Goal: Information Seeking & Learning: Check status

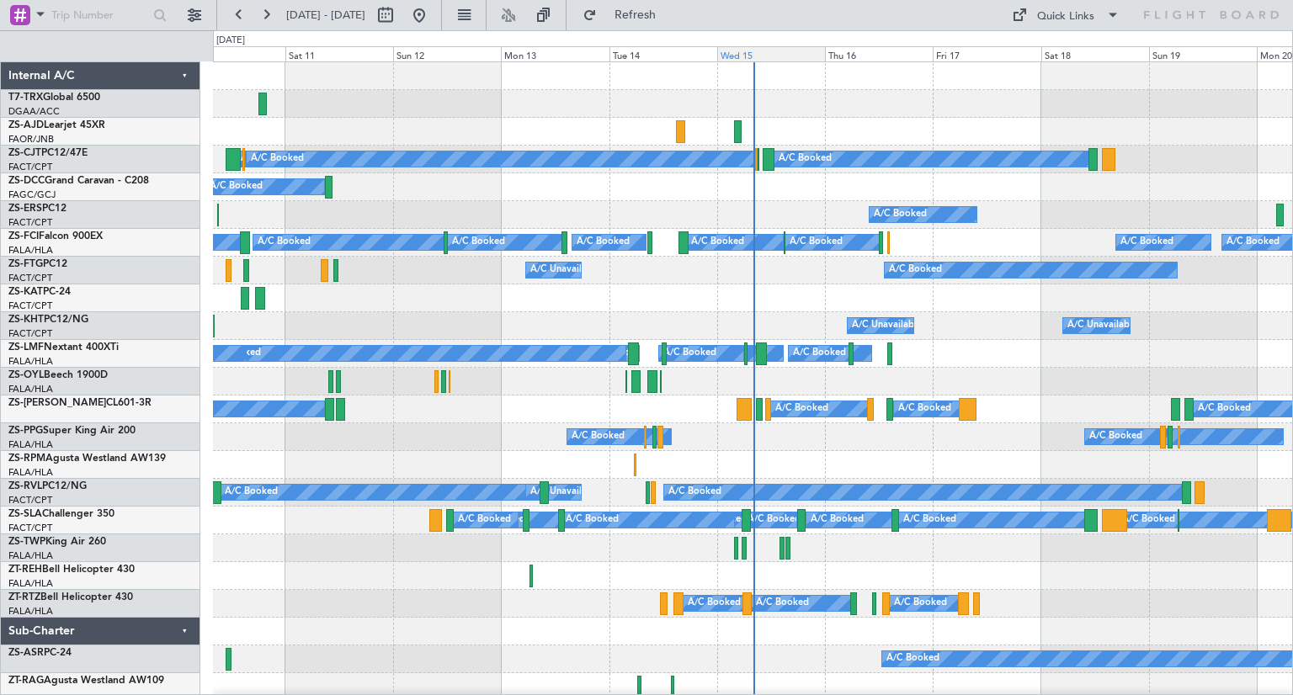
click at [757, 51] on div "Wed 15" at bounding box center [771, 53] width 108 height 15
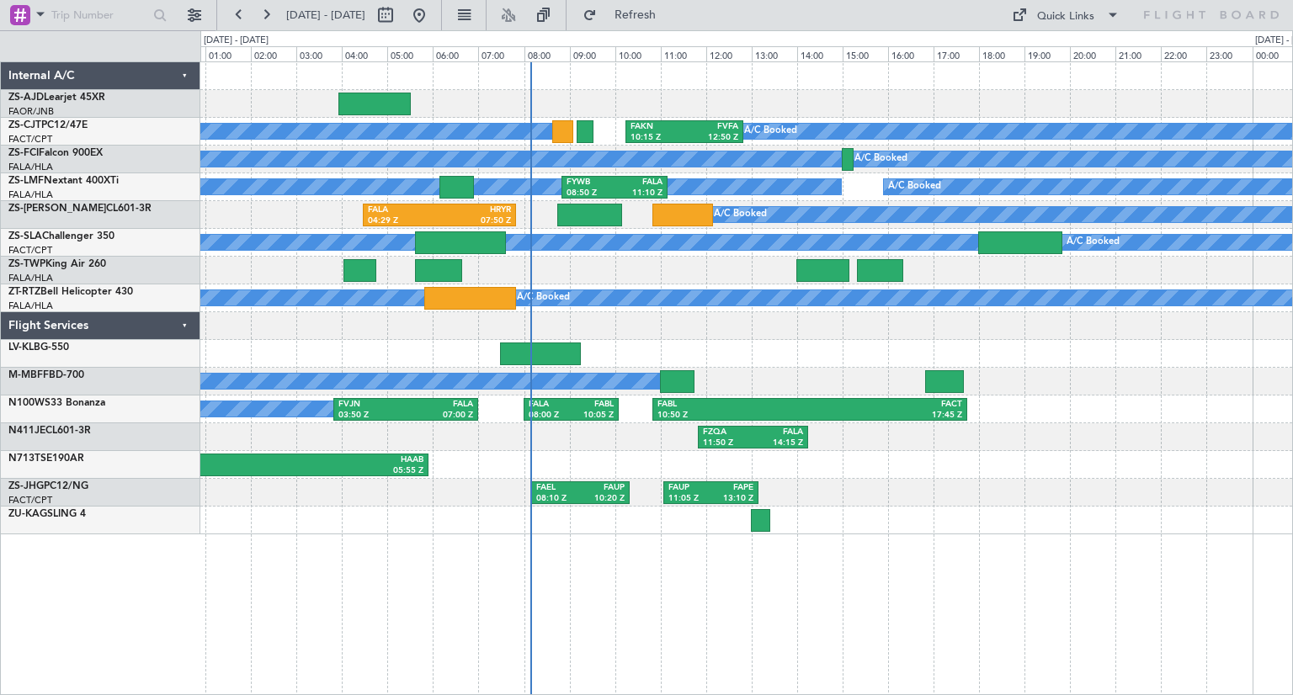
click at [1148, 349] on div at bounding box center [746, 354] width 1092 height 28
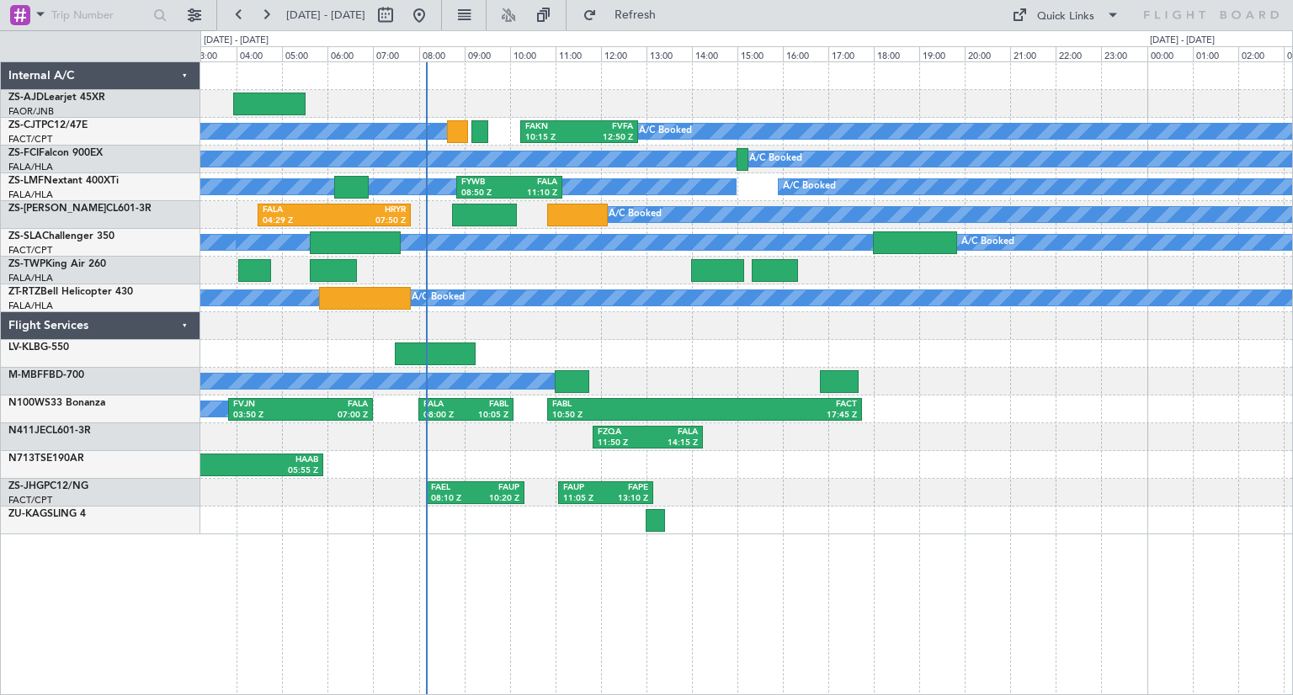
click at [401, 458] on div "A/C Booked A/C Booked A/C Booked A/C Booked A/C Booked A/C Booked A/C Booked A/…" at bounding box center [746, 298] width 1092 height 472
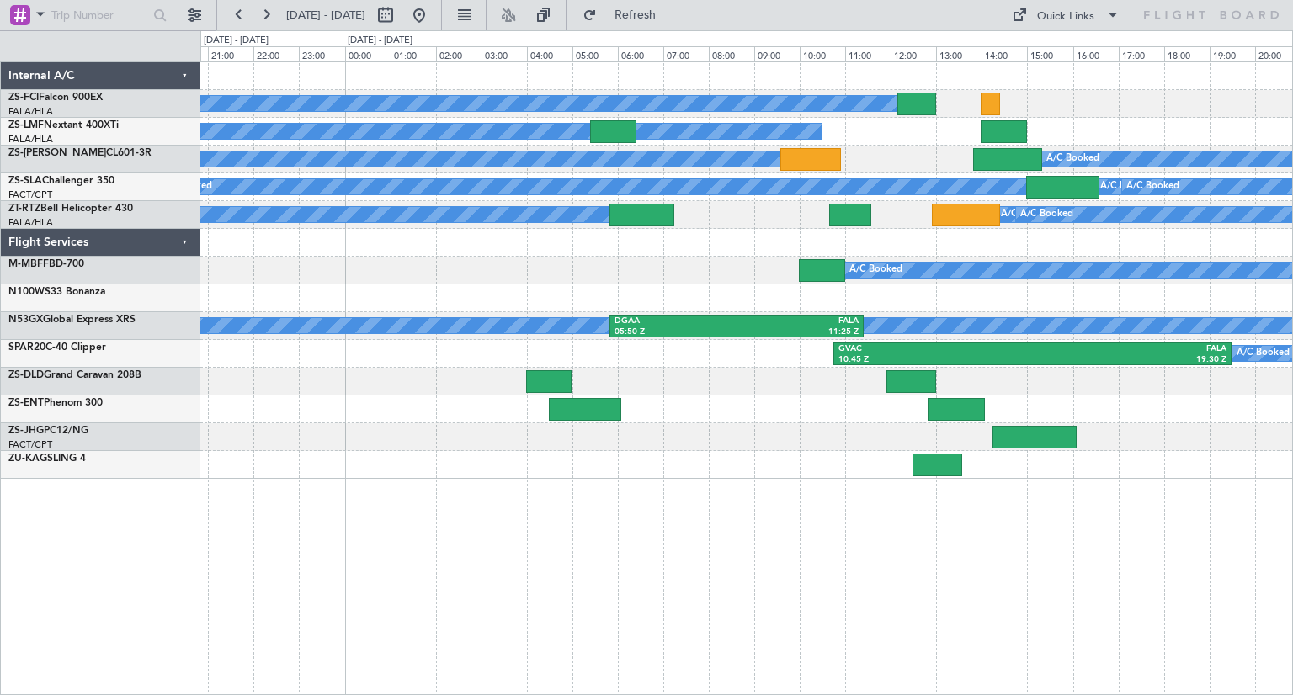
click at [745, 551] on div "A/C Booked A/C Booked A/C Booked A/C Booked A/C Booked A/C Booked A/C Booked A/…" at bounding box center [746, 378] width 1092 height 634
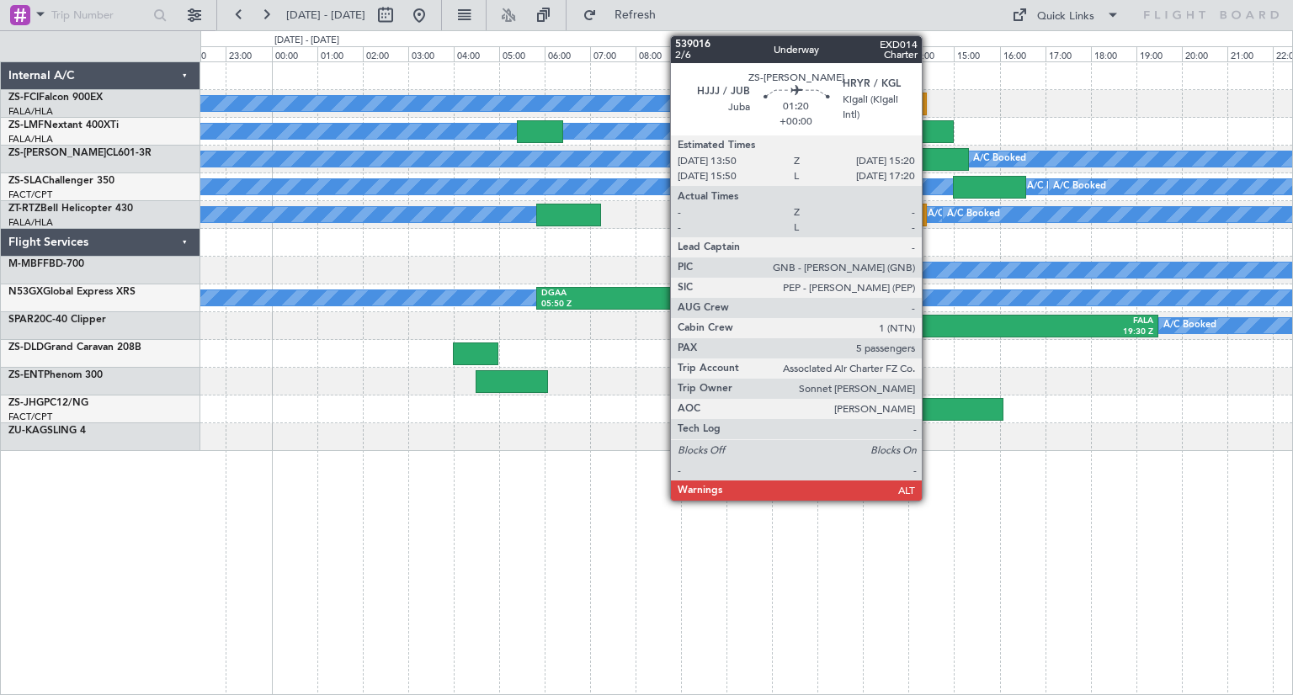
click at [929, 159] on div at bounding box center [934, 159] width 69 height 23
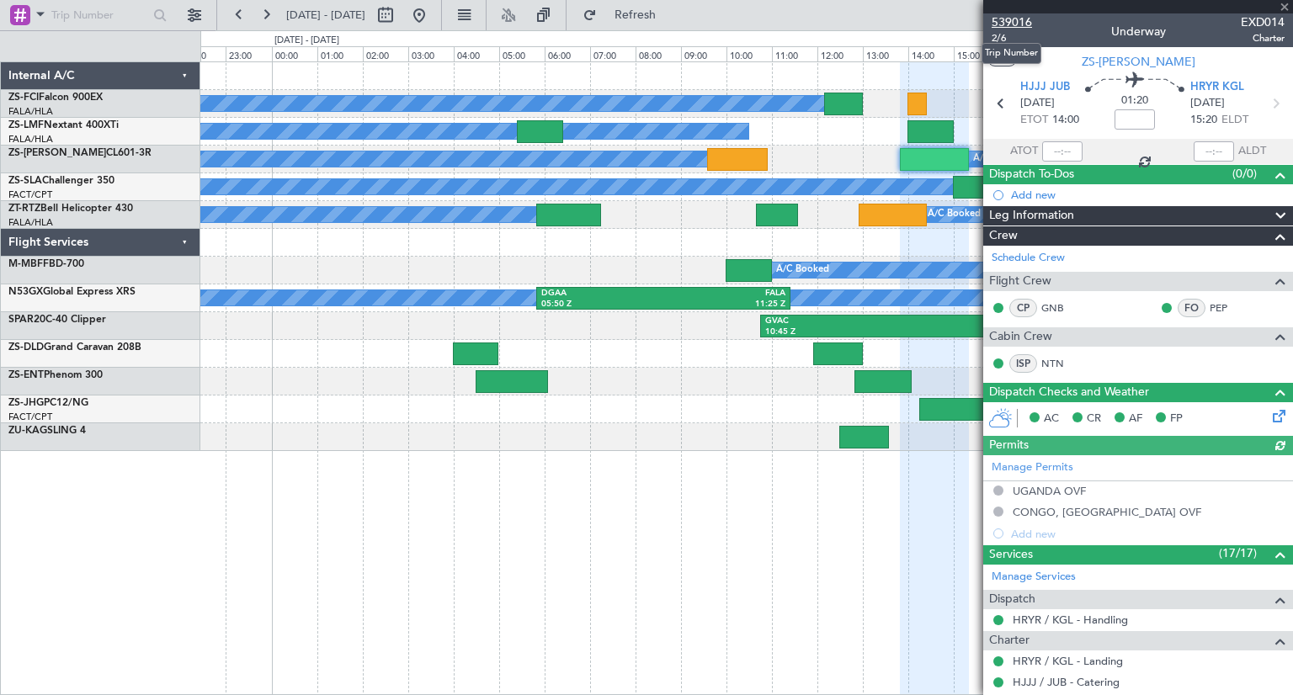
click at [1022, 24] on span "539016" at bounding box center [1011, 22] width 40 height 18
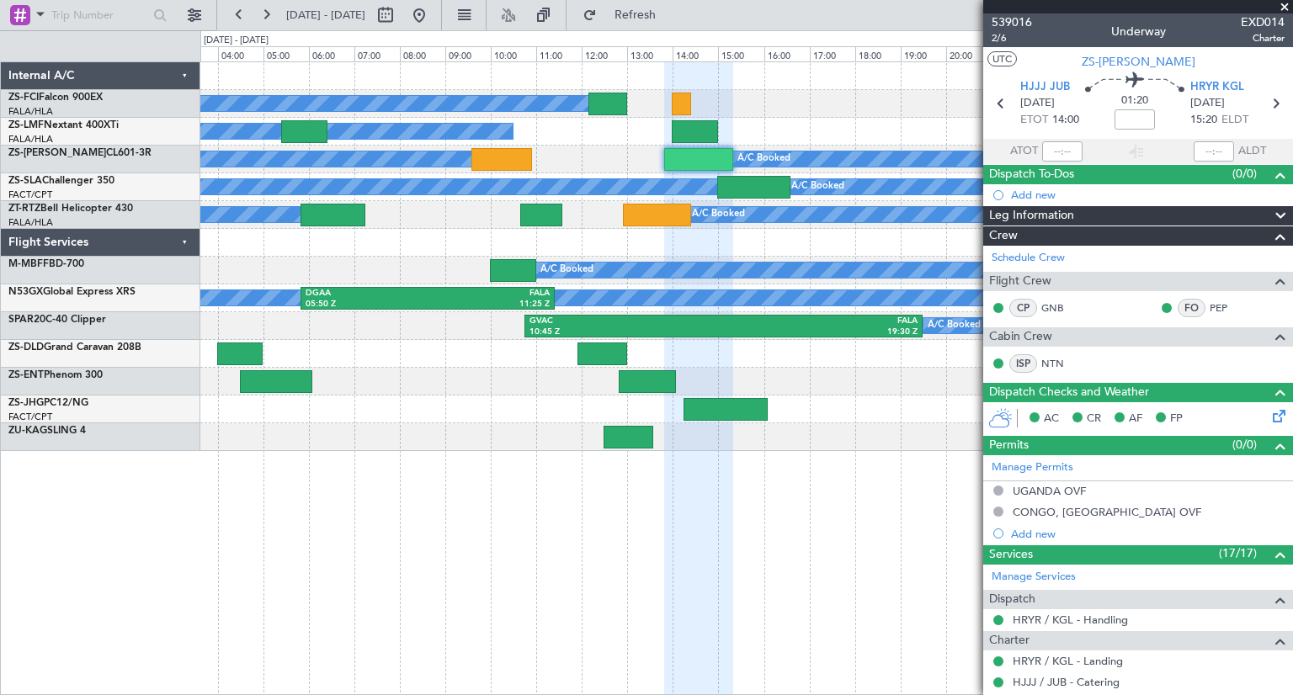
click at [630, 640] on div "A/C Booked A/C Booked A/C Booked A/C Booked A/C Booked A/C Booked A/C Booked A/…" at bounding box center [746, 378] width 1092 height 634
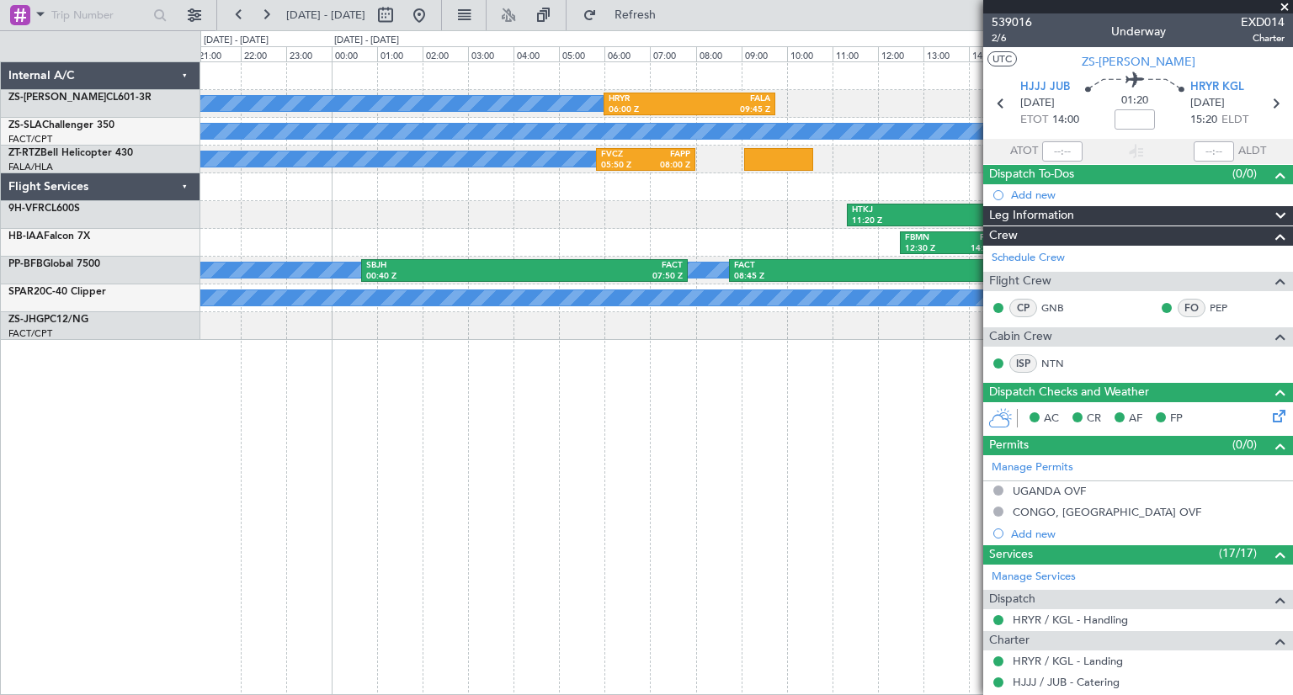
click at [552, 497] on div "A/C Booked A/C Booked A/C Booked A/C Booked A/C Booked HRYR 06:00 Z FALA 09:45 …" at bounding box center [746, 378] width 1092 height 634
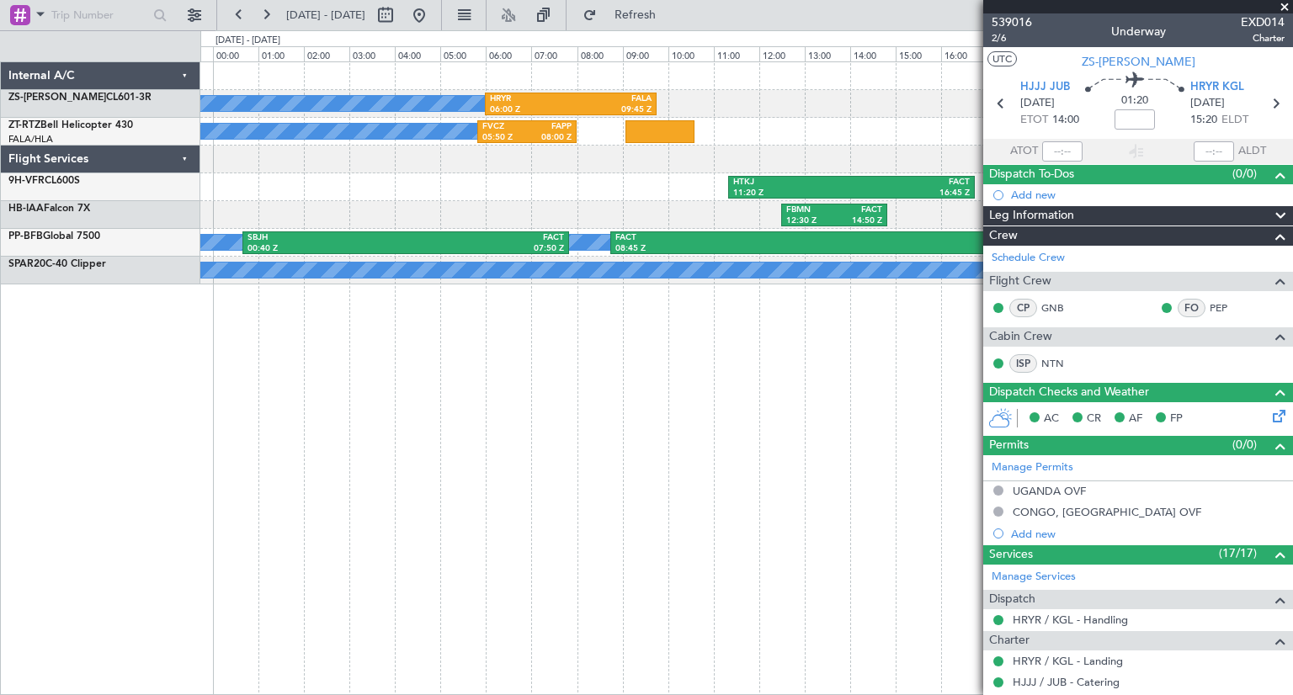
click at [151, 526] on div "A/C Booked A/C Booked A/C Booked A/C Booked A/C Booked HRYR 06:00 Z FALA 09:45 …" at bounding box center [646, 362] width 1293 height 665
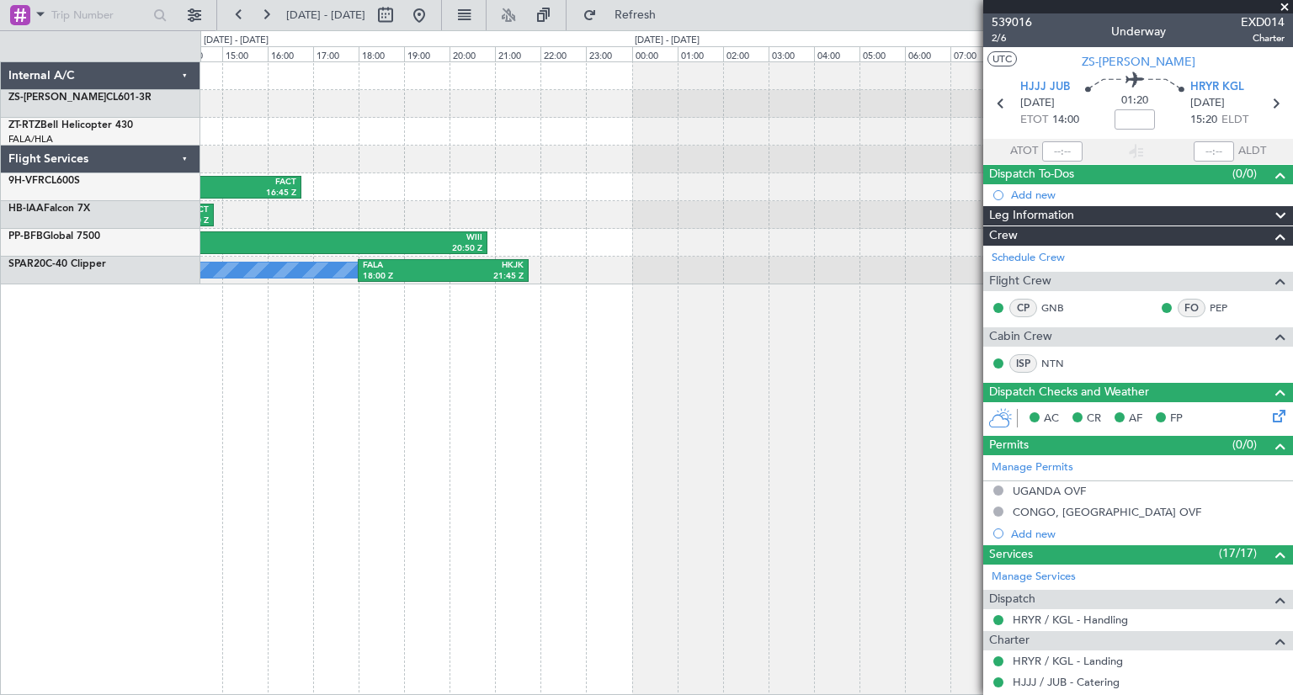
click at [214, 465] on div "HRYR 06:00 Z FALA 09:45 Z HTKJ 11:20 Z FACT 16:45 Z FACT 12:00 Z DNMM 18:20 Z F…" at bounding box center [746, 378] width 1092 height 634
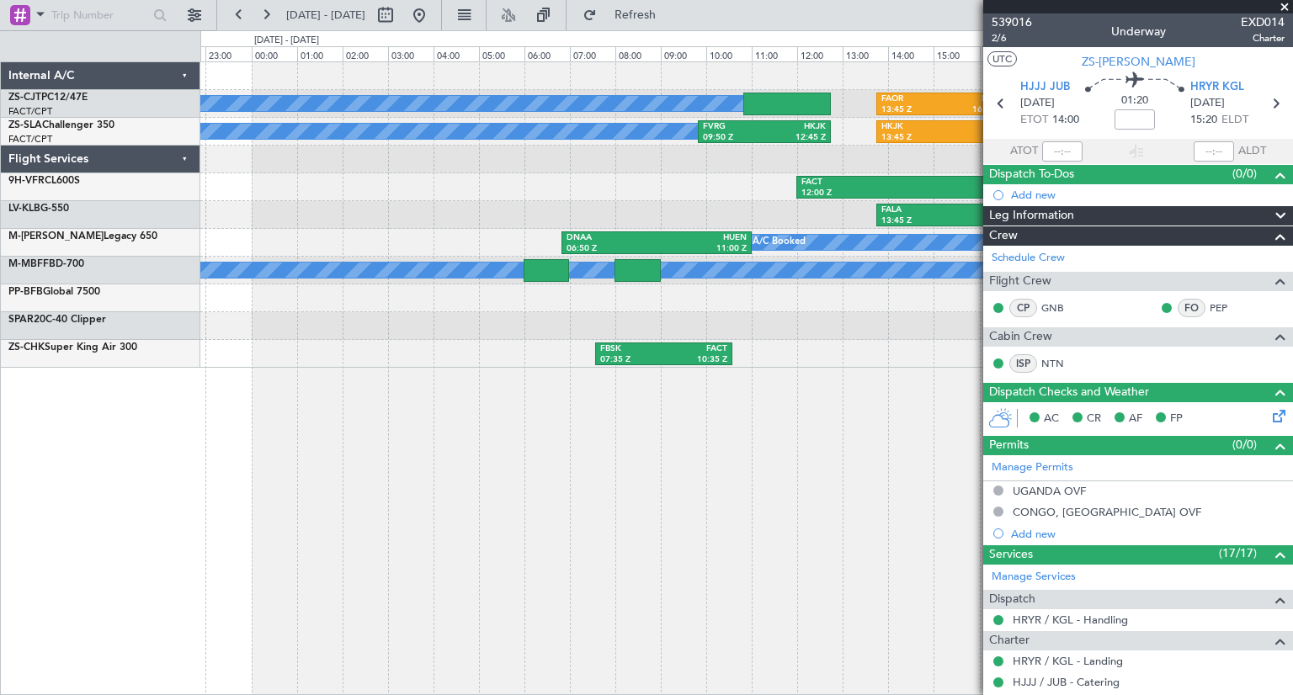
click at [498, 480] on div "A/C Booked A/C Booked A/C Booked A/C Booked A/C Booked A/C Booked A/C Booked A/…" at bounding box center [746, 378] width 1092 height 634
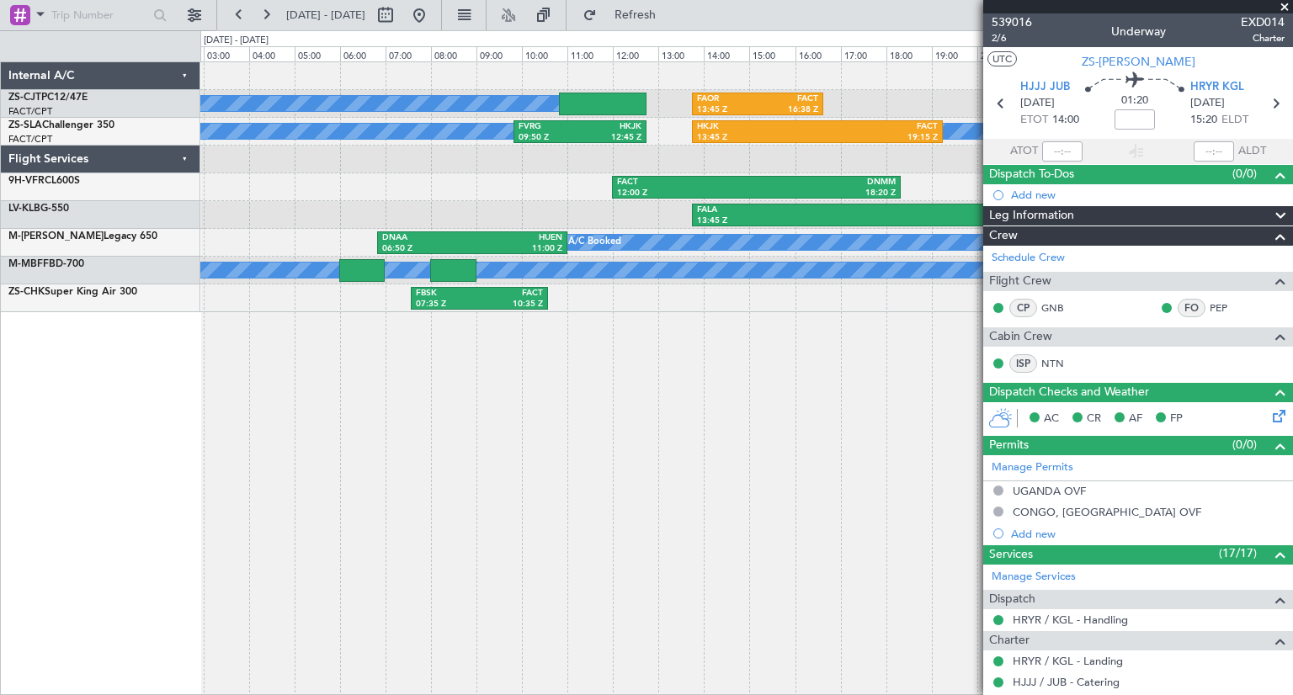
click at [632, 529] on div "A/C Booked A/C Booked A/C Booked A/C Booked A/C Booked A/C Booked A/C Booked A/…" at bounding box center [746, 378] width 1092 height 634
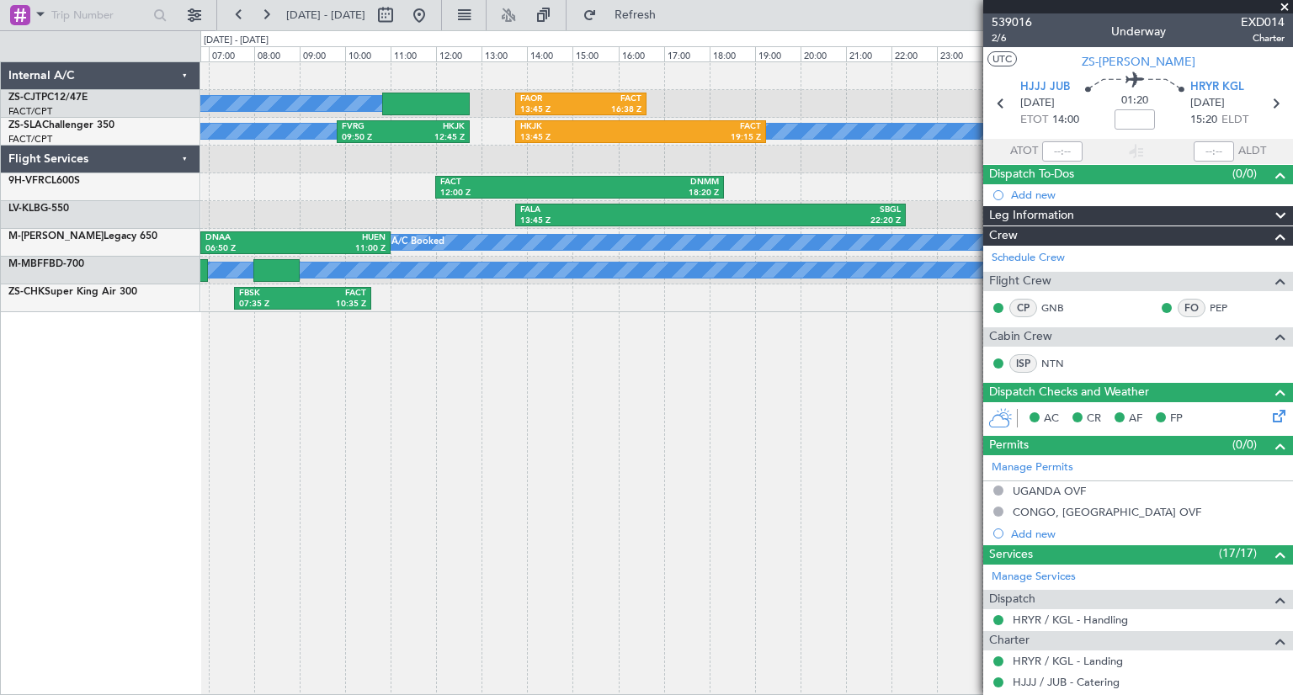
click at [456, 548] on div "A/C Booked A/C Booked A/C Booked A/C Booked A/C Booked A/C Booked A/C Booked A/…" at bounding box center [746, 378] width 1092 height 634
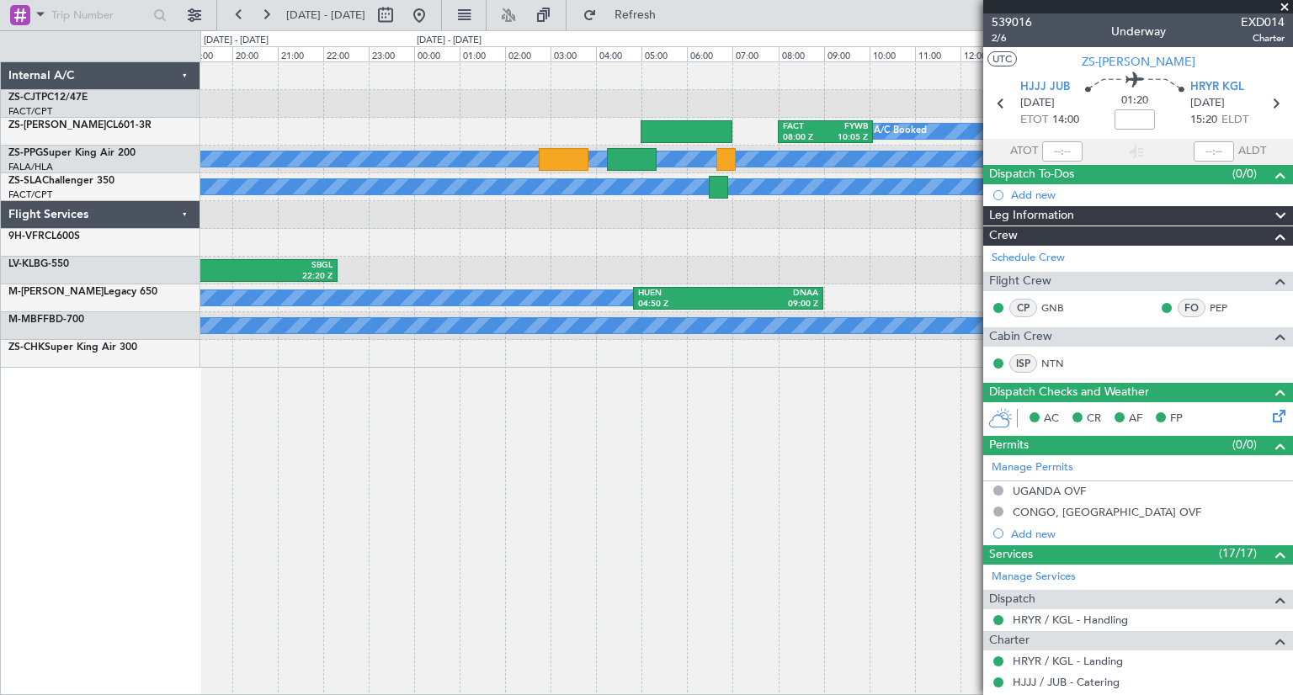
click at [292, 316] on div "FAOR 13:45 Z FACT 16:38 Z FACT 08:00 Z FYWB 10:05 Z A/C Booked A/C Booked A/C B…" at bounding box center [746, 215] width 1092 height 306
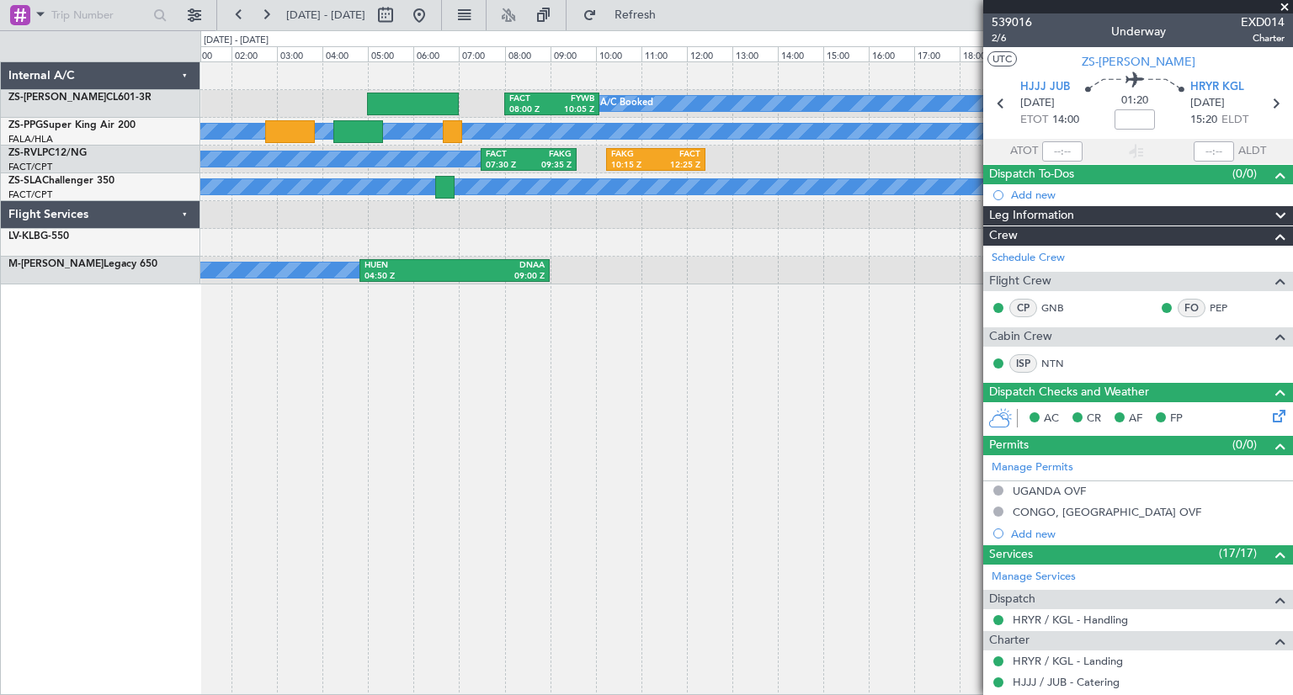
click at [535, 492] on div "FACT 08:00 Z FYWB 10:05 Z A/C Booked A/C Booked A/C Booked FACT 07:30 Z FAKG 09…" at bounding box center [746, 378] width 1092 height 634
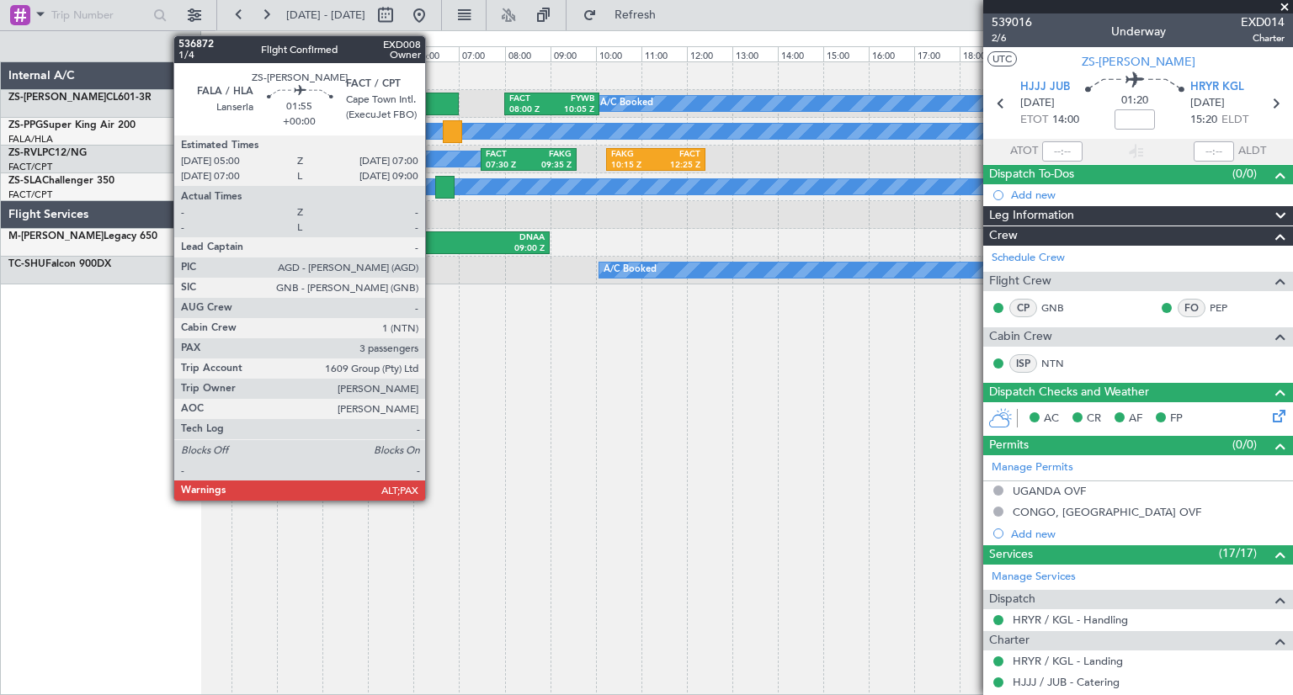
click at [433, 95] on div at bounding box center [413, 104] width 92 height 23
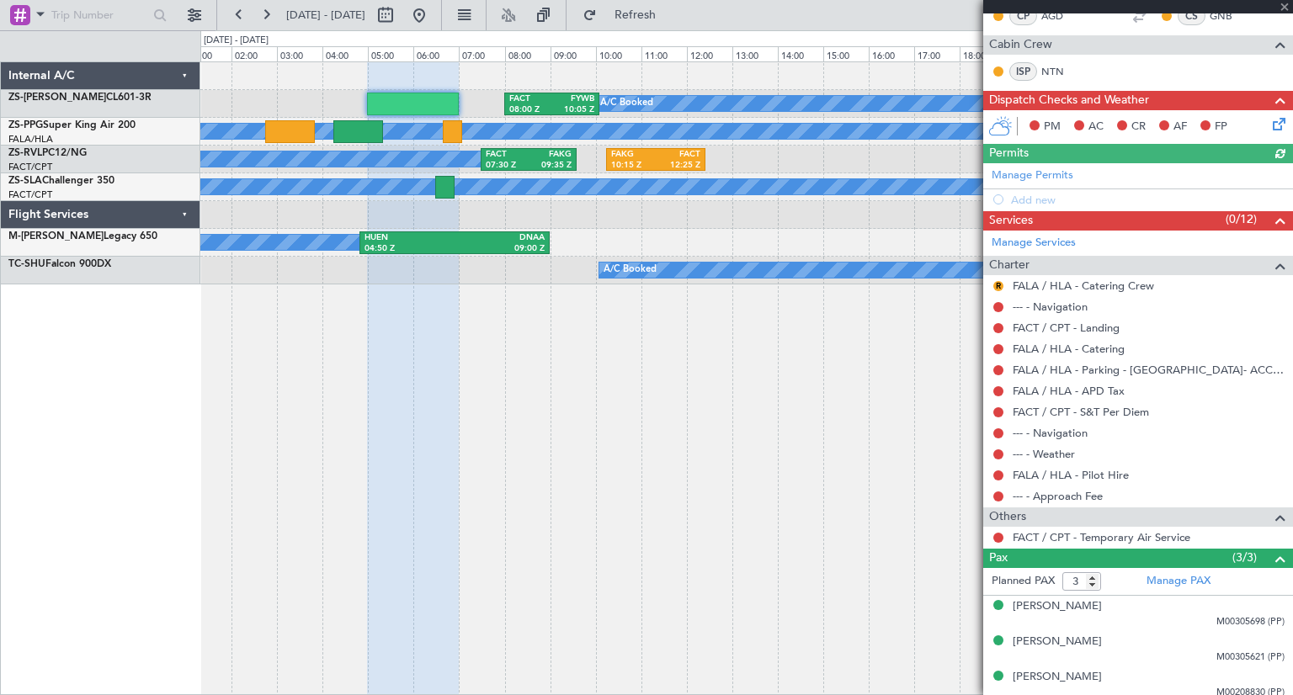
scroll to position [296, 0]
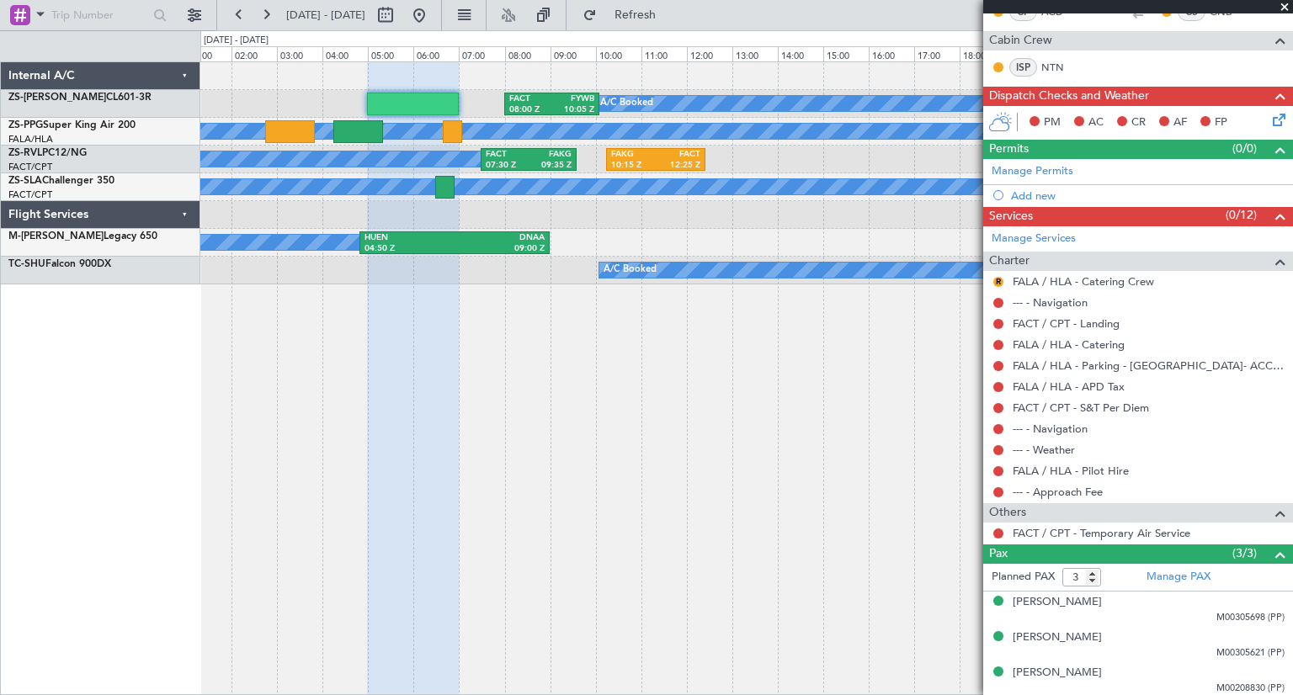
click at [1284, 11] on span at bounding box center [1284, 7] width 17 height 15
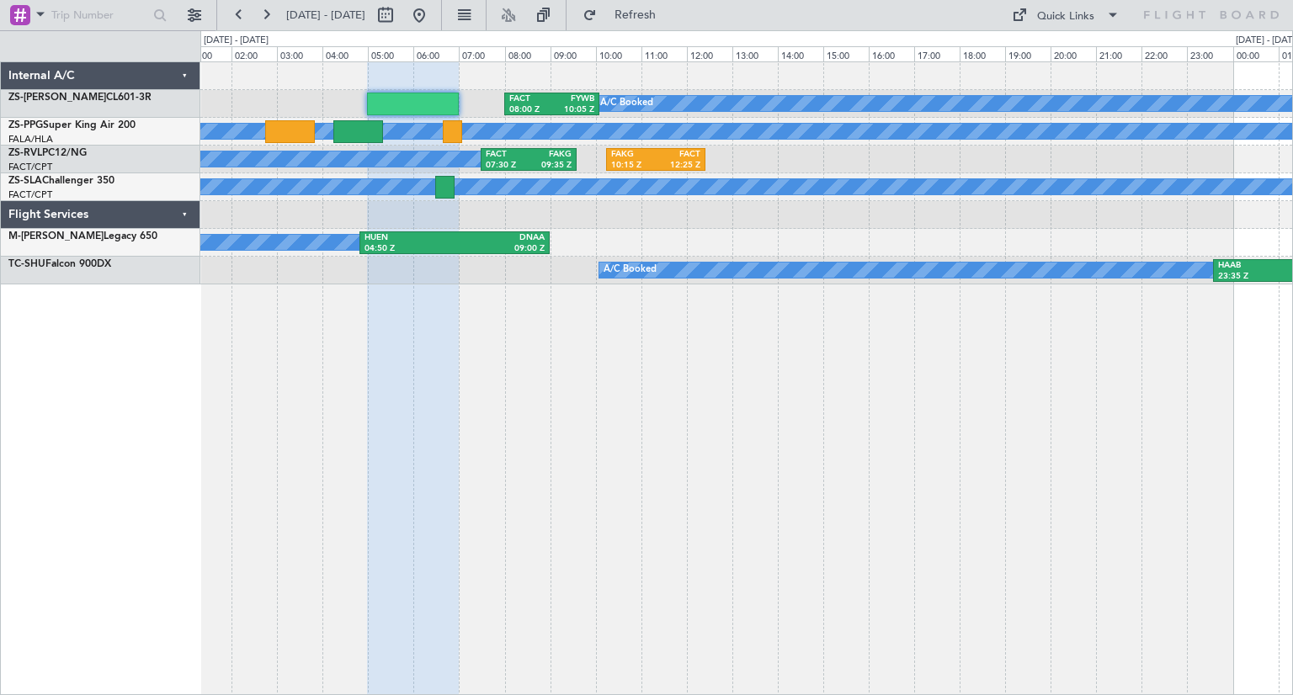
type input "0"
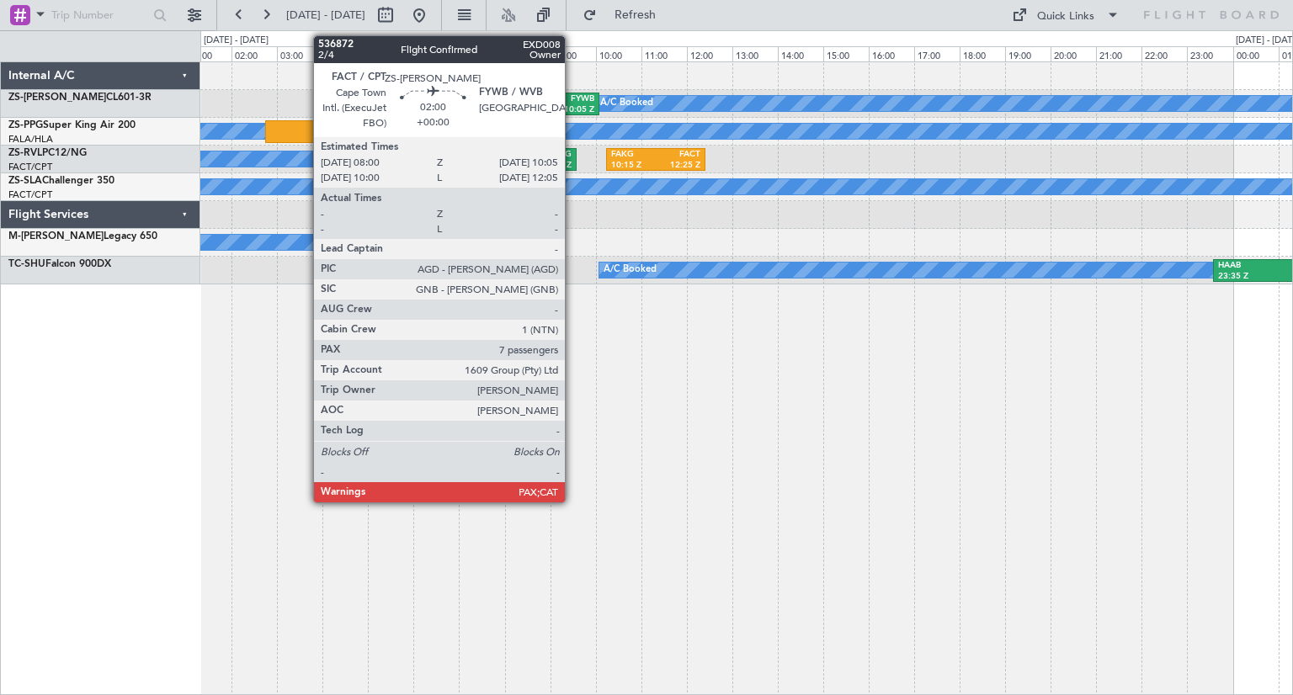
click at [572, 102] on div "FYWB" at bounding box center [572, 99] width 43 height 12
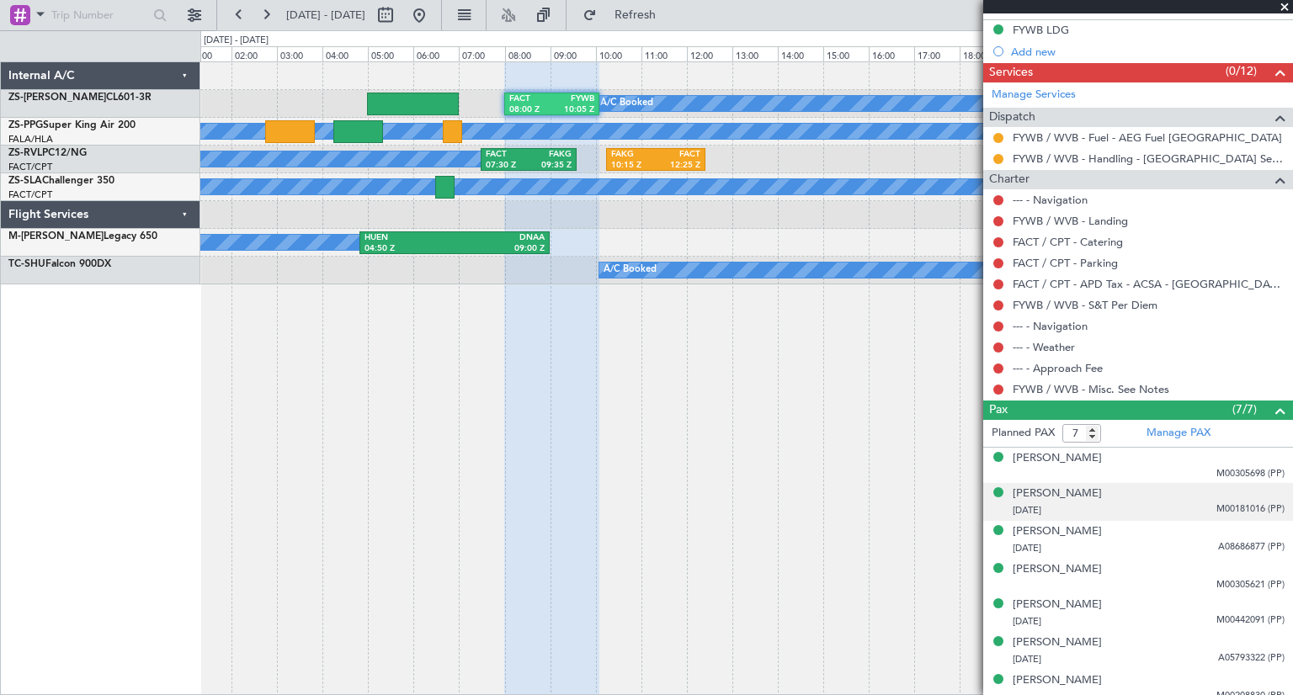
scroll to position [469, 0]
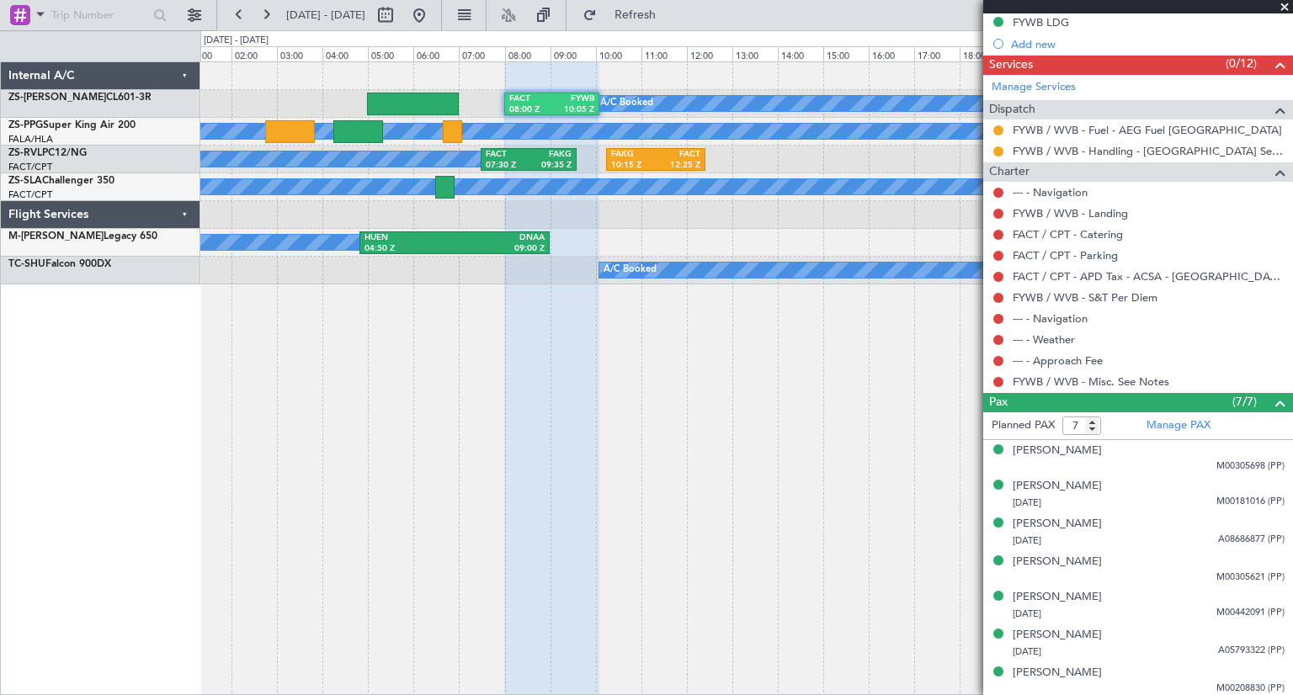
click at [1286, 8] on span at bounding box center [1284, 7] width 17 height 15
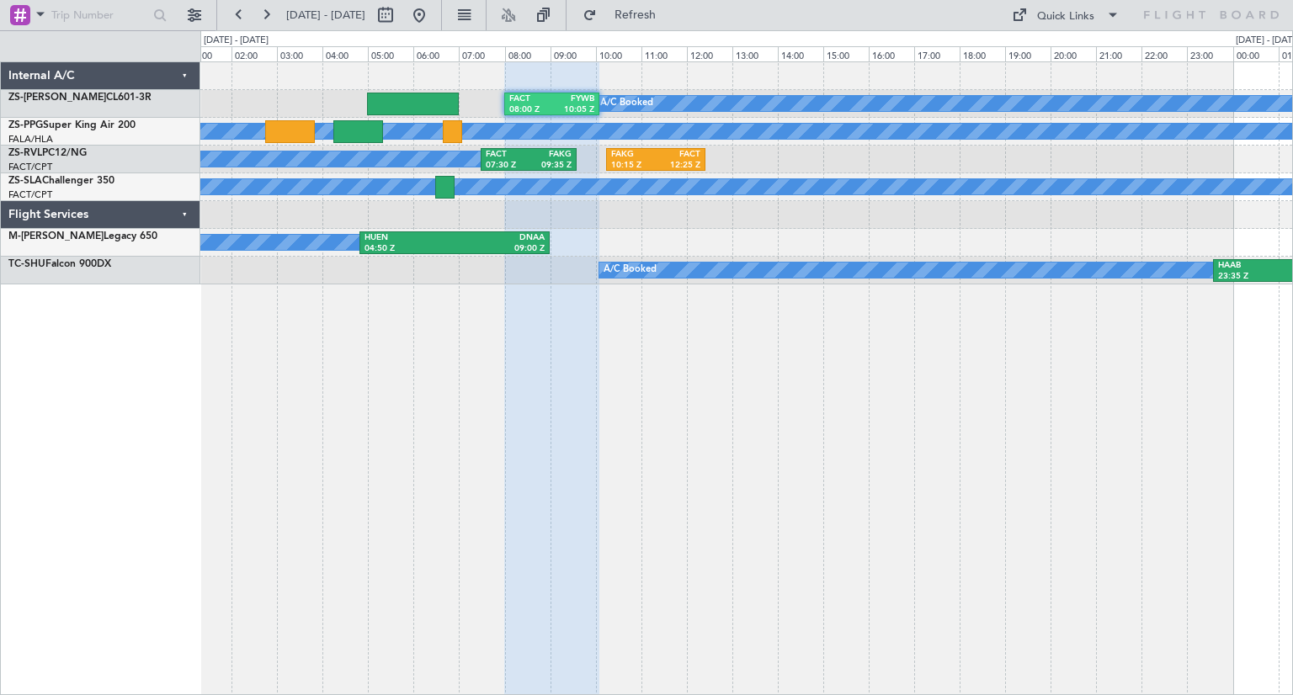
type input "0"
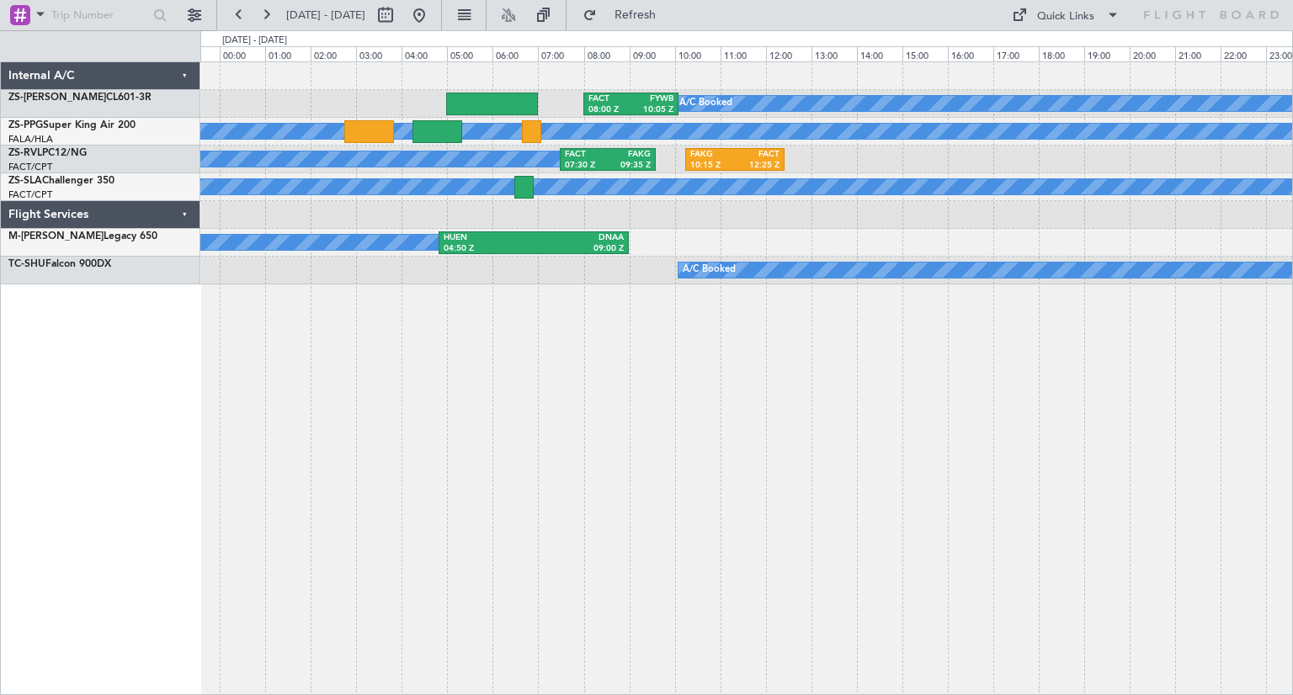
click at [784, 440] on div "A/C Booked FACT 08:00 Z FYWB 10:05 Z A/C Booked A/C Booked FACT 07:30 Z FAKG 09…" at bounding box center [746, 378] width 1092 height 634
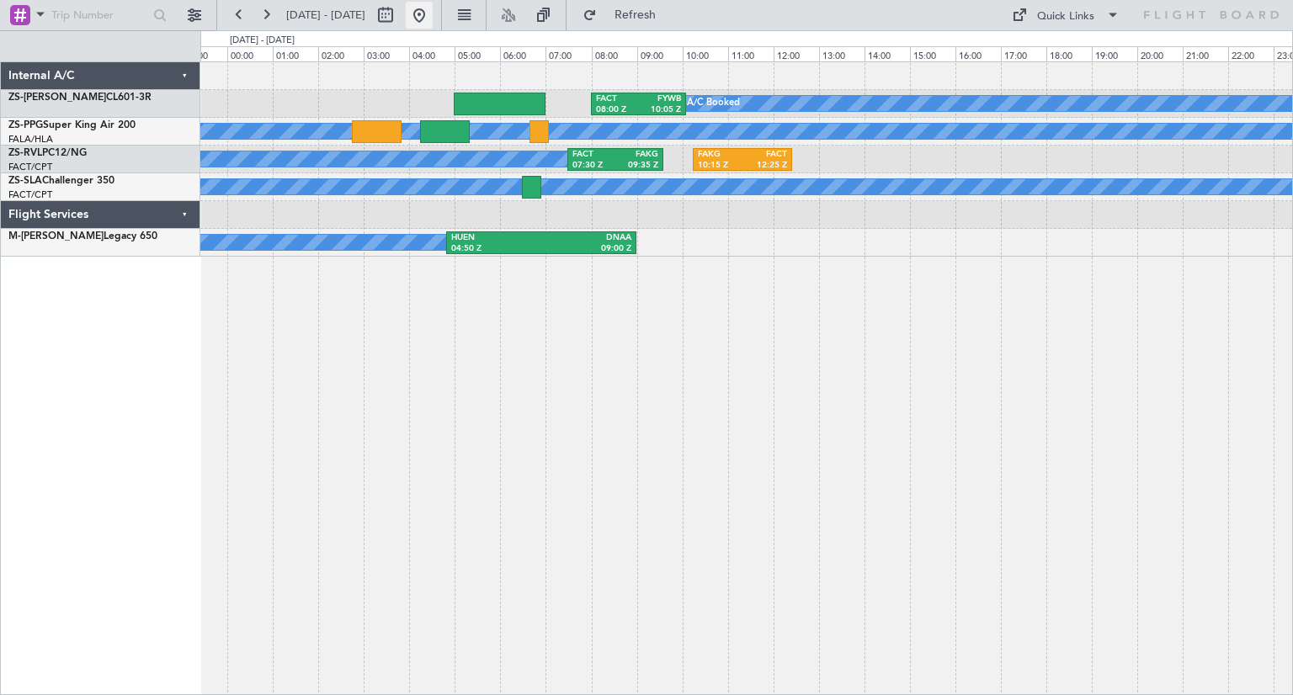
click at [433, 15] on button at bounding box center [419, 15] width 27 height 27
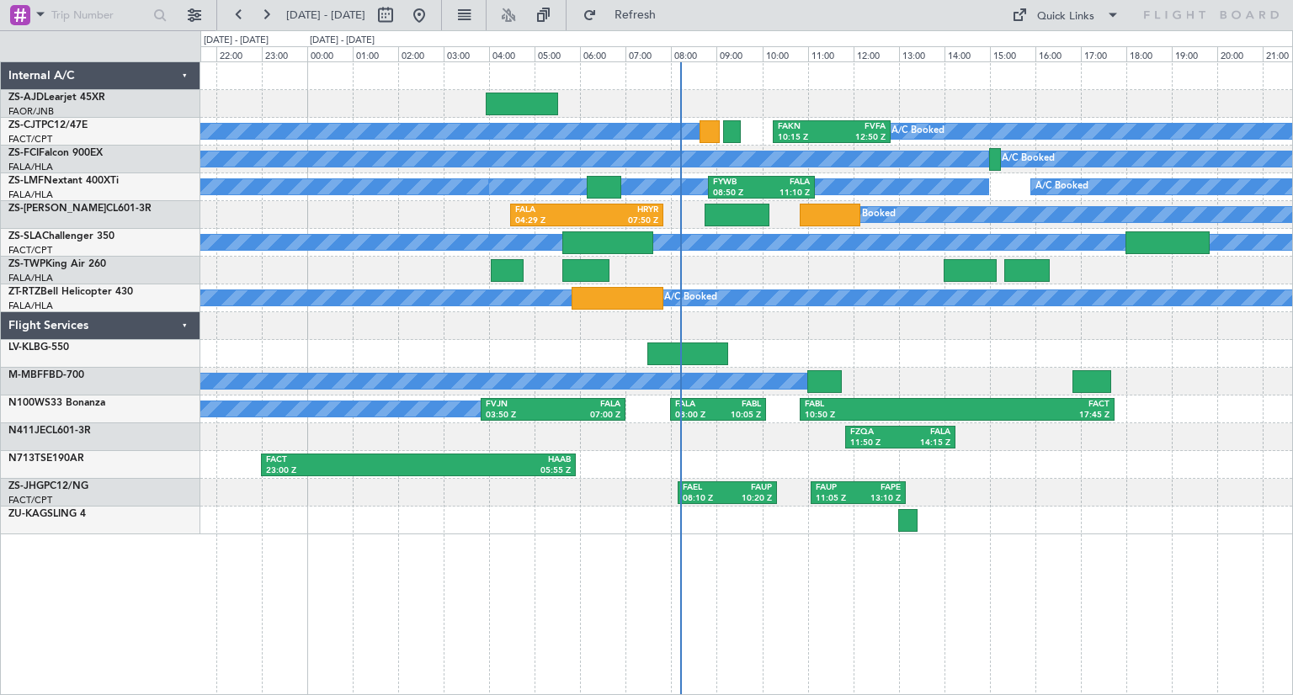
click at [1187, 386] on div "A/C Booked" at bounding box center [746, 382] width 1092 height 28
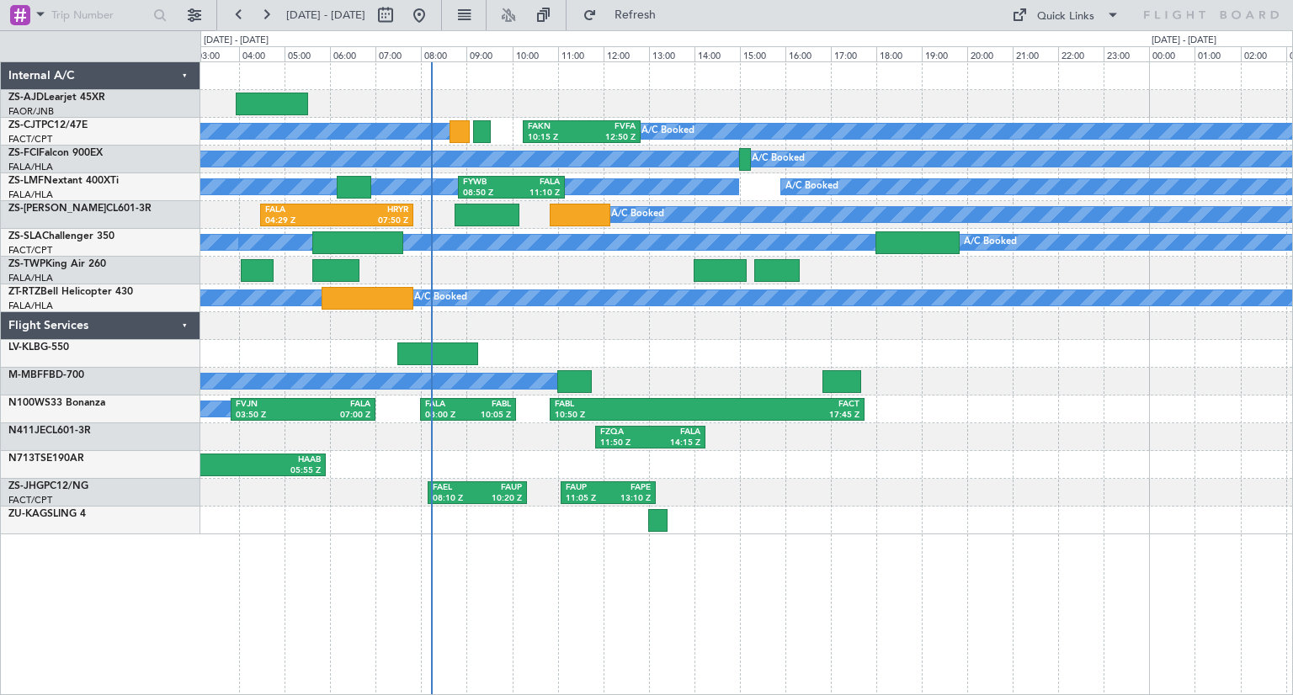
click at [912, 344] on div "A/C Booked A/C Booked A/C Booked A/C Booked A/C Booked A/C Booked A/C Booked A/…" at bounding box center [746, 298] width 1092 height 472
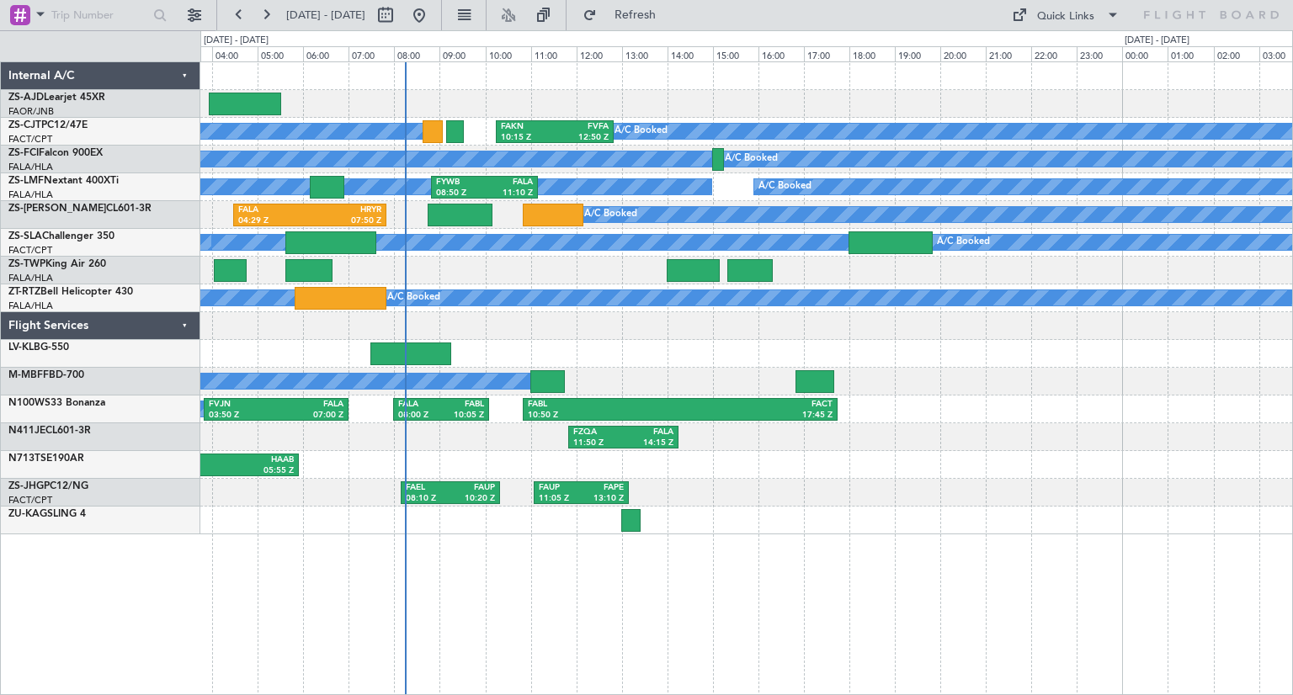
click at [453, 504] on div "A/C Booked A/C Booked A/C Booked A/C Booked A/C Booked A/C Booked A/C Booked A/…" at bounding box center [746, 298] width 1092 height 472
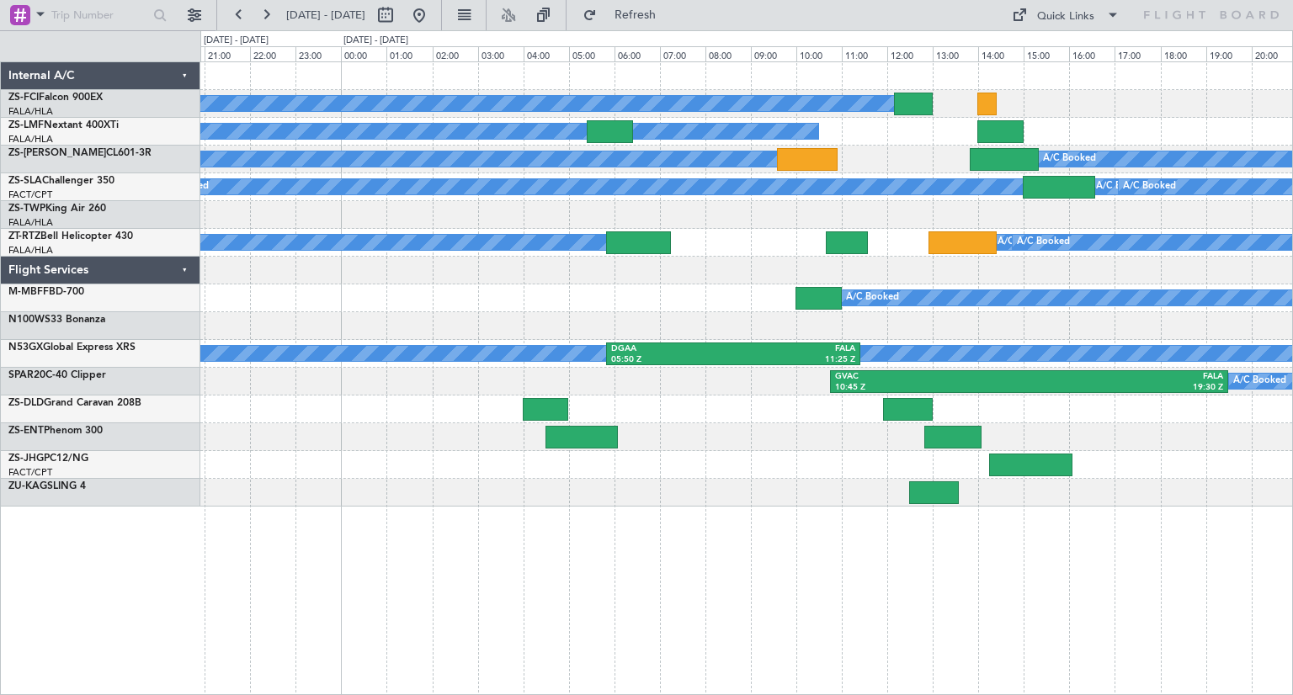
click at [697, 548] on div "A/C Booked A/C Booked A/C Booked A/C Booked A/C Booked A/C Booked A/C Booked A/…" at bounding box center [746, 378] width 1092 height 634
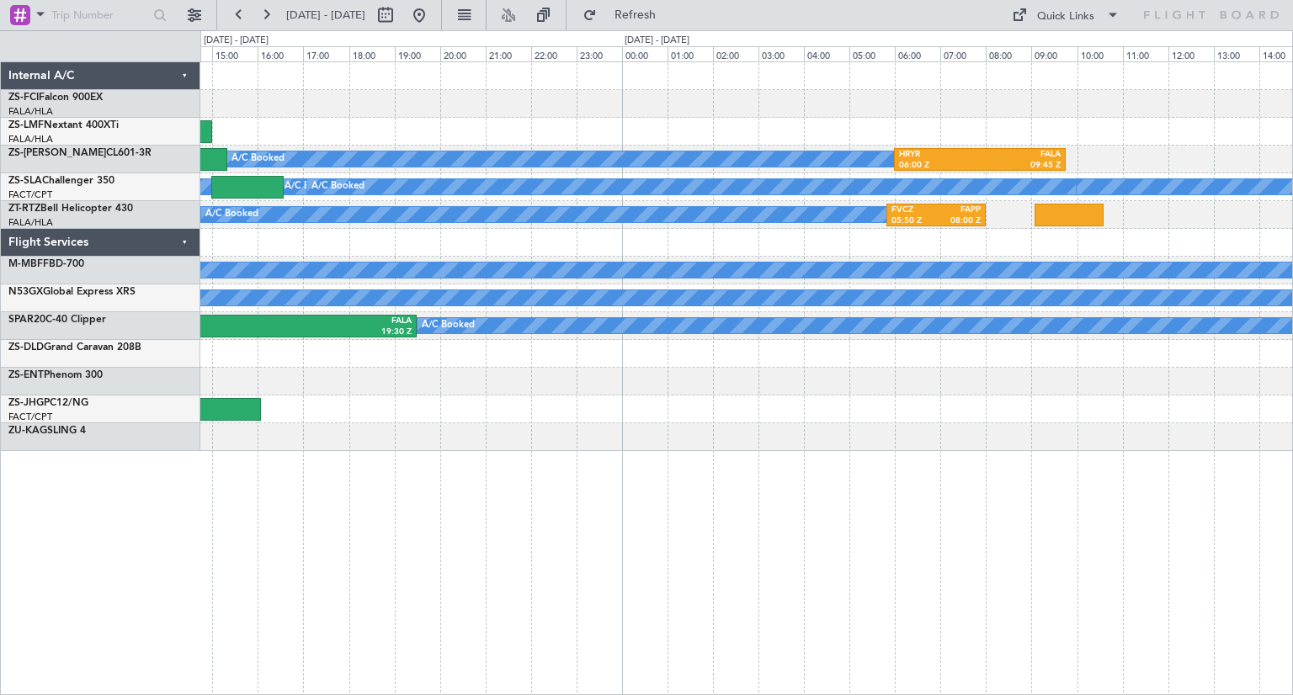
click at [414, 618] on div "A/C Booked A/C Booked A/C Booked A/C Booked A/C Booked A/C Booked A/C Booked HR…" at bounding box center [746, 378] width 1092 height 634
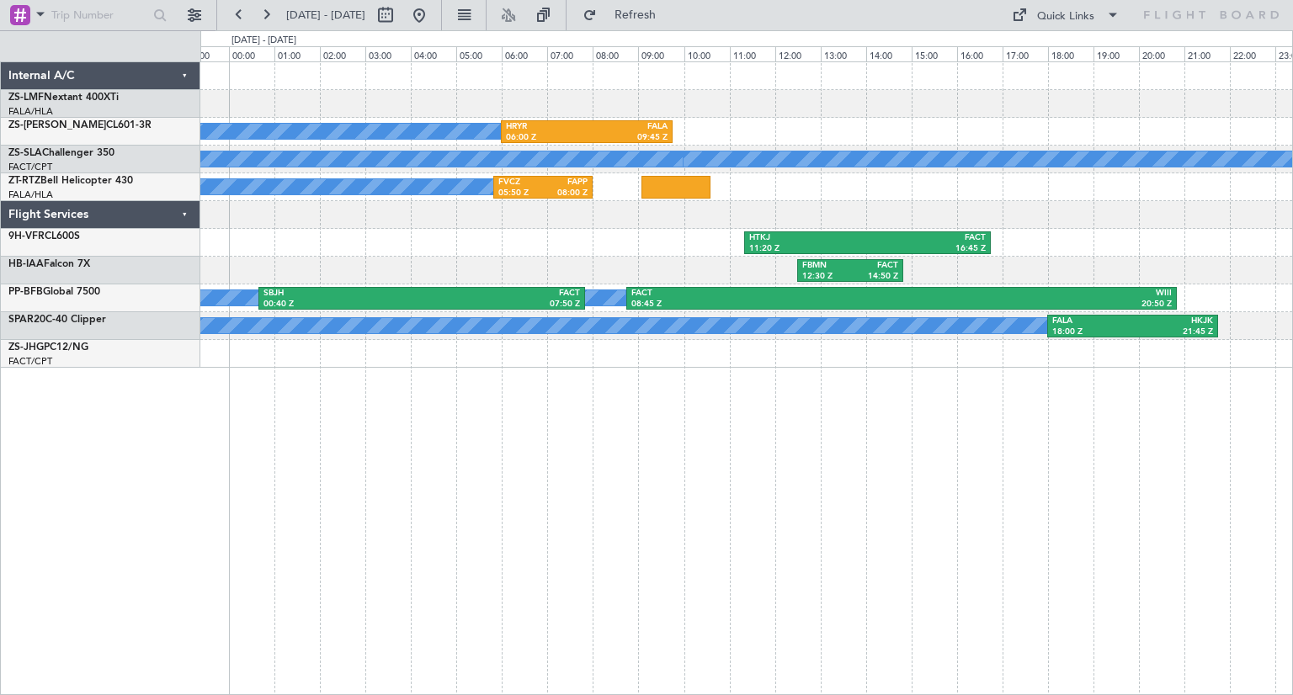
click at [704, 505] on div "A/C Booked A/C Booked A/C Booked A/C Booked A/C Booked HRYR 06:00 Z FALA 09:45 …" at bounding box center [746, 378] width 1092 height 634
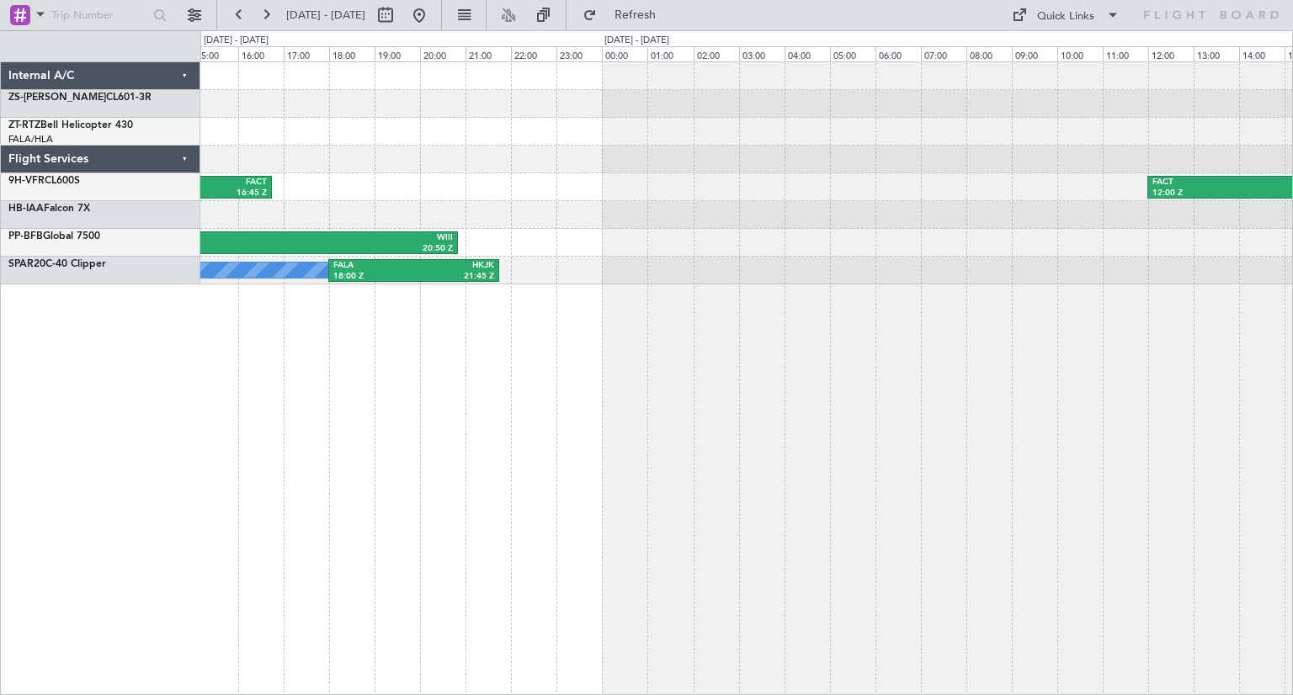
click at [458, 502] on div "HRYR 06:00 Z FALA 09:45 Z HTKJ 11:20 Z FACT 16:45 Z FACT 12:00 Z DNMM 18:20 Z F…" at bounding box center [746, 378] width 1092 height 634
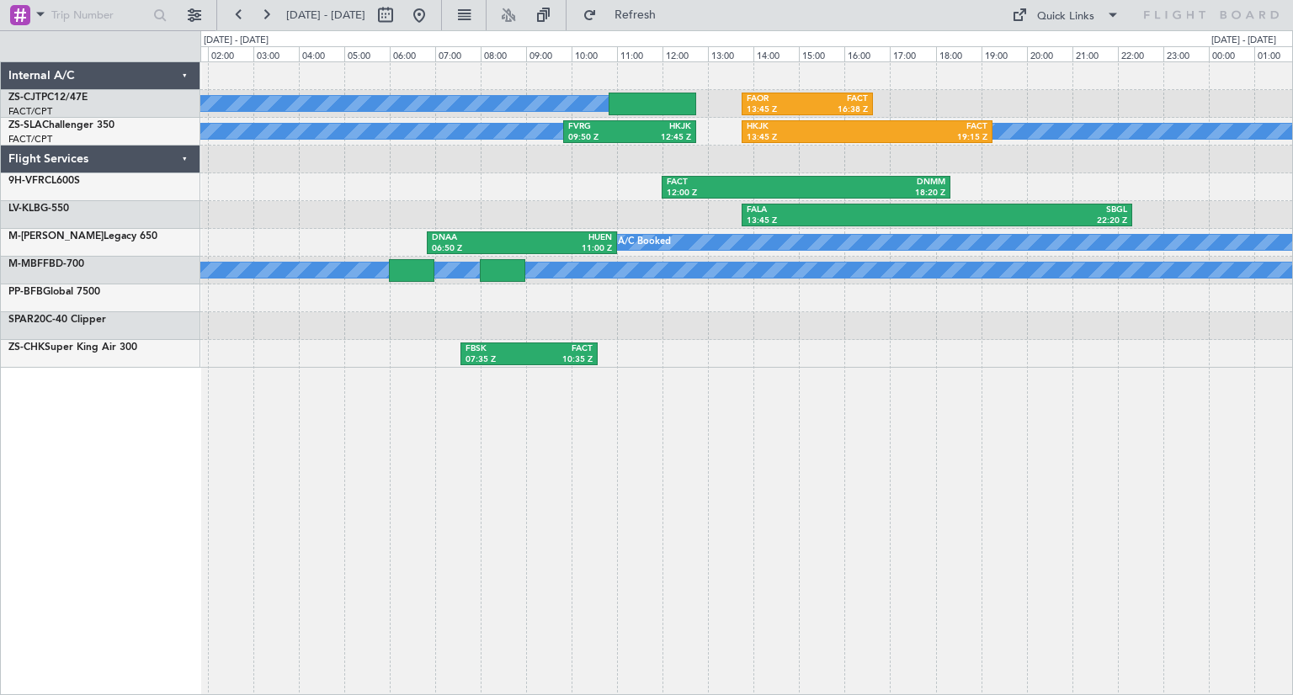
click at [483, 535] on div "A/C Booked A/C Booked A/C Booked A/C Booked A/C Booked A/C Booked A/C Booked A/…" at bounding box center [746, 378] width 1092 height 634
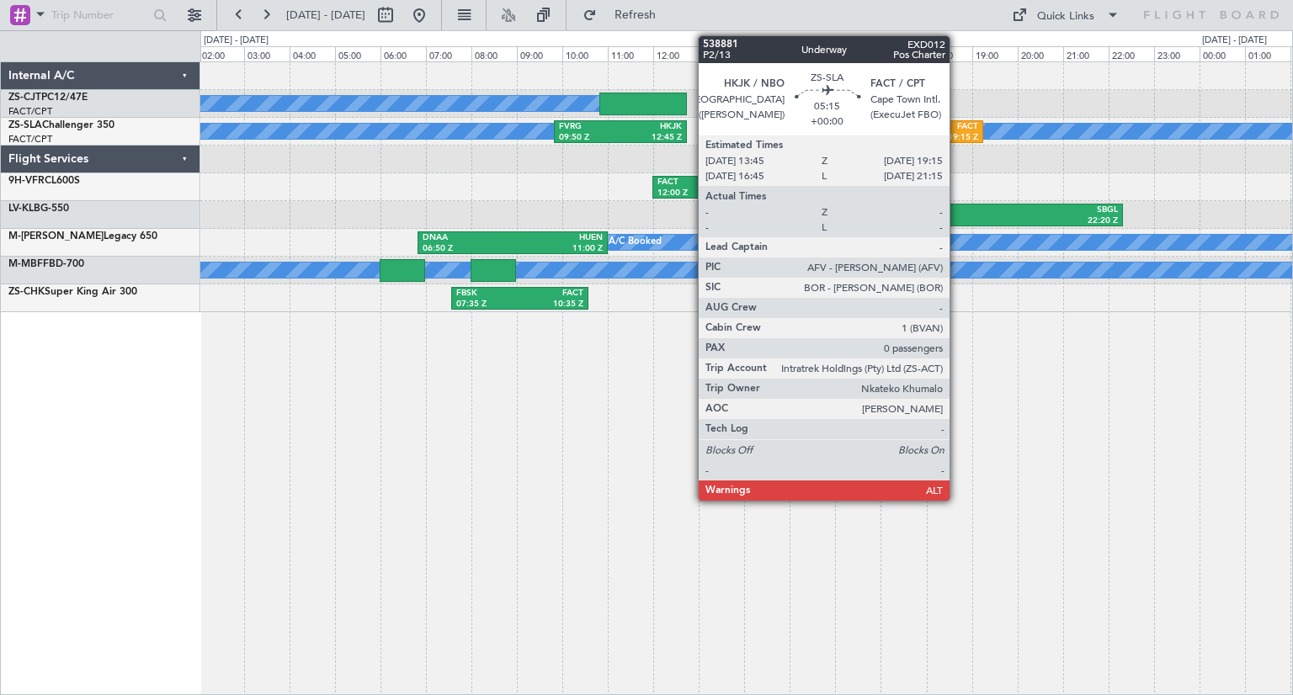
click at [957, 132] on div "19:15 Z" at bounding box center [918, 138] width 120 height 12
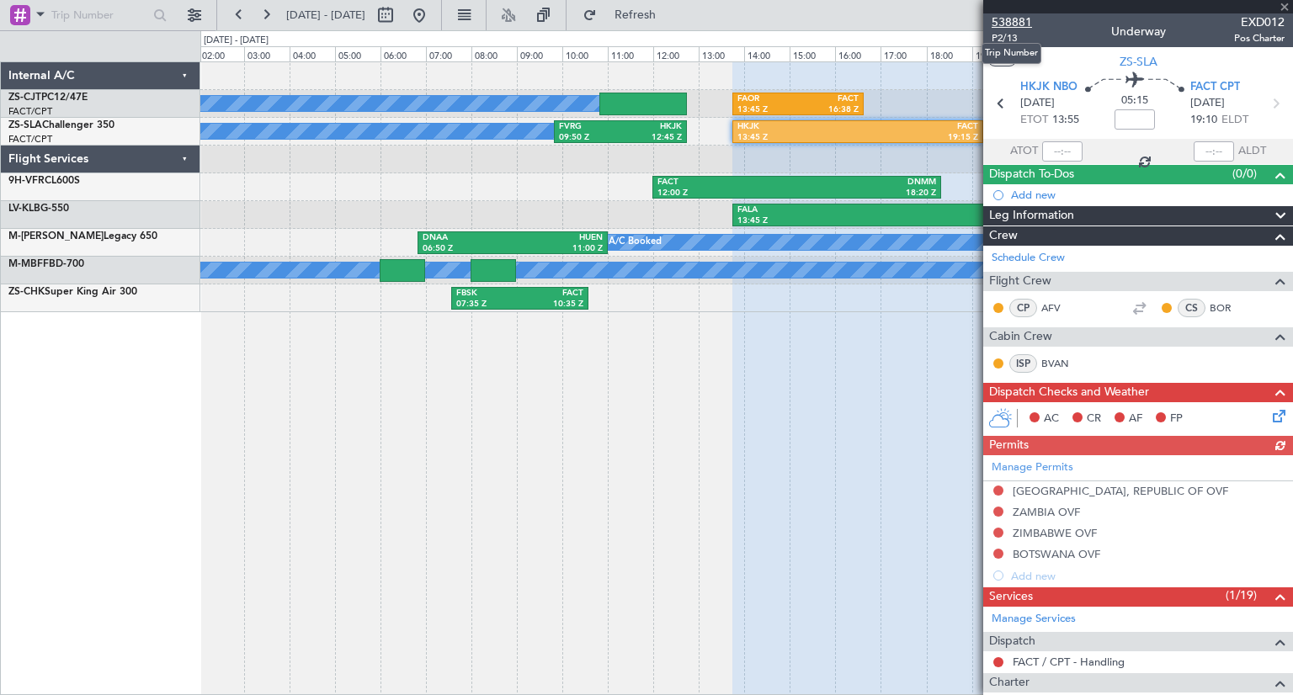
click at [1015, 24] on span "538881" at bounding box center [1011, 22] width 40 height 18
click at [1281, 8] on span at bounding box center [1284, 7] width 17 height 15
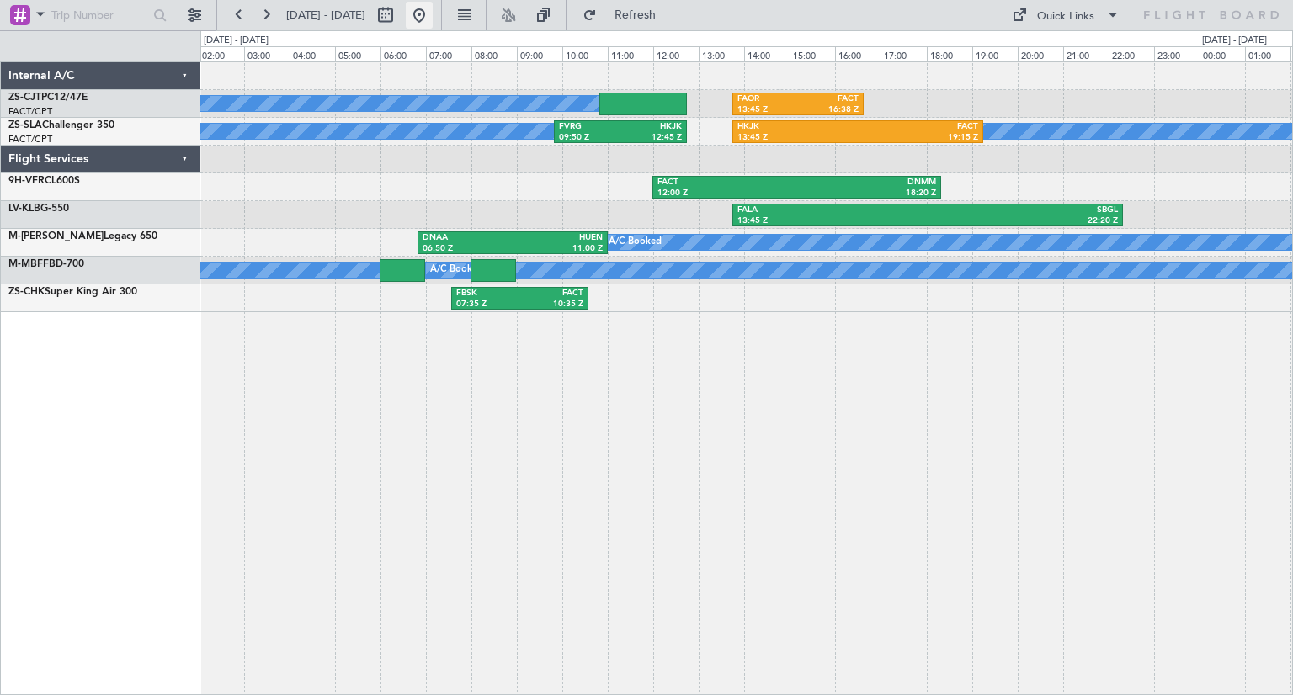
click at [433, 26] on button at bounding box center [419, 15] width 27 height 27
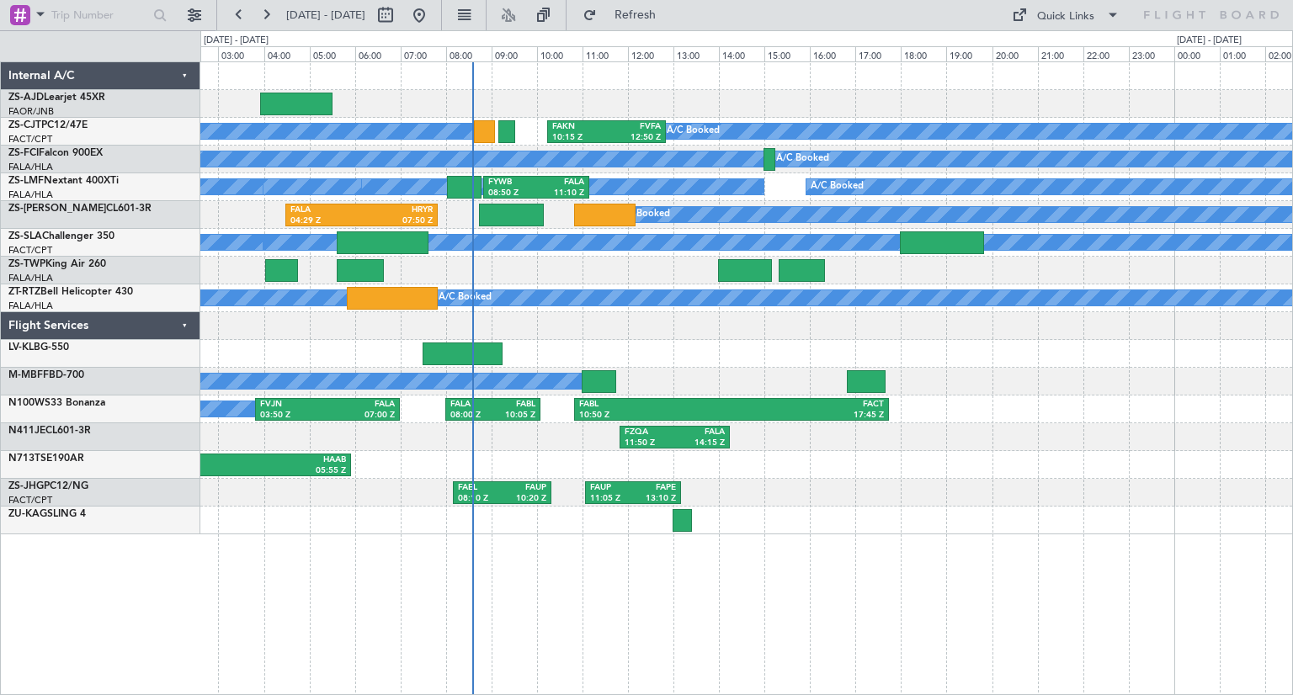
click at [741, 374] on div "A/C Booked" at bounding box center [746, 382] width 1092 height 28
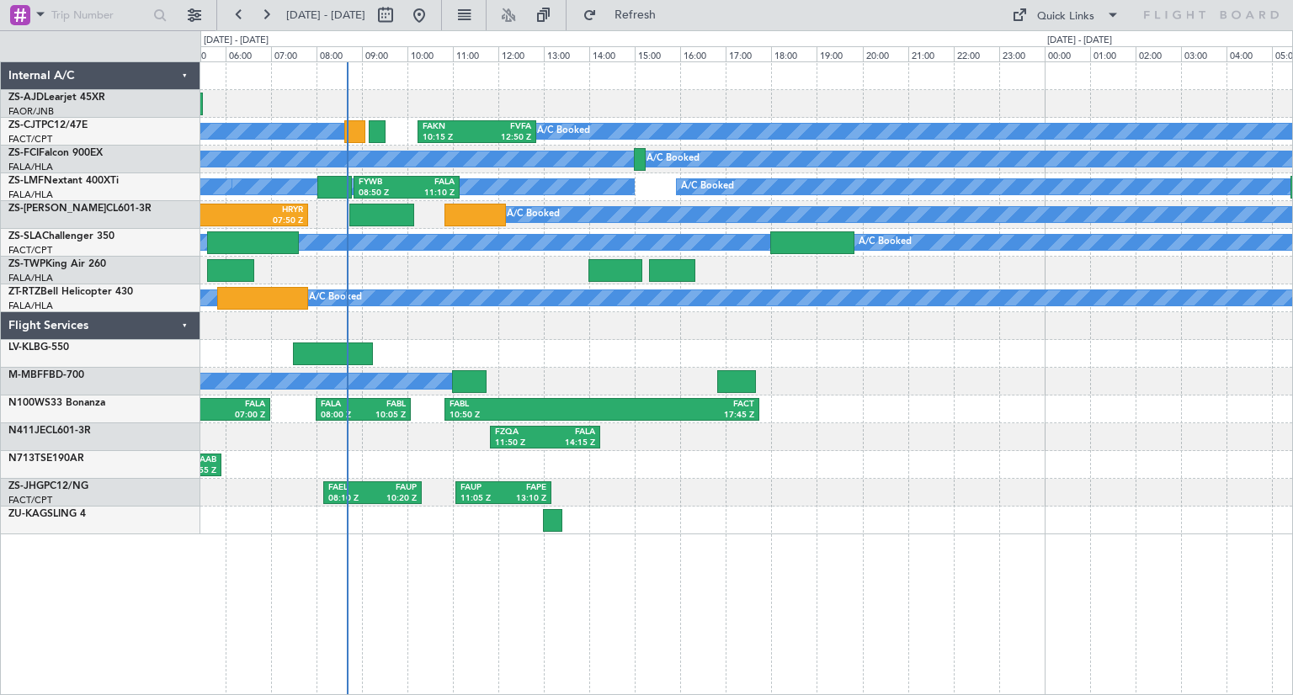
click at [591, 361] on div "A/C Booked A/C Booked A/C Booked A/C Booked A/C Booked A/C Booked A/C Booked A/…" at bounding box center [746, 298] width 1092 height 472
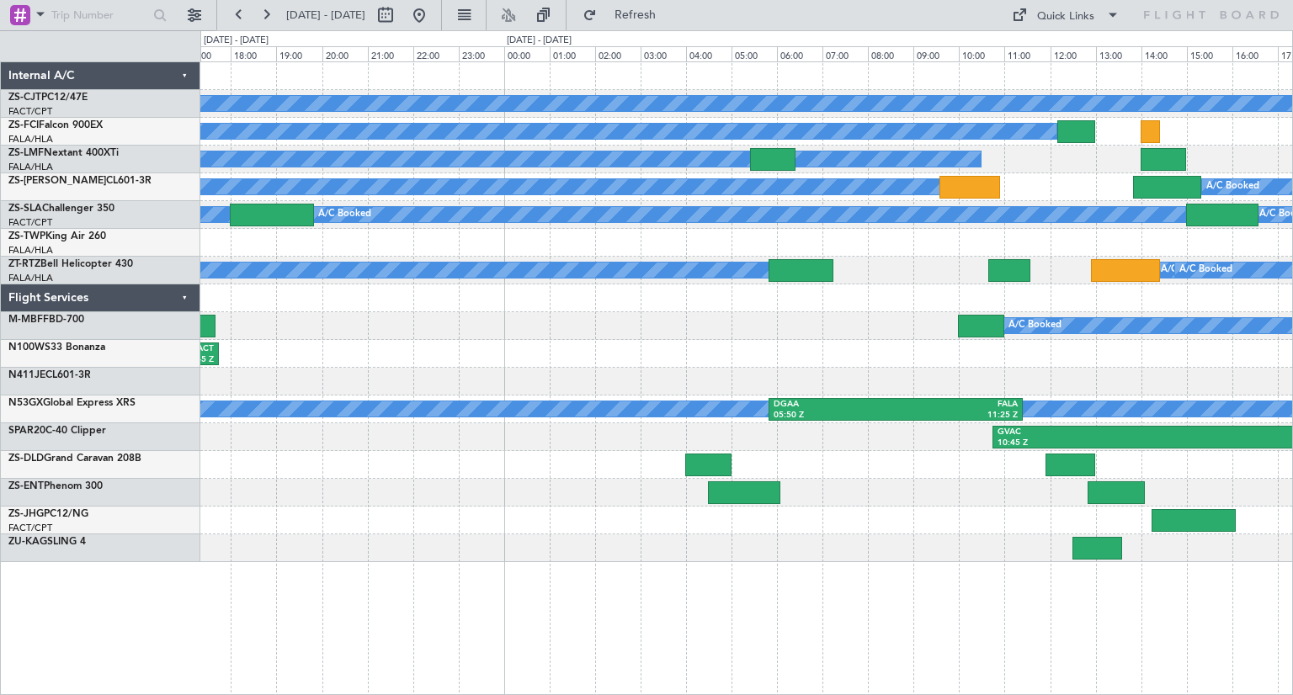
click at [631, 380] on div "A/C Booked A/C Booked A/C Booked A/C Booked A/C Booked A/C Booked A/C Booked A/…" at bounding box center [746, 312] width 1092 height 500
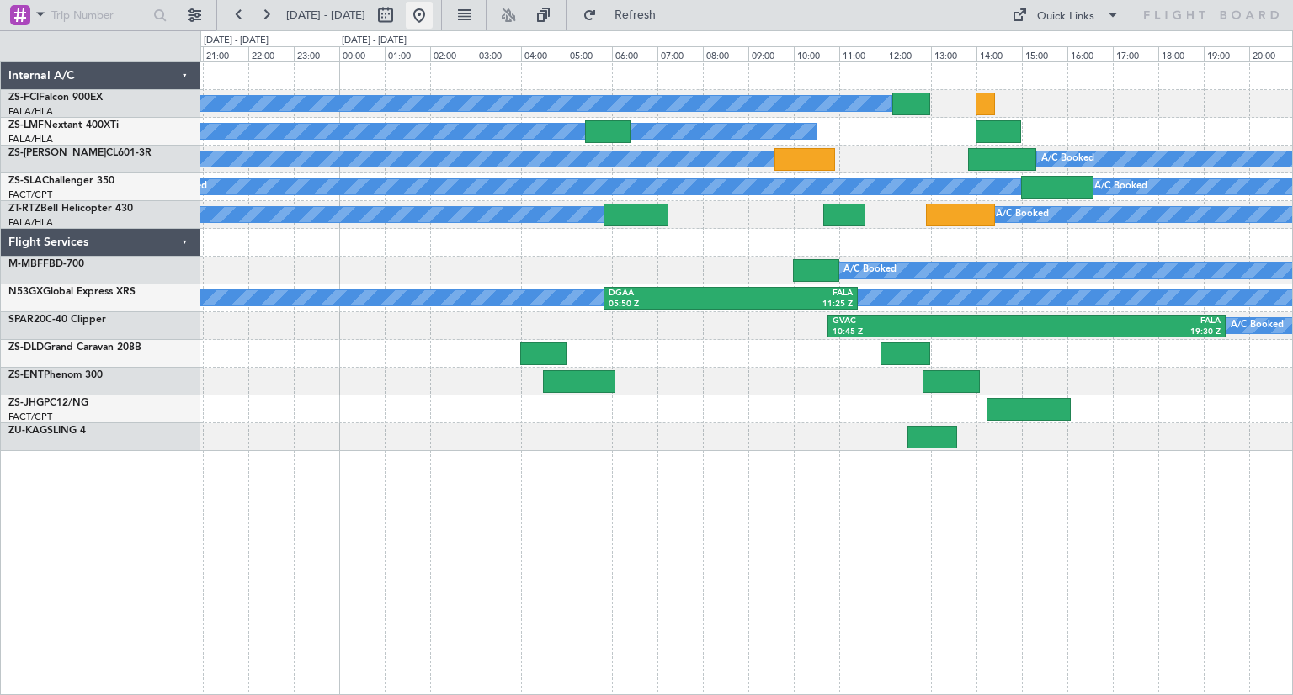
click at [433, 19] on button at bounding box center [419, 15] width 27 height 27
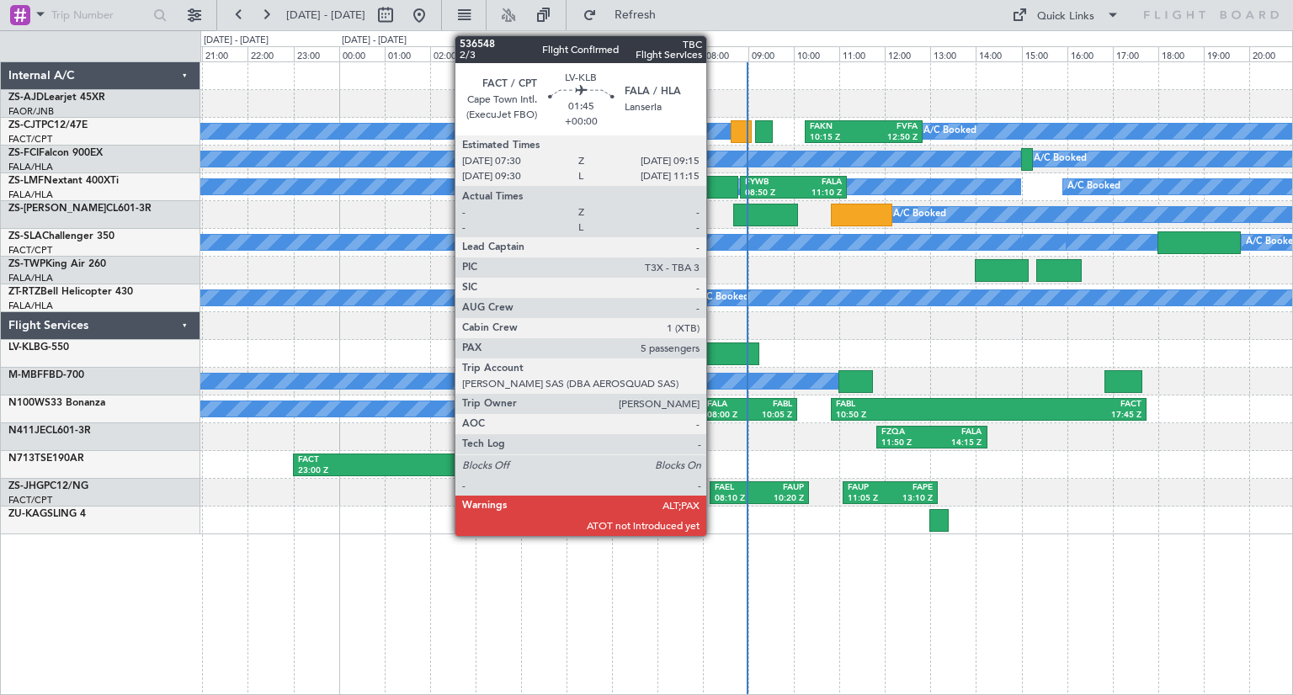
click at [714, 348] on div at bounding box center [719, 354] width 80 height 23
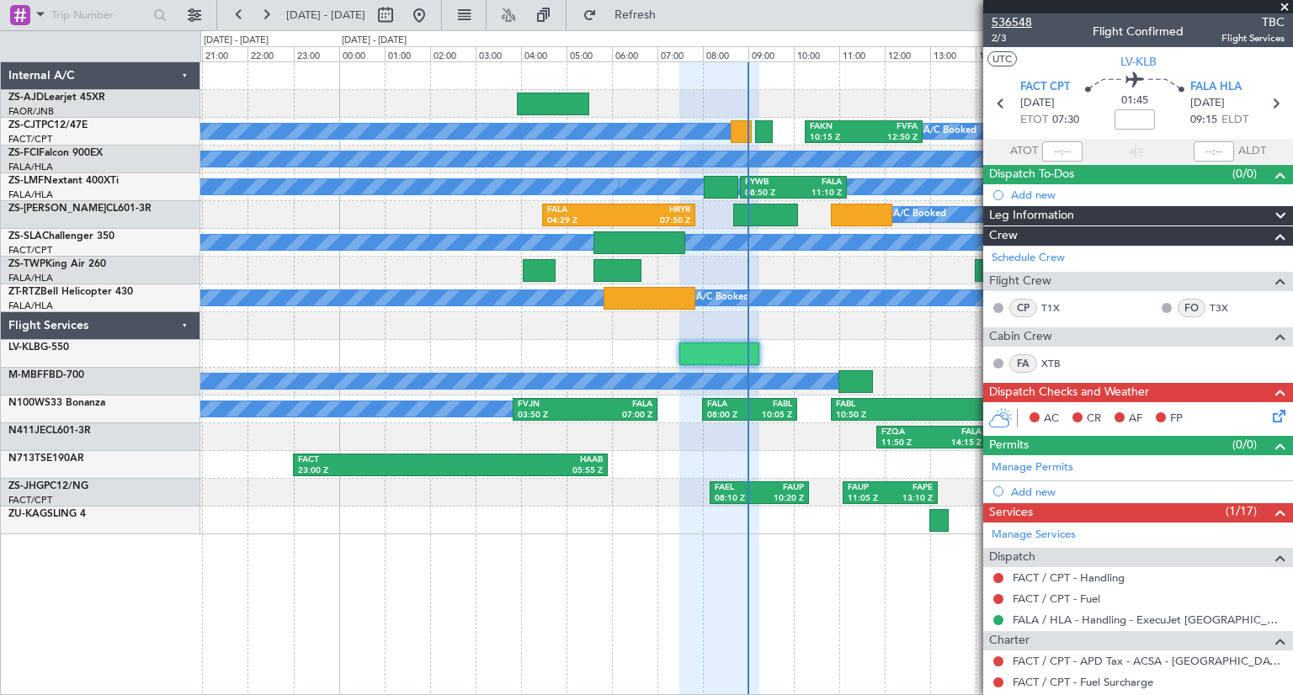
click at [1023, 24] on span "536548" at bounding box center [1011, 22] width 40 height 18
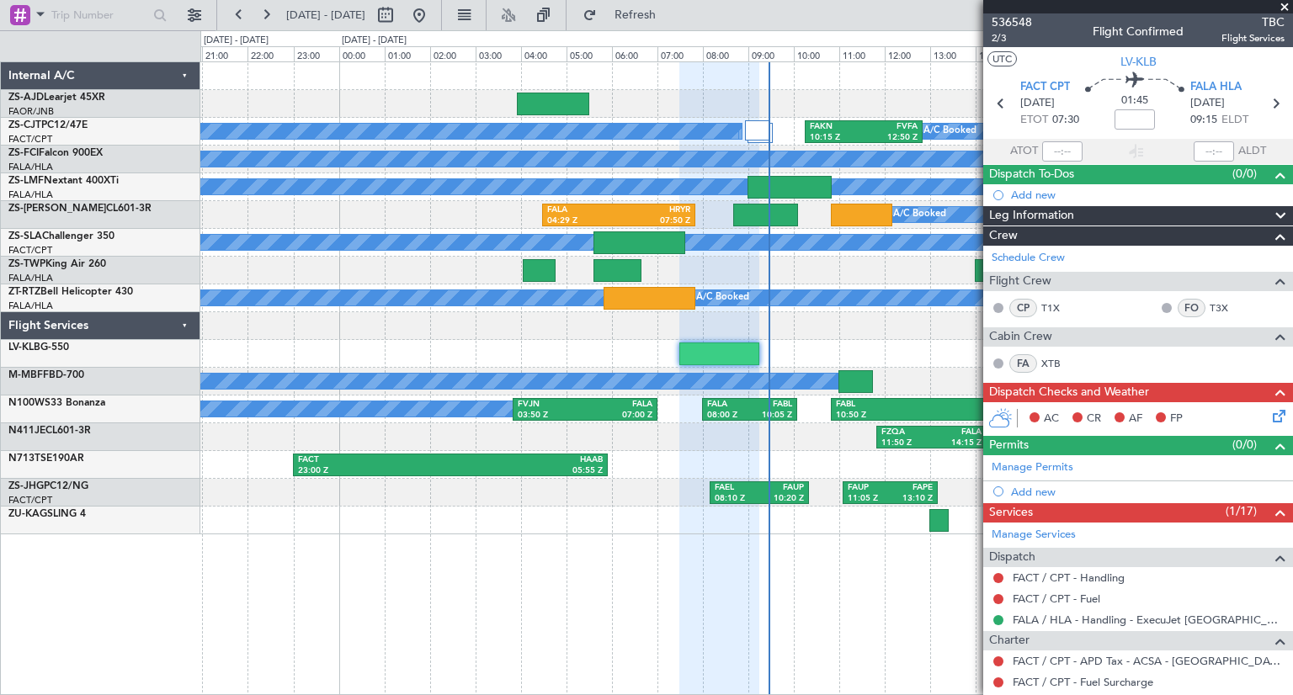
click at [1283, 11] on span at bounding box center [1284, 7] width 17 height 15
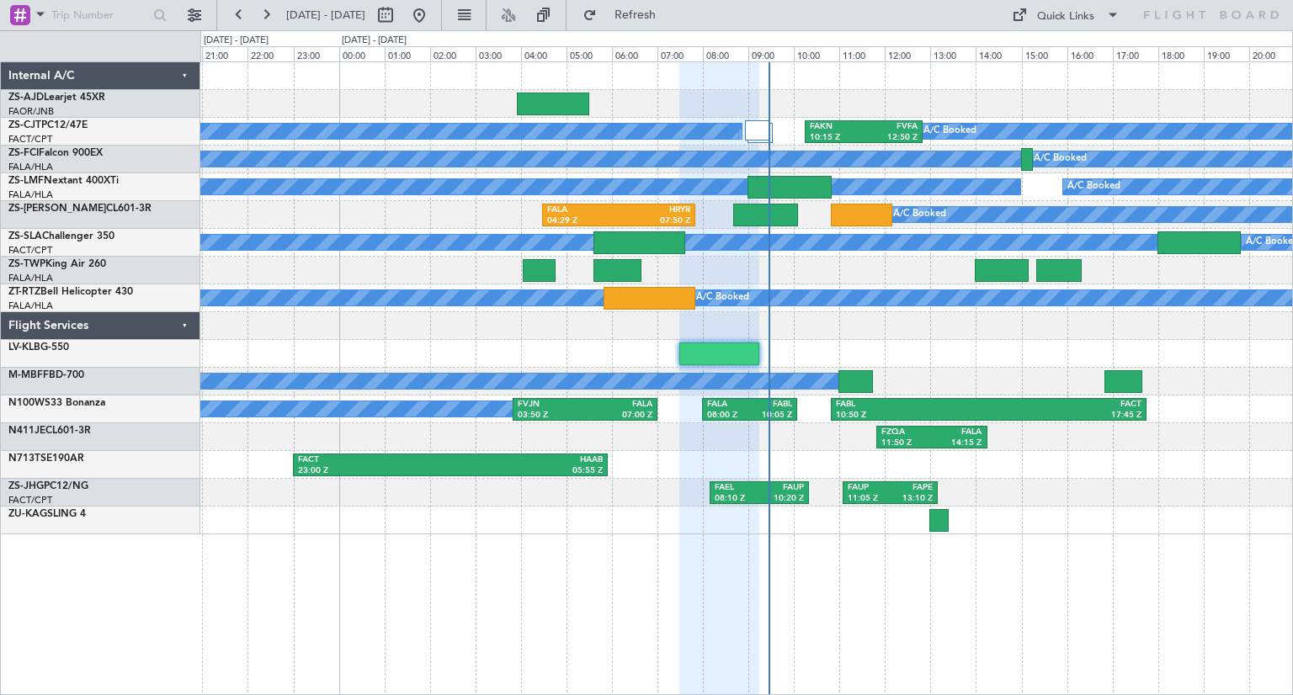
type input "0"
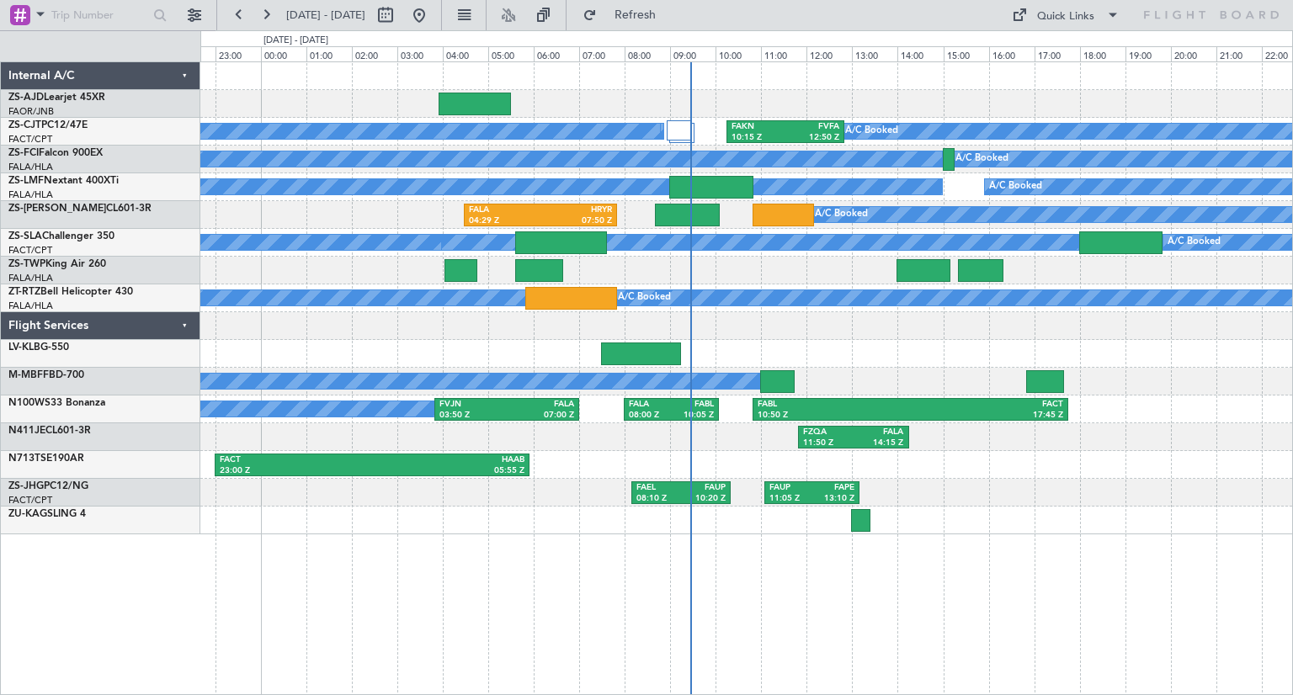
click at [1123, 378] on div "FAOR 15:00 Z FACT 17:05 Z A/C Booked A/C Booked A/C Booked A/C Booked A/C Booke…" at bounding box center [746, 298] width 1092 height 472
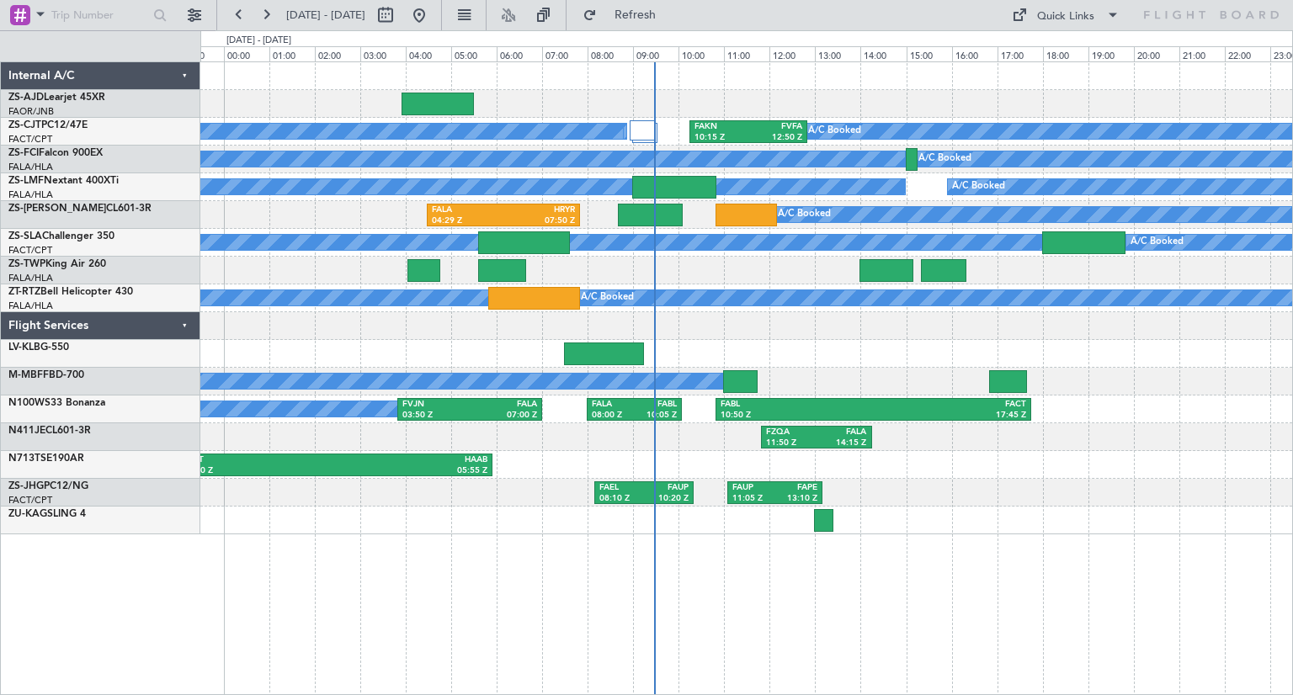
click at [971, 570] on div "A/C Booked A/C Booked A/C Booked A/C Booked A/C Booked A/C Booked A/C Booked A/…" at bounding box center [746, 378] width 1092 height 634
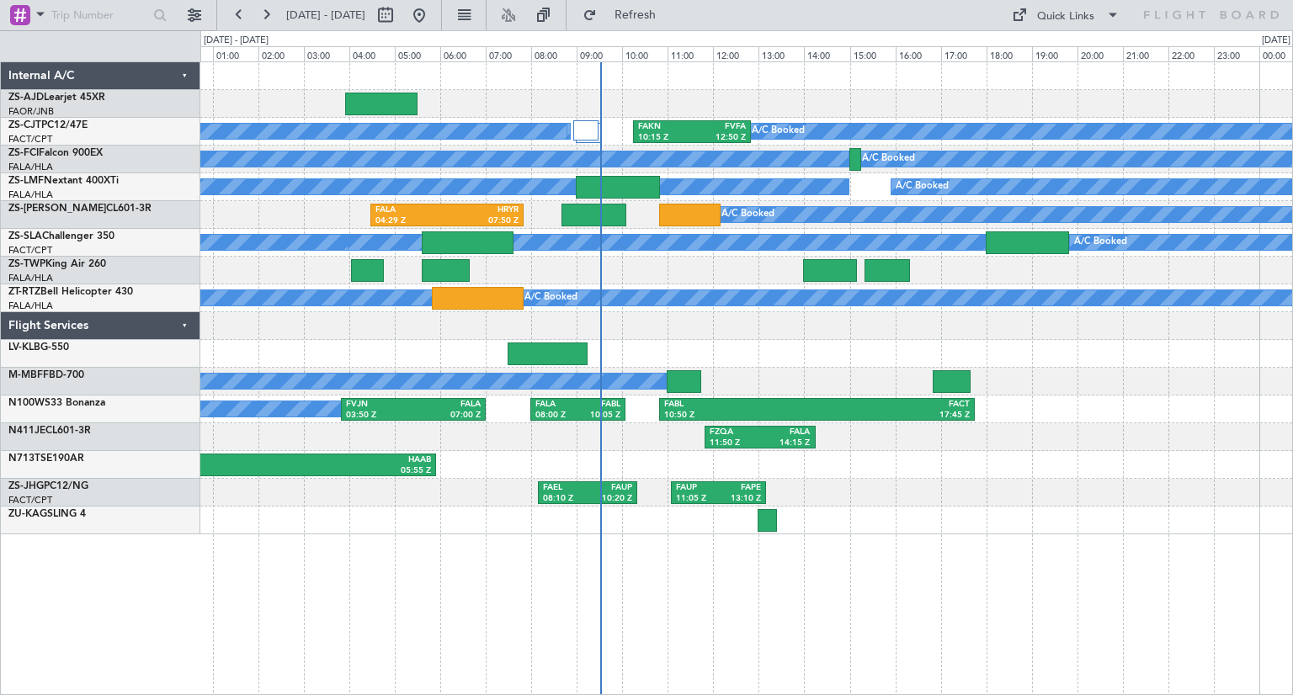
click at [1071, 324] on div at bounding box center [746, 326] width 1092 height 28
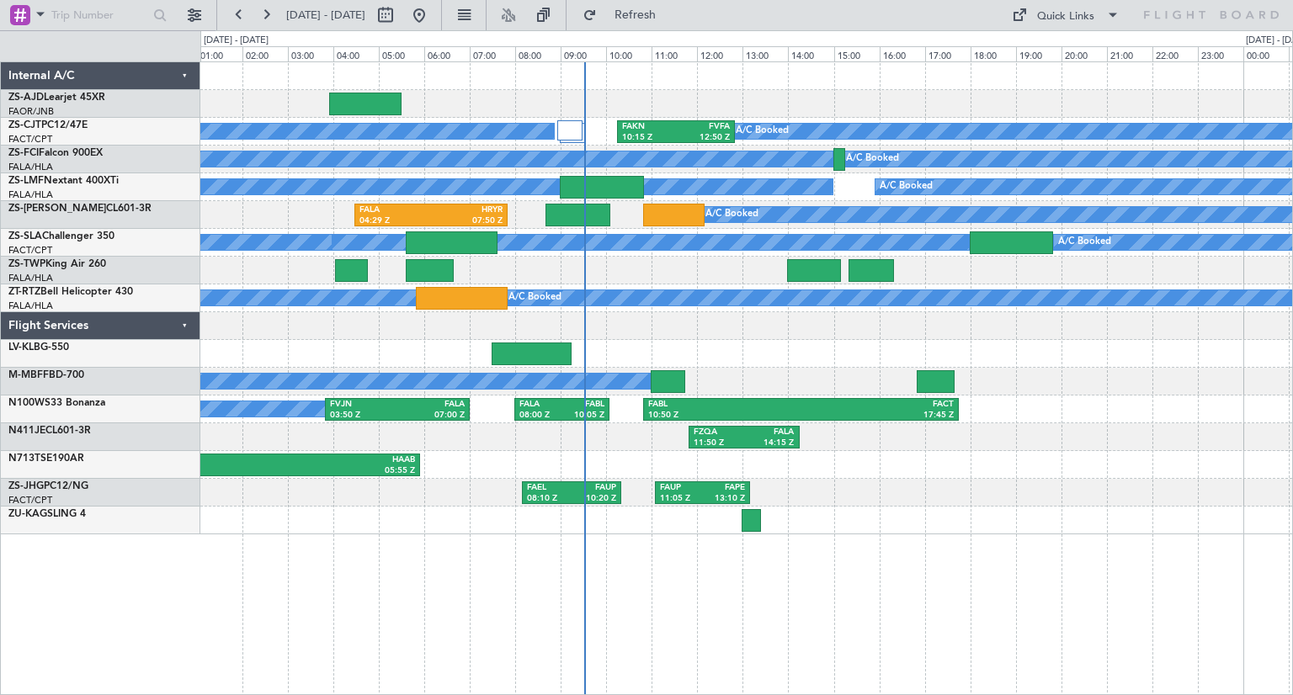
click at [1054, 317] on div at bounding box center [746, 326] width 1092 height 28
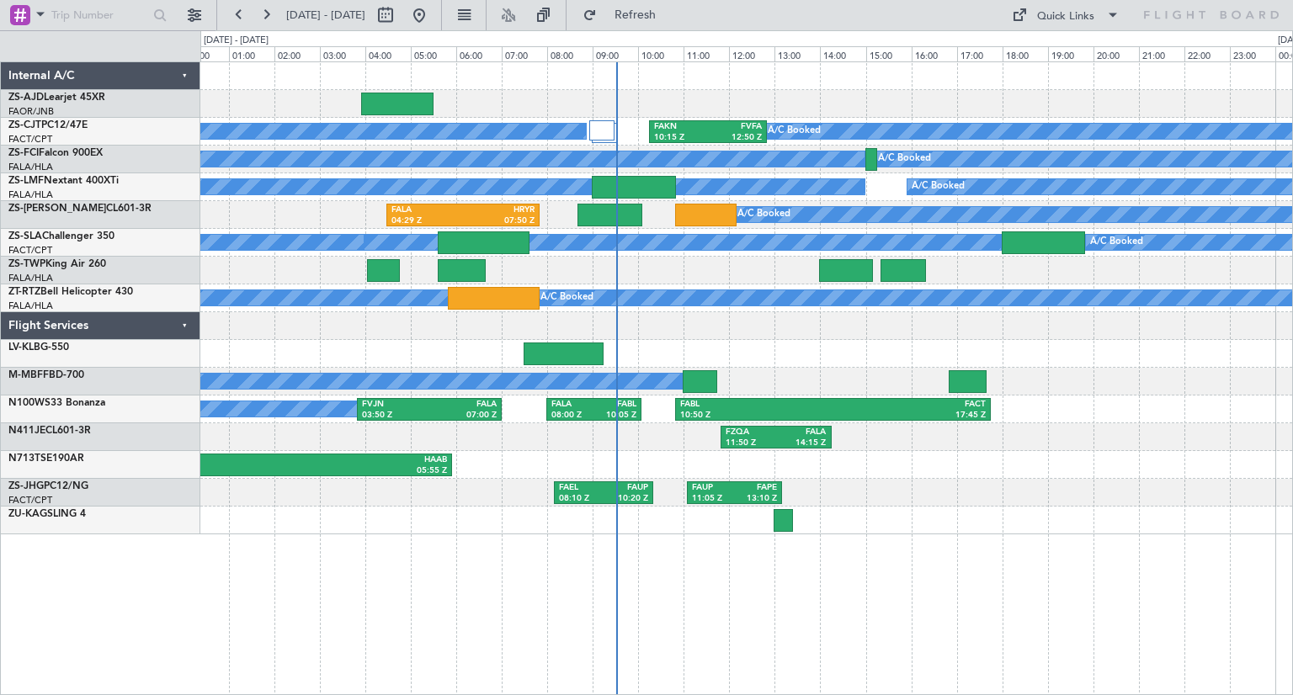
click at [1085, 334] on div at bounding box center [746, 326] width 1092 height 28
click at [433, 27] on button at bounding box center [419, 15] width 27 height 27
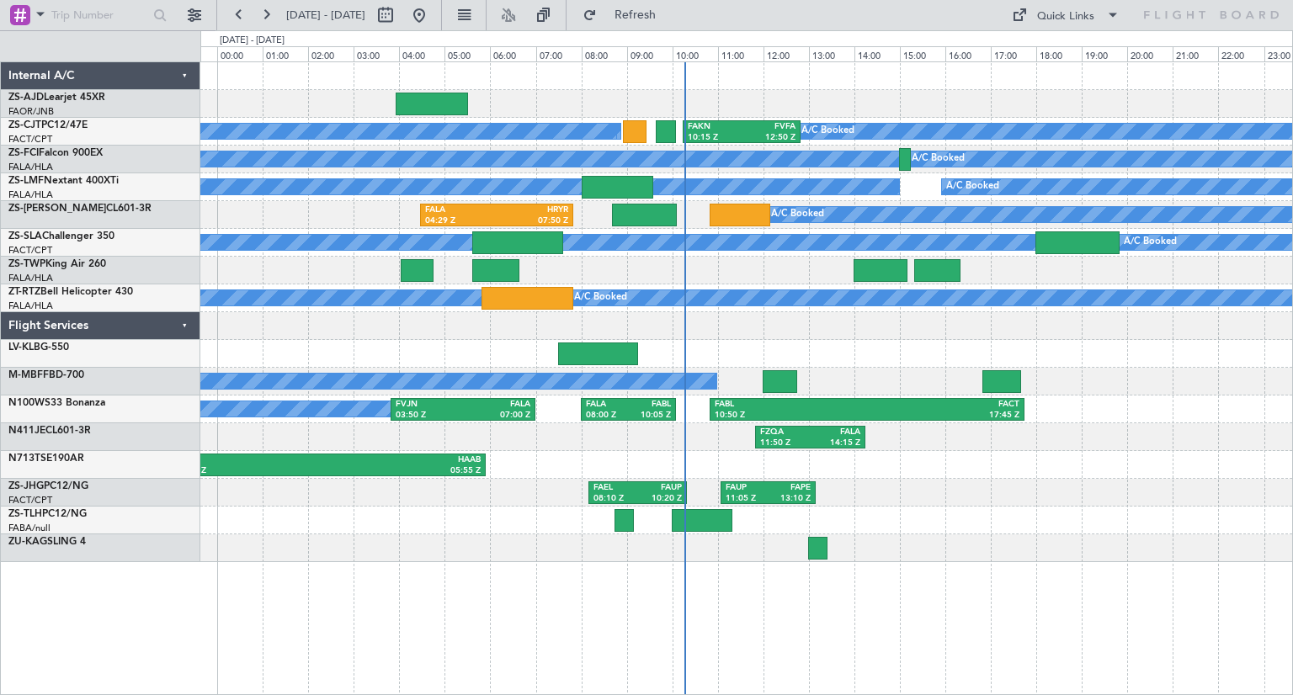
click at [1027, 351] on div at bounding box center [746, 354] width 1092 height 28
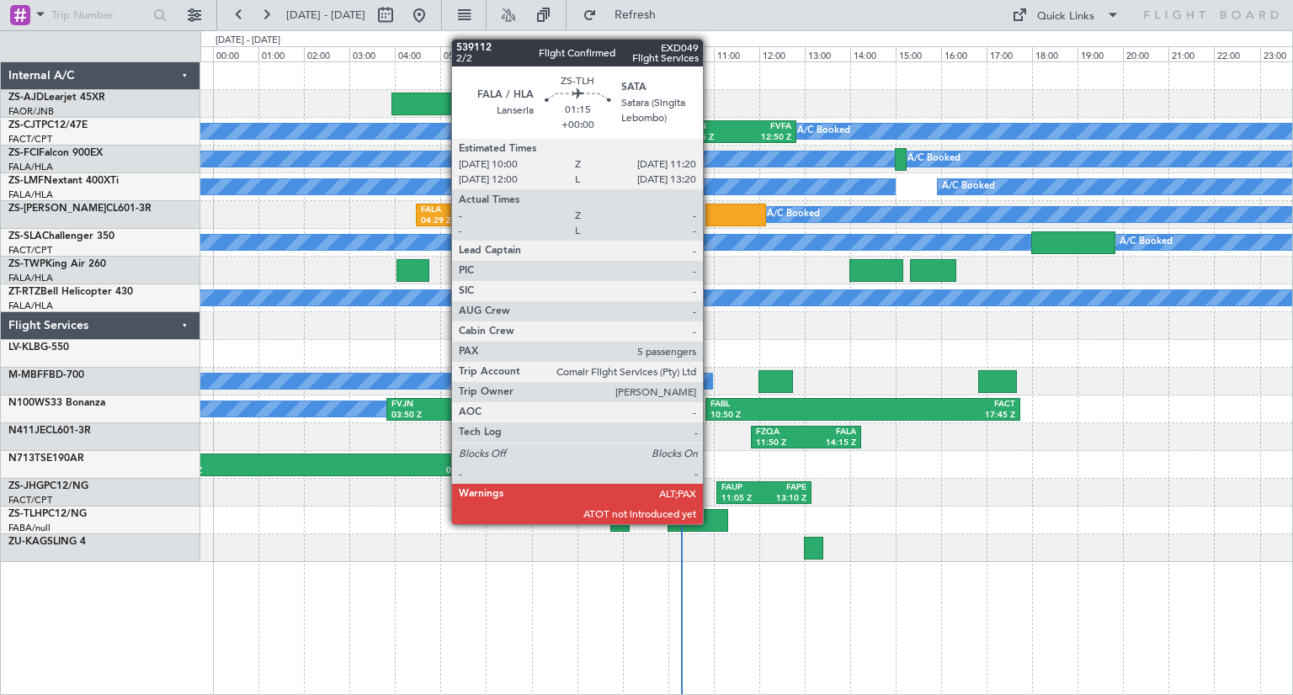
click at [710, 523] on div at bounding box center [697, 520] width 61 height 23
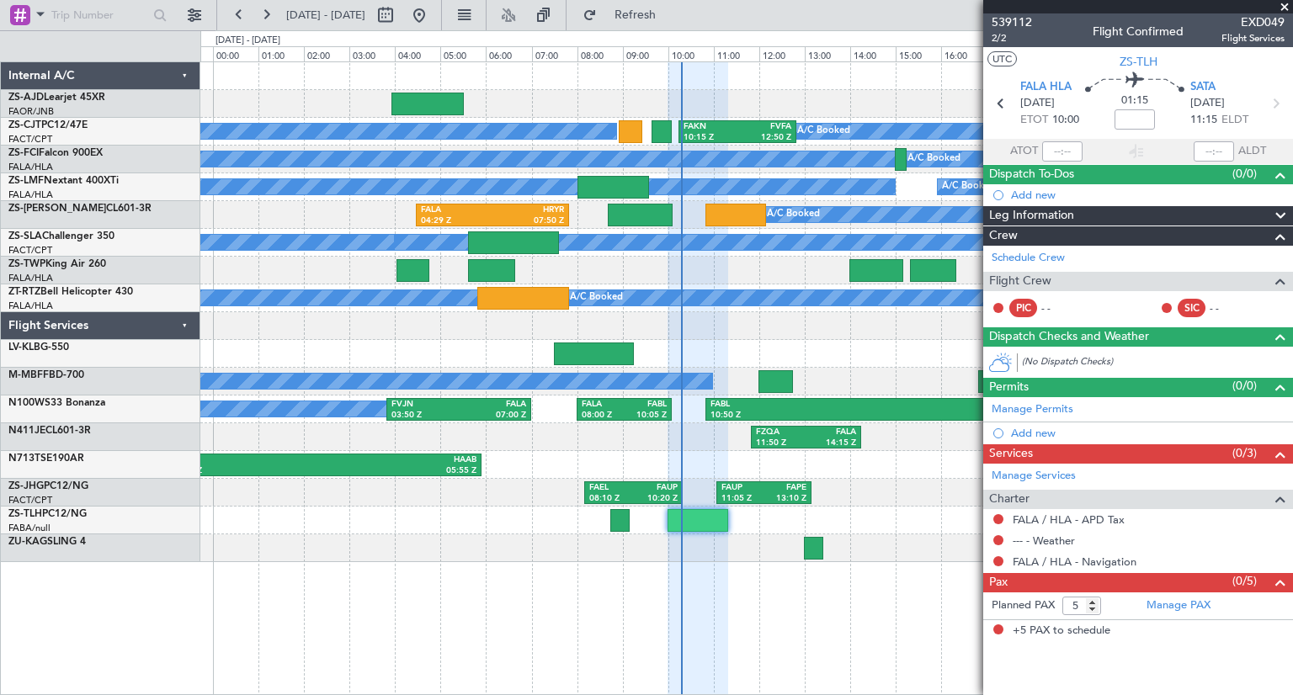
click at [1283, 9] on span at bounding box center [1284, 7] width 17 height 15
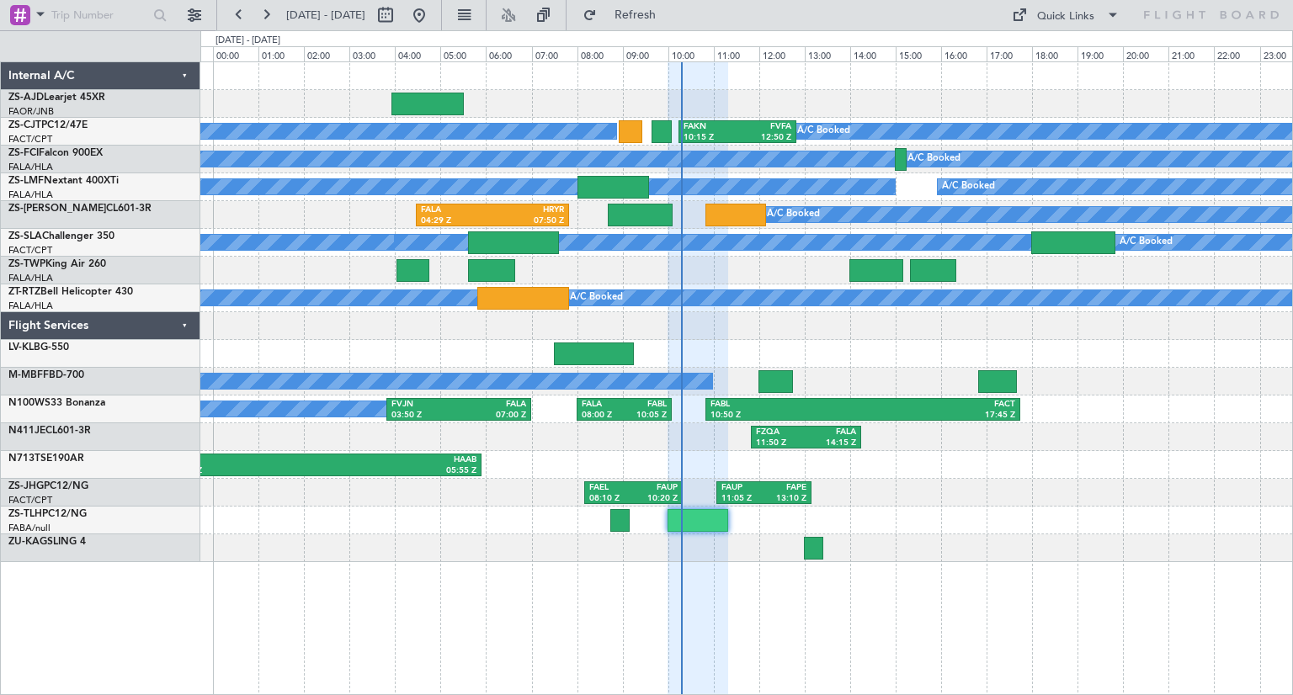
type input "0"
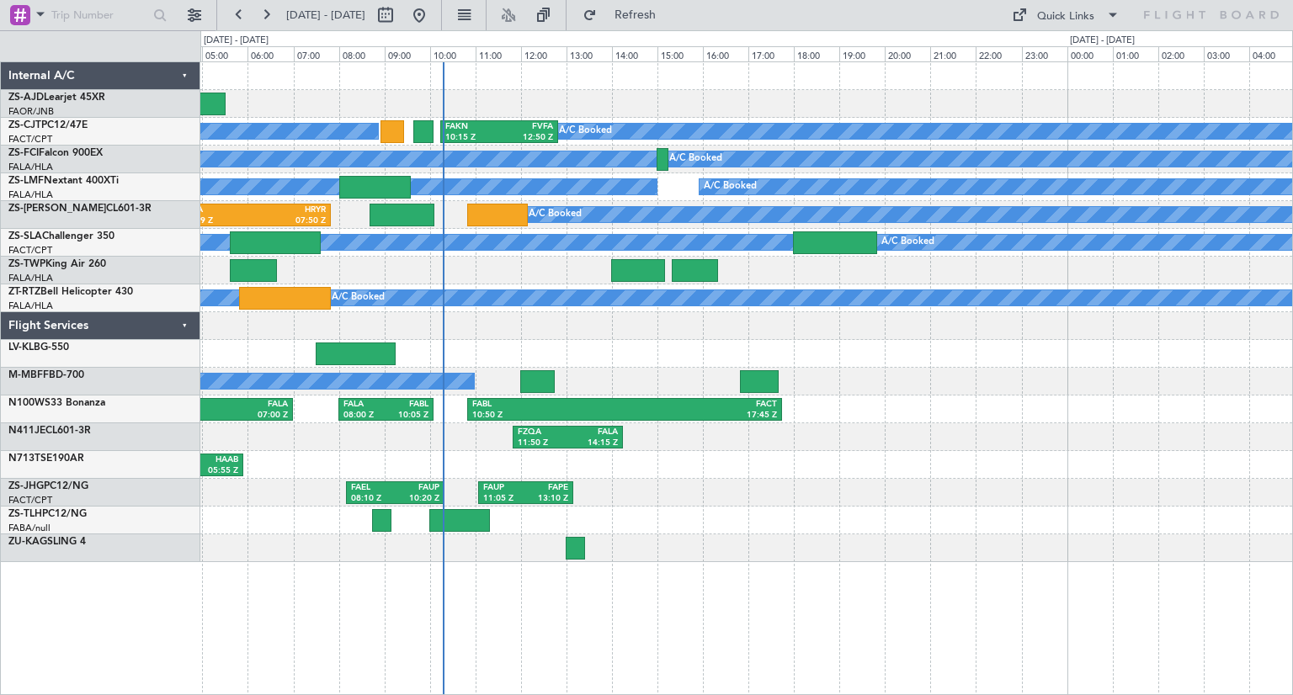
click at [959, 375] on div "A/C Booked A/C Booked A/C Booked A/C Booked A/C Booked A/C Booked A/C Booked A/…" at bounding box center [746, 312] width 1092 height 500
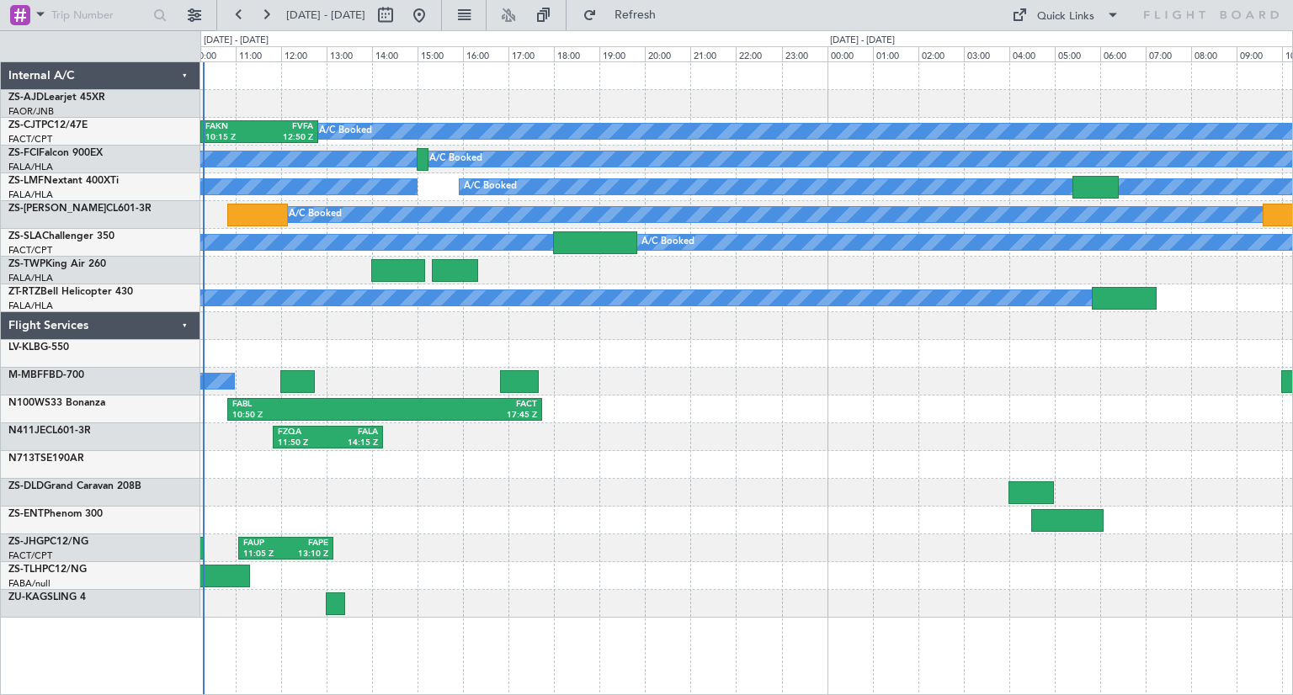
click at [522, 440] on div "FZQA 11:50 Z FALA 14:15 Z" at bounding box center [746, 437] width 1092 height 28
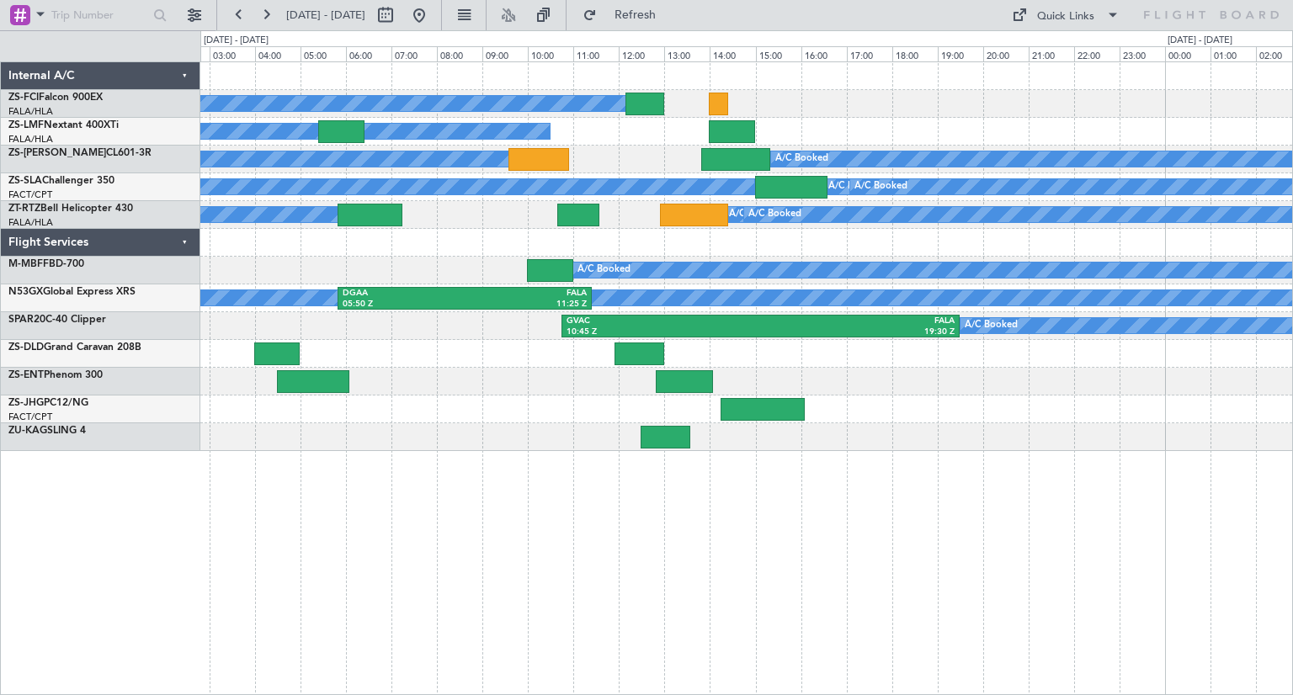
click at [821, 531] on div "A/C Booked A/C Booked A/C Booked A/C Booked A/C Booked A/C Booked A/C Booked A/…" at bounding box center [746, 378] width 1092 height 634
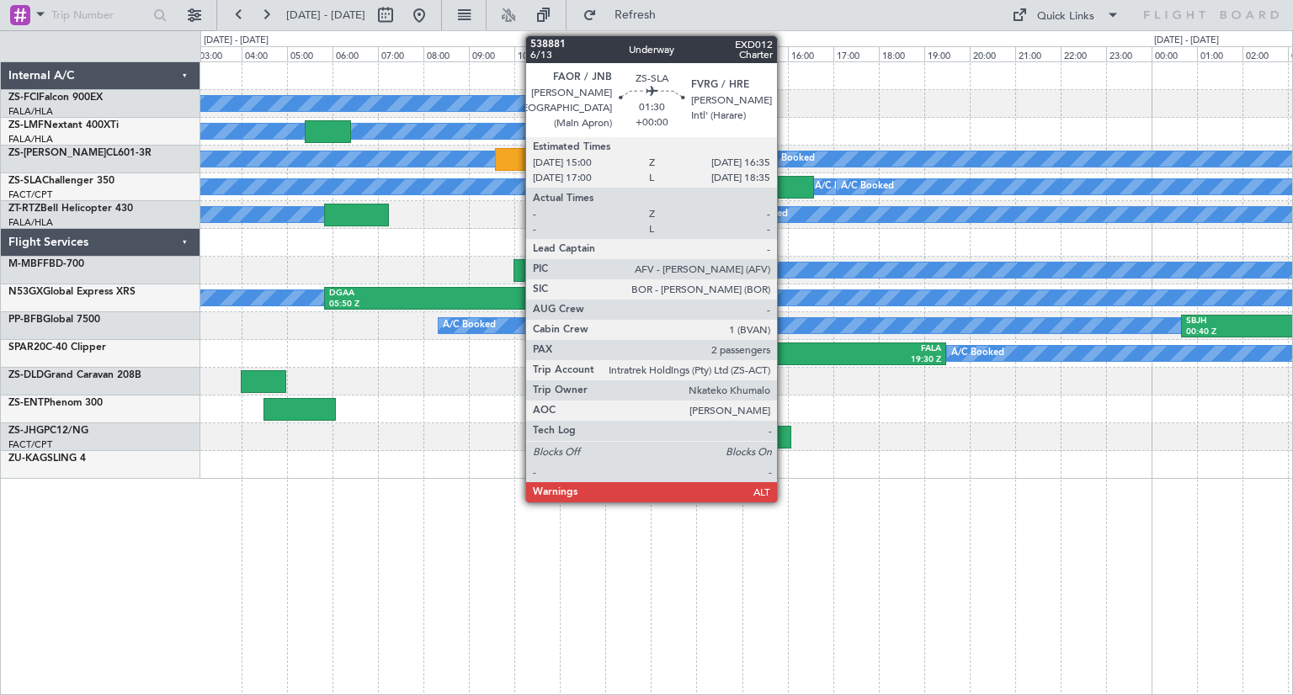
click at [784, 189] on div at bounding box center [777, 187] width 72 height 23
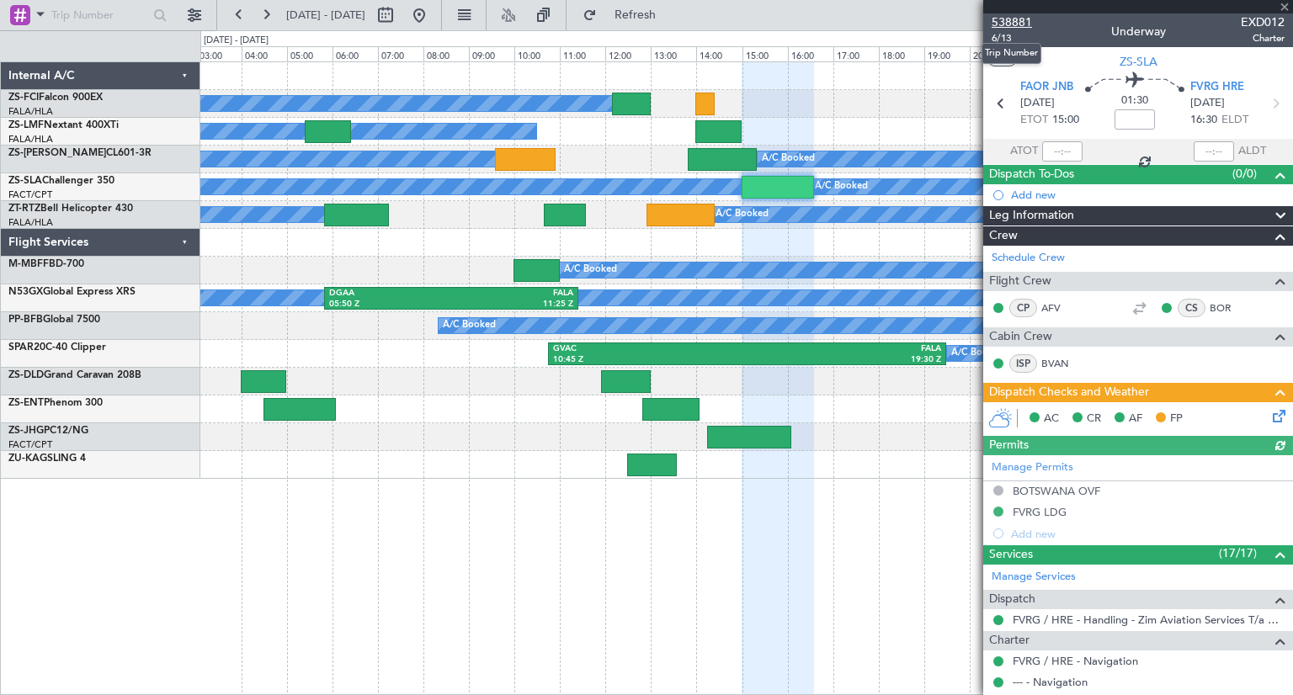
click at [1006, 24] on span "538881" at bounding box center [1011, 22] width 40 height 18
click at [907, 583] on div "A/C Booked A/C Booked A/C Booked A/C Booked A/C Booked A/C Booked A/C Booked A/…" at bounding box center [746, 378] width 1092 height 634
click at [1284, 4] on span at bounding box center [1284, 7] width 17 height 15
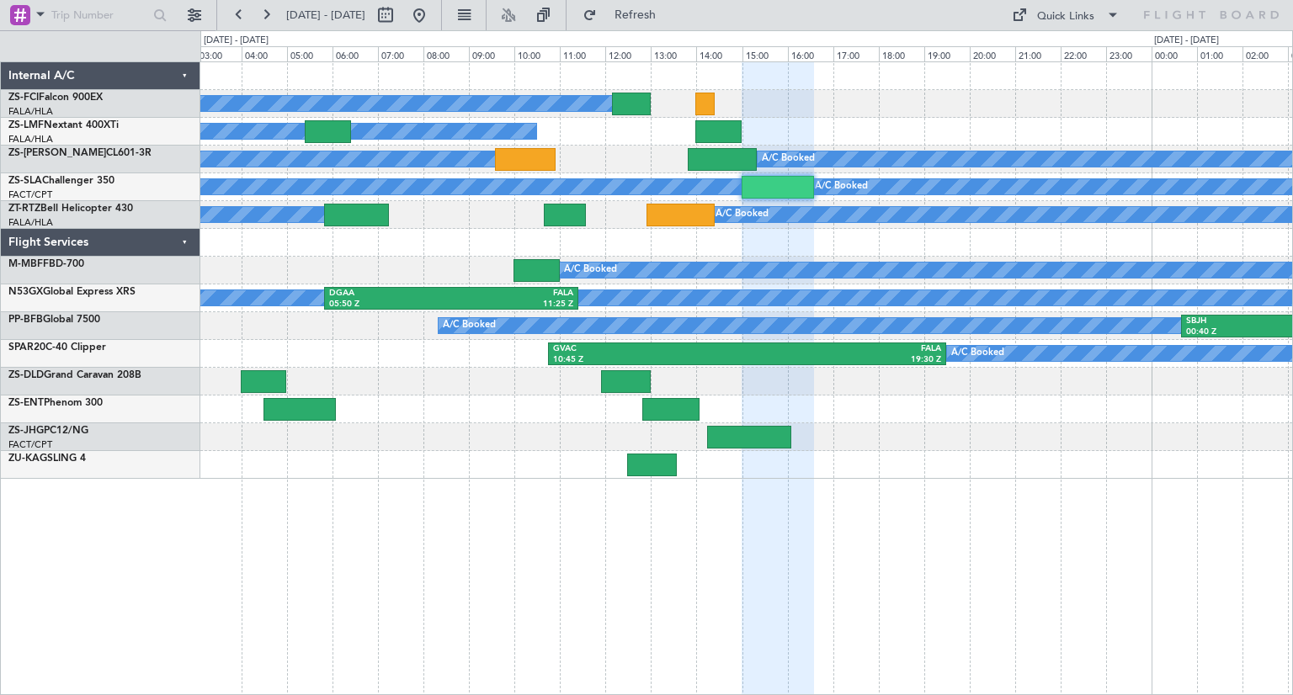
type input "0"
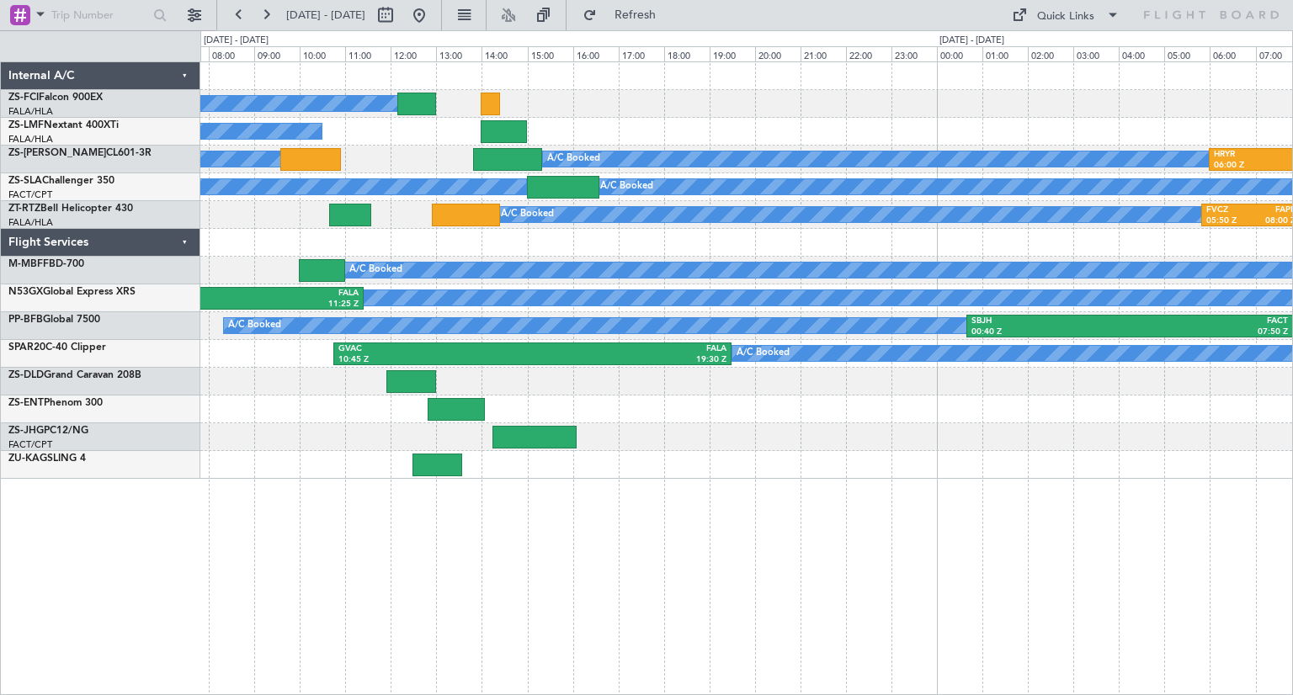
click at [802, 379] on div "A/C Booked A/C Booked A/C Booked A/C Booked A/C Booked A/C Booked A/C Booked A/…" at bounding box center [746, 270] width 1092 height 417
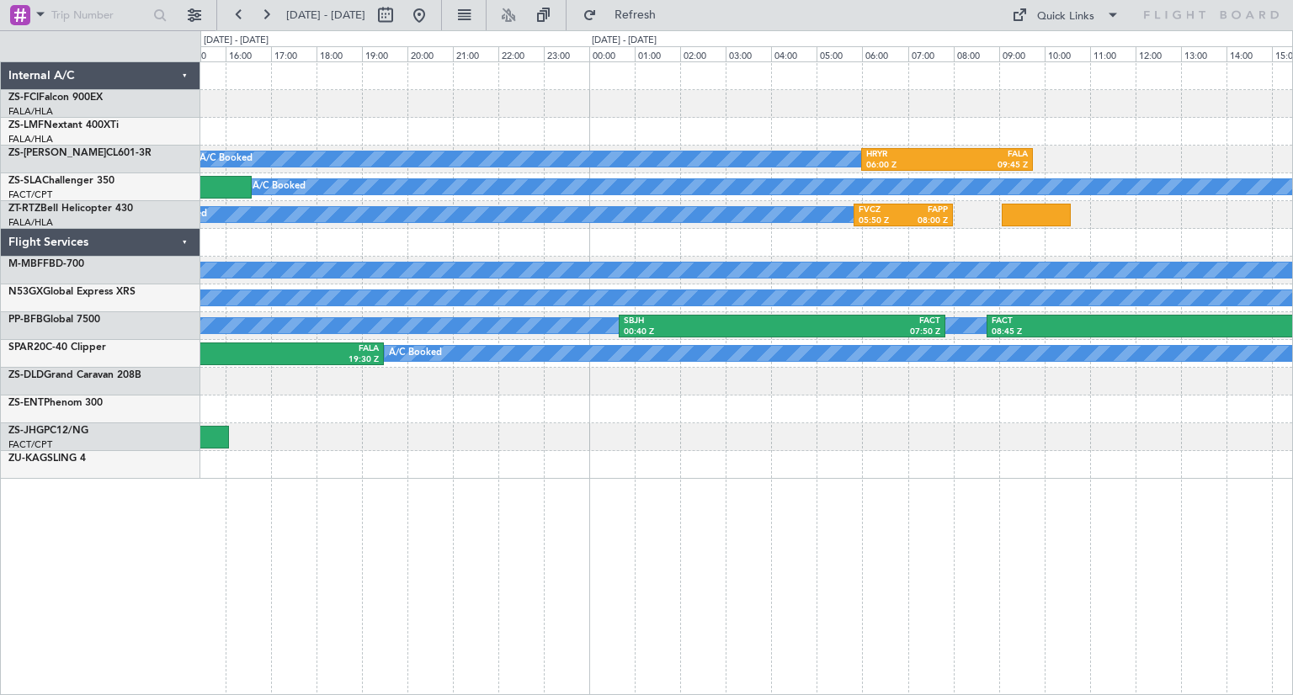
click at [873, 405] on div at bounding box center [746, 410] width 1092 height 28
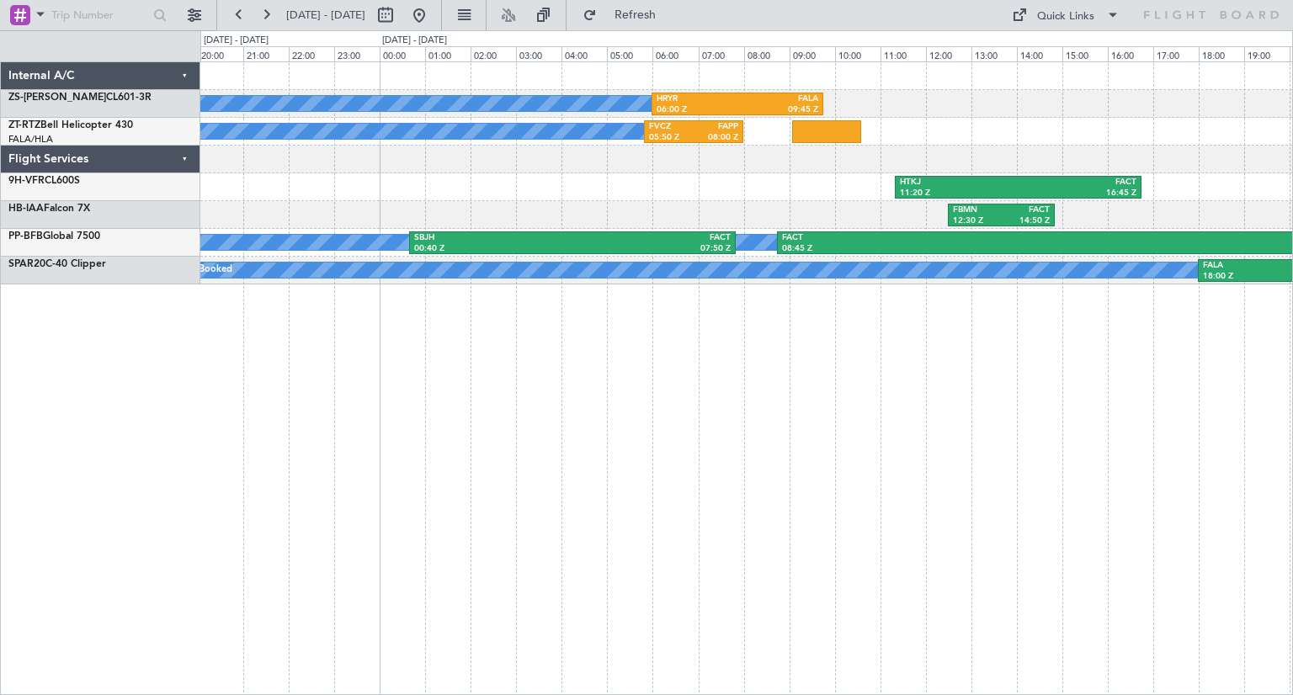
click at [911, 435] on div "A/C Booked A/C Booked A/C Booked A/C Booked A/C Booked HRYR 06:00 Z FALA 09:45 …" at bounding box center [746, 378] width 1092 height 634
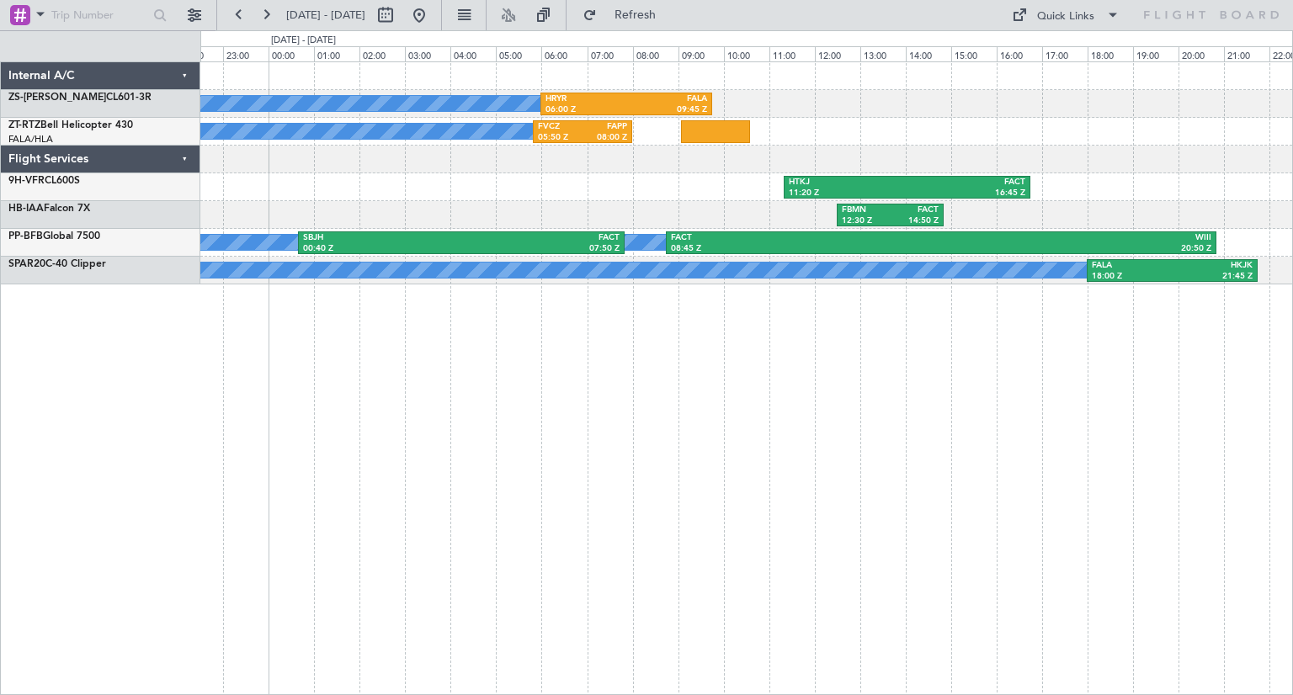
click at [1061, 535] on div "A/C Booked A/C Booked A/C Booked A/C Booked A/C Booked HRYR 06:00 Z FALA 09:45 …" at bounding box center [746, 378] width 1092 height 634
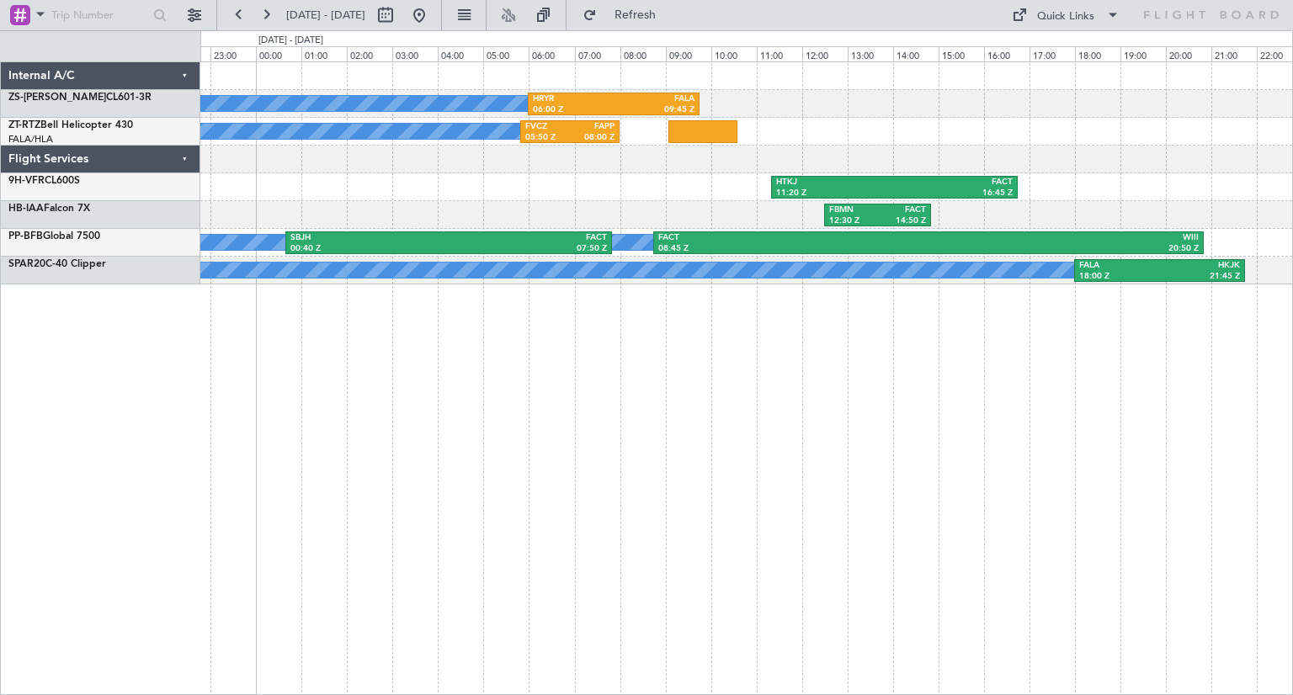
click at [1060, 402] on div "A/C Booked A/C Booked A/C Booked A/C Booked A/C Booked HRYR 06:00 Z FALA 09:45 …" at bounding box center [746, 378] width 1092 height 634
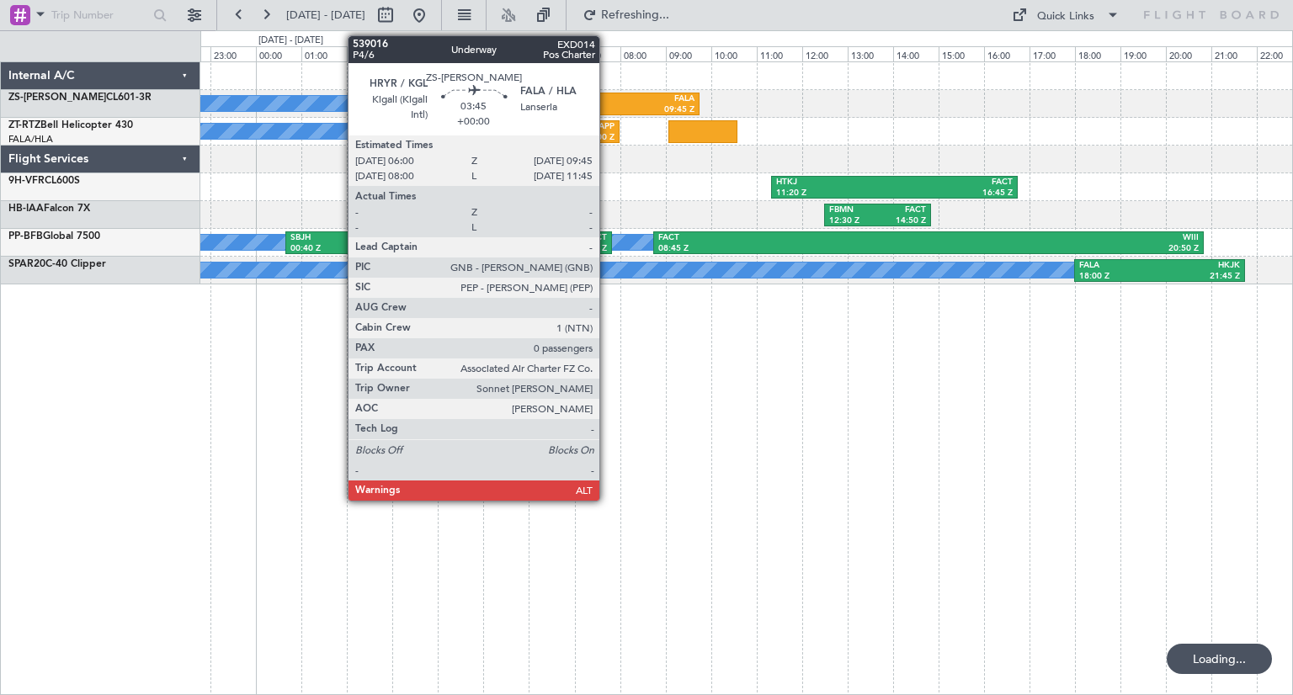
click at [607, 101] on div "HRYR" at bounding box center [573, 99] width 81 height 12
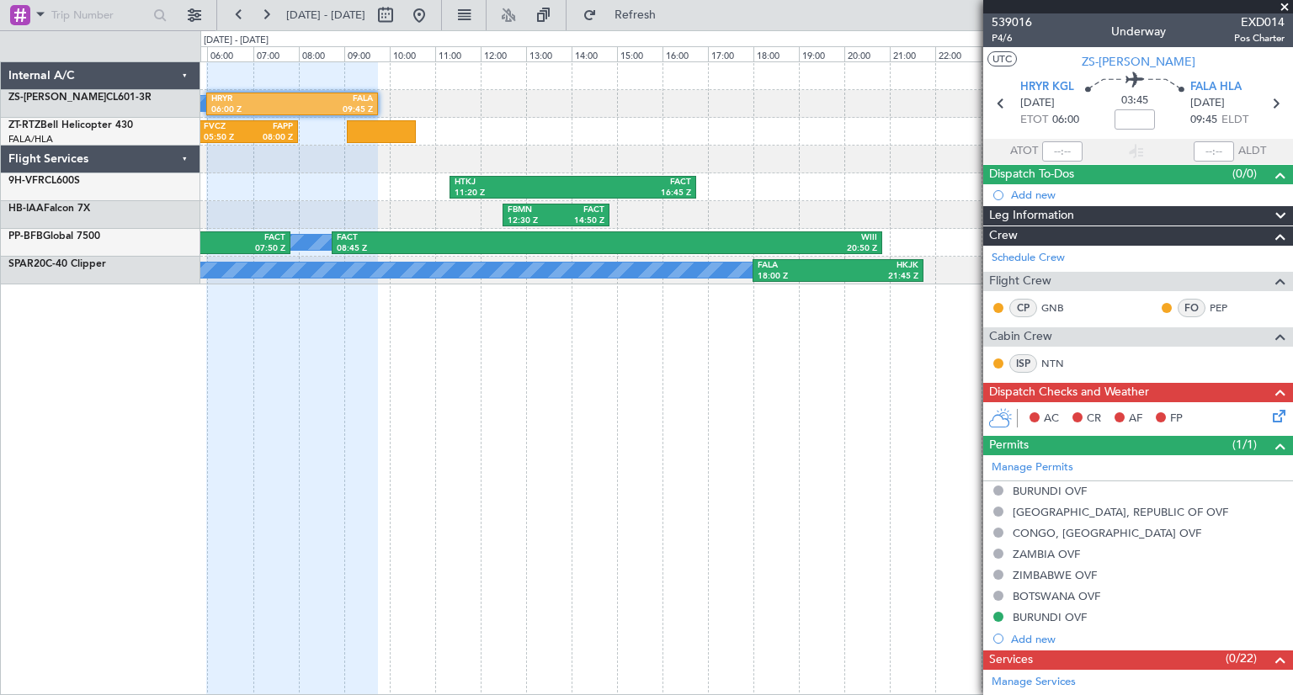
click at [418, 485] on div "A/C Booked A/C Booked A/C Booked A/C Booked A/C Booked HRYR 06:00 Z FALA 09:45 …" at bounding box center [746, 378] width 1092 height 634
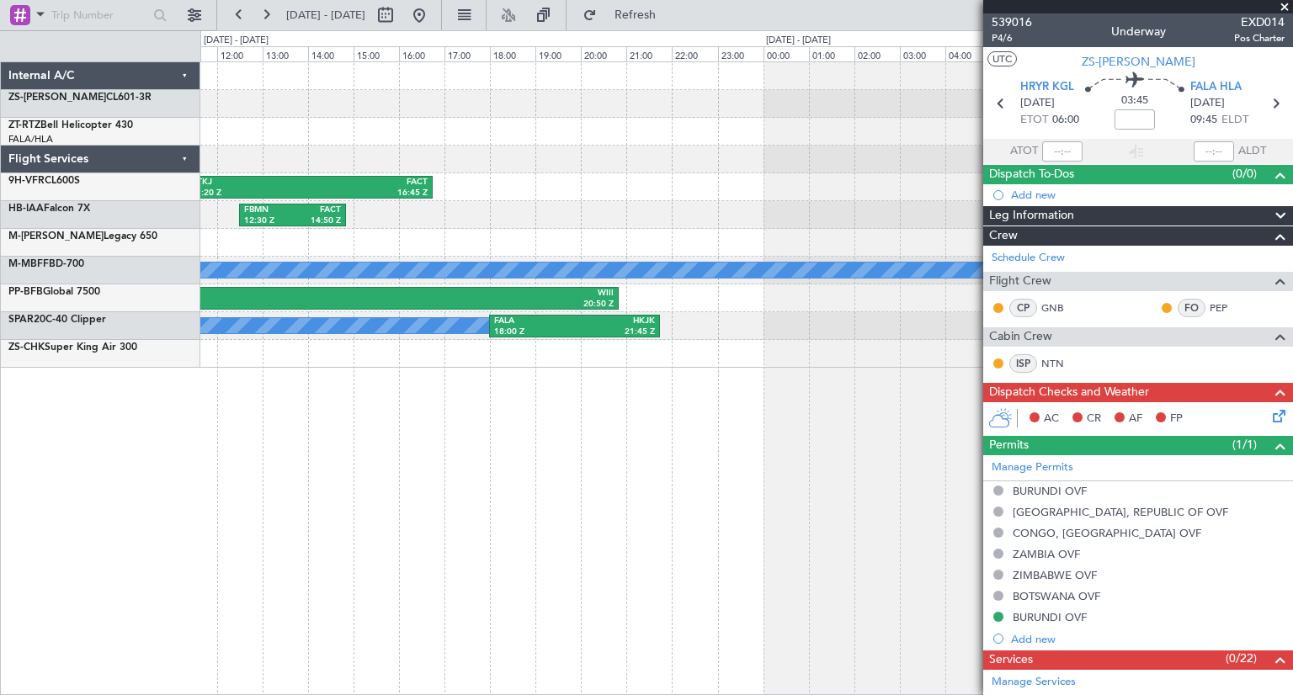
click at [260, 494] on div "HRYR 06:00 Z FALA 09:45 Z A/C Booked A/C Booked A/C Booked A/C Booked A/C Booke…" at bounding box center [746, 378] width 1092 height 634
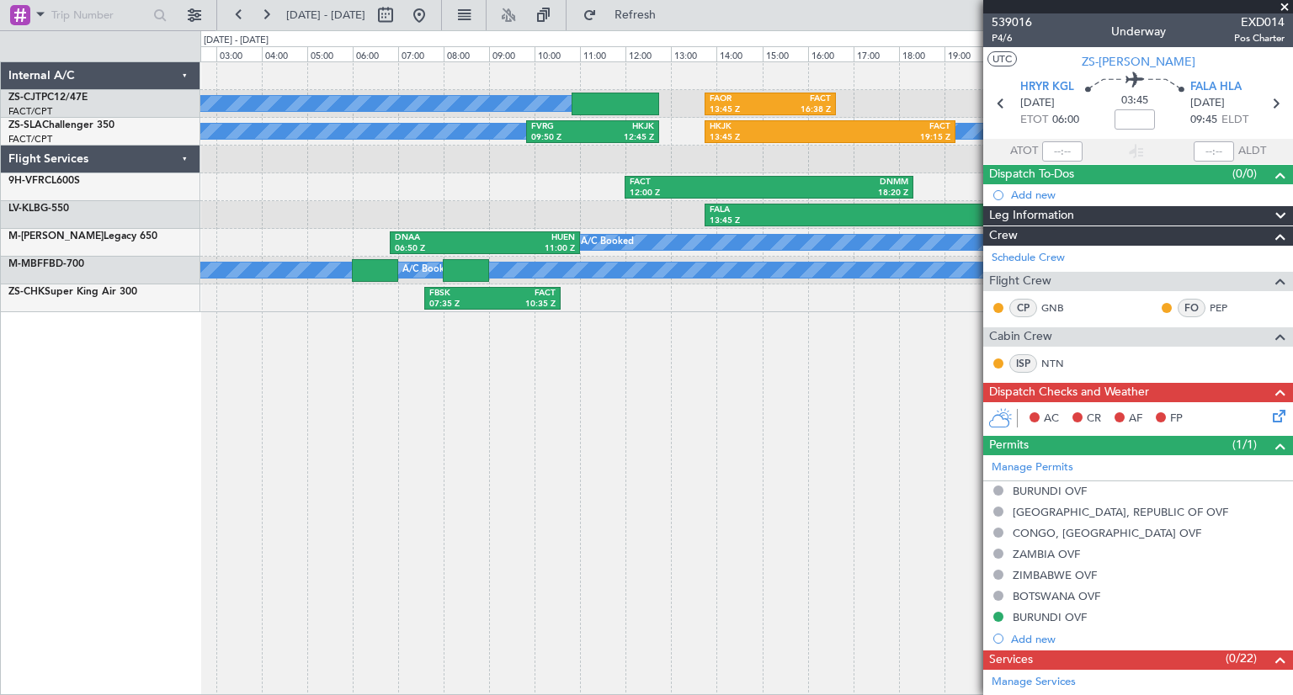
click at [651, 410] on div "A/C Booked A/C Booked A/C Booked A/C Booked A/C Booked A/C Booked A/C Booked A/…" at bounding box center [746, 378] width 1092 height 634
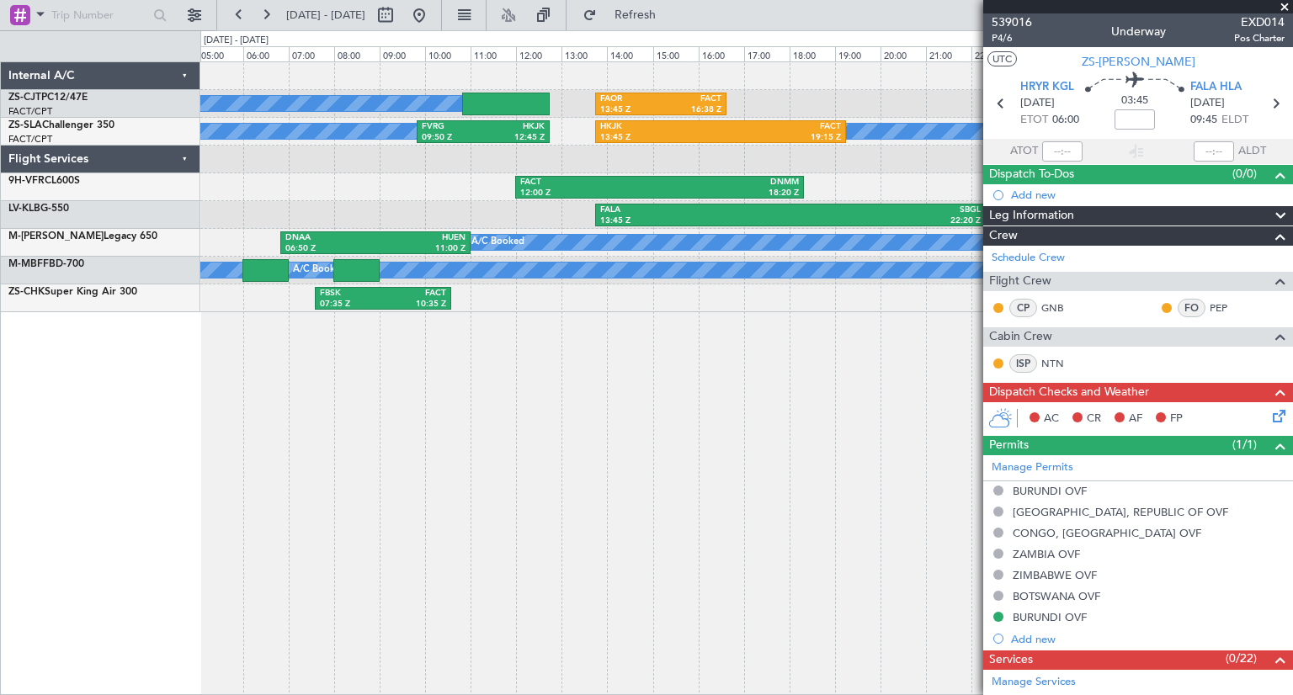
click at [648, 414] on div "A/C Booked A/C Booked A/C Booked A/C Booked A/C Booked A/C Booked A/C Booked A/…" at bounding box center [746, 378] width 1092 height 634
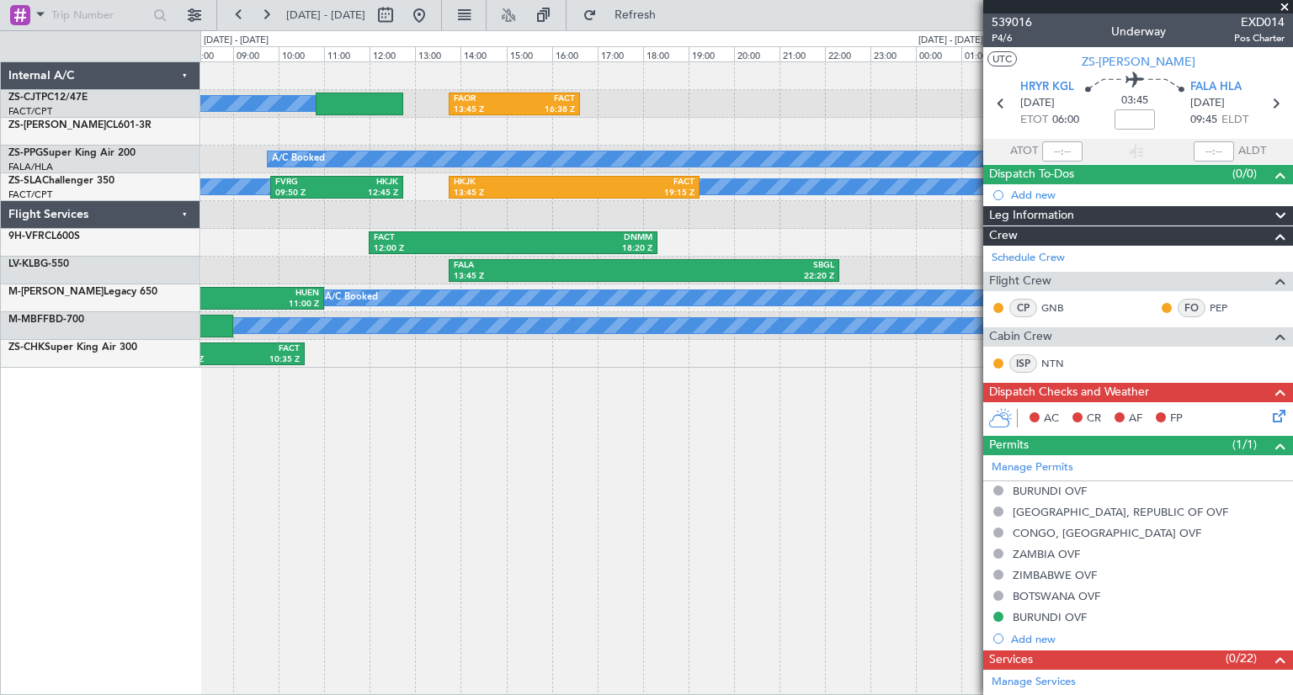
click at [158, 560] on div "A/C Booked A/C Booked FAOR 13:45 Z FACT 16:38 Z A/C Booked A/C Booked A/C Booke…" at bounding box center [646, 362] width 1293 height 665
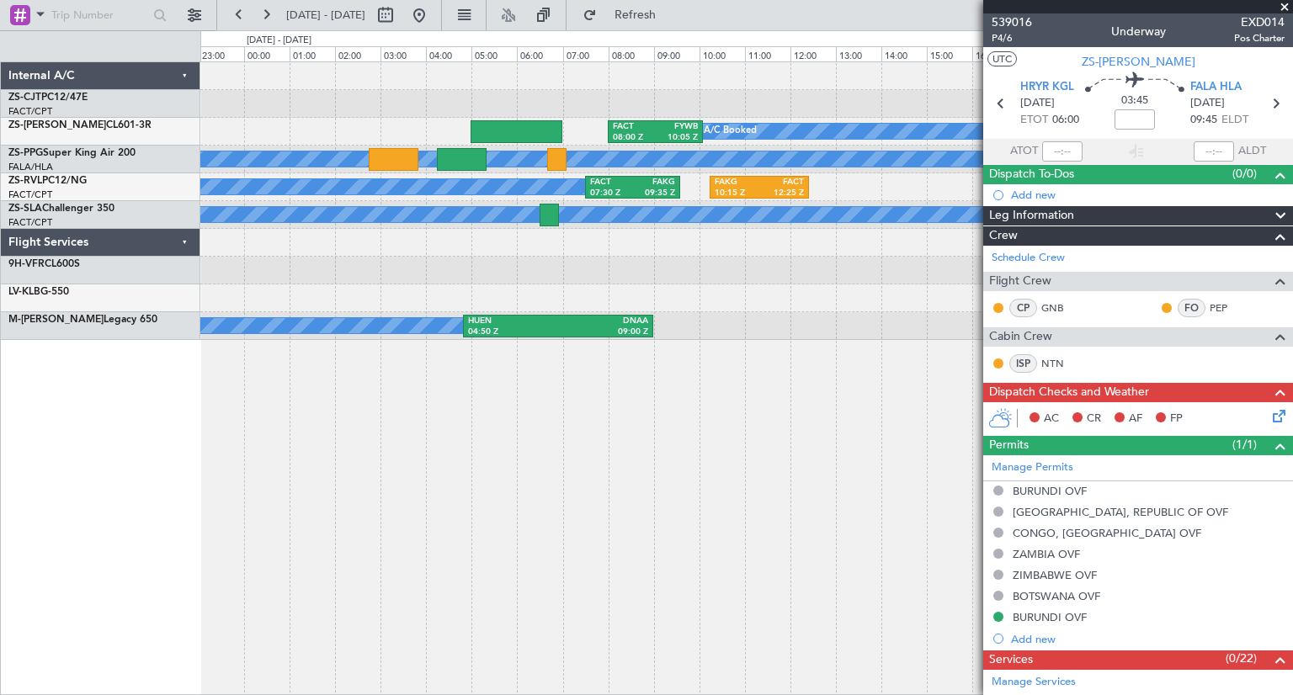
click at [485, 588] on div "FACT 08:00 Z FYWB 10:05 Z A/C Booked A/C Booked A/C Booked FACT 07:30 Z FAKG 09…" at bounding box center [746, 378] width 1092 height 634
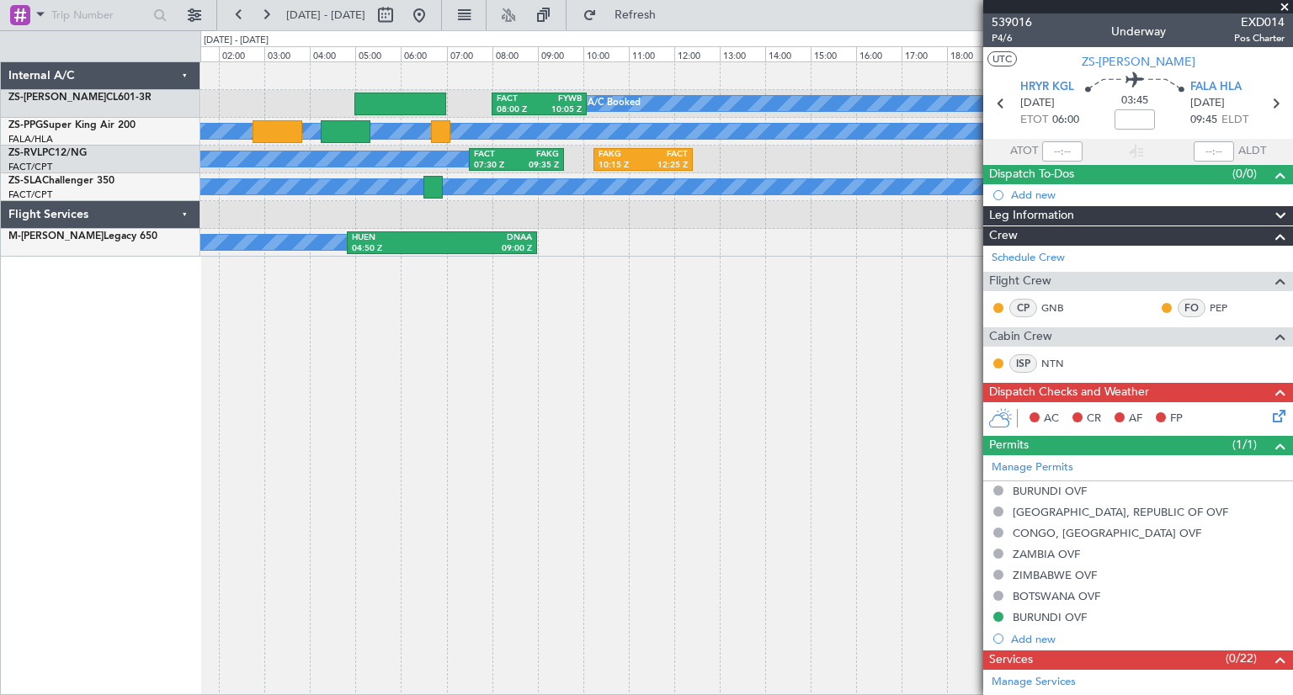
click at [609, 348] on div "FACT 08:00 Z FYWB 10:05 Z A/C Booked A/C Booked A/C Booked FACT 07:30 Z FAKG 09…" at bounding box center [746, 378] width 1092 height 634
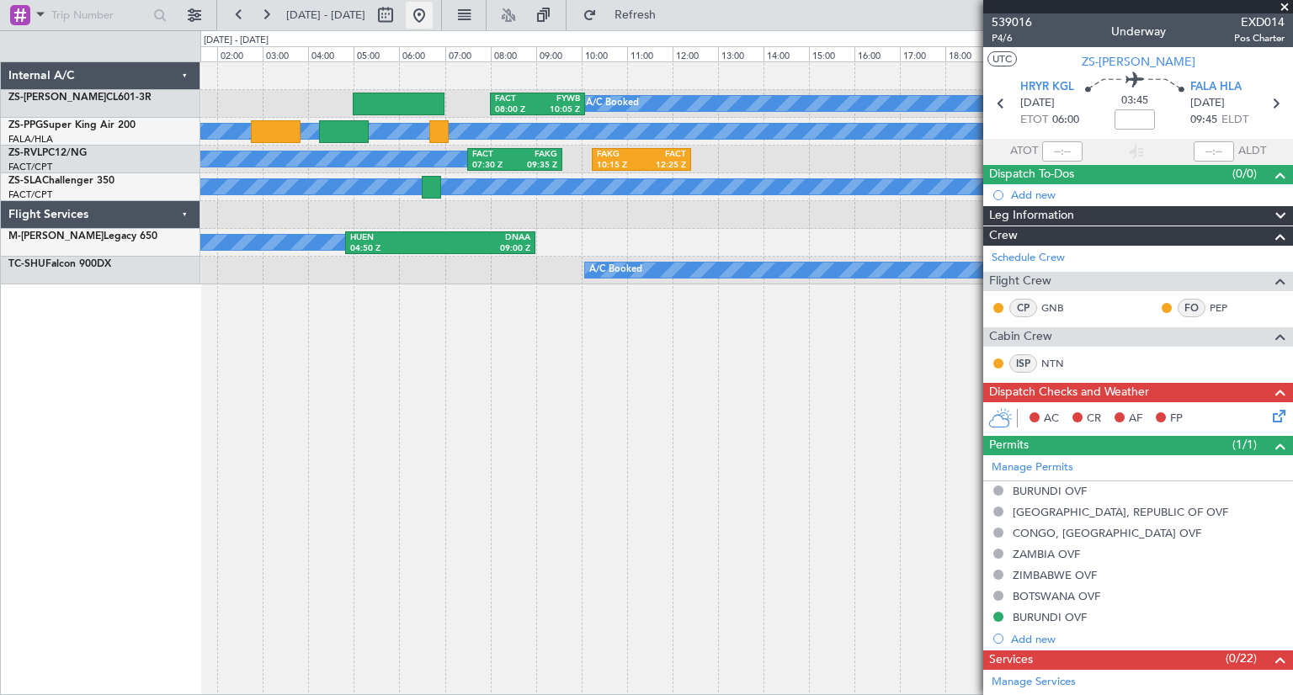
click at [433, 23] on button at bounding box center [419, 15] width 27 height 27
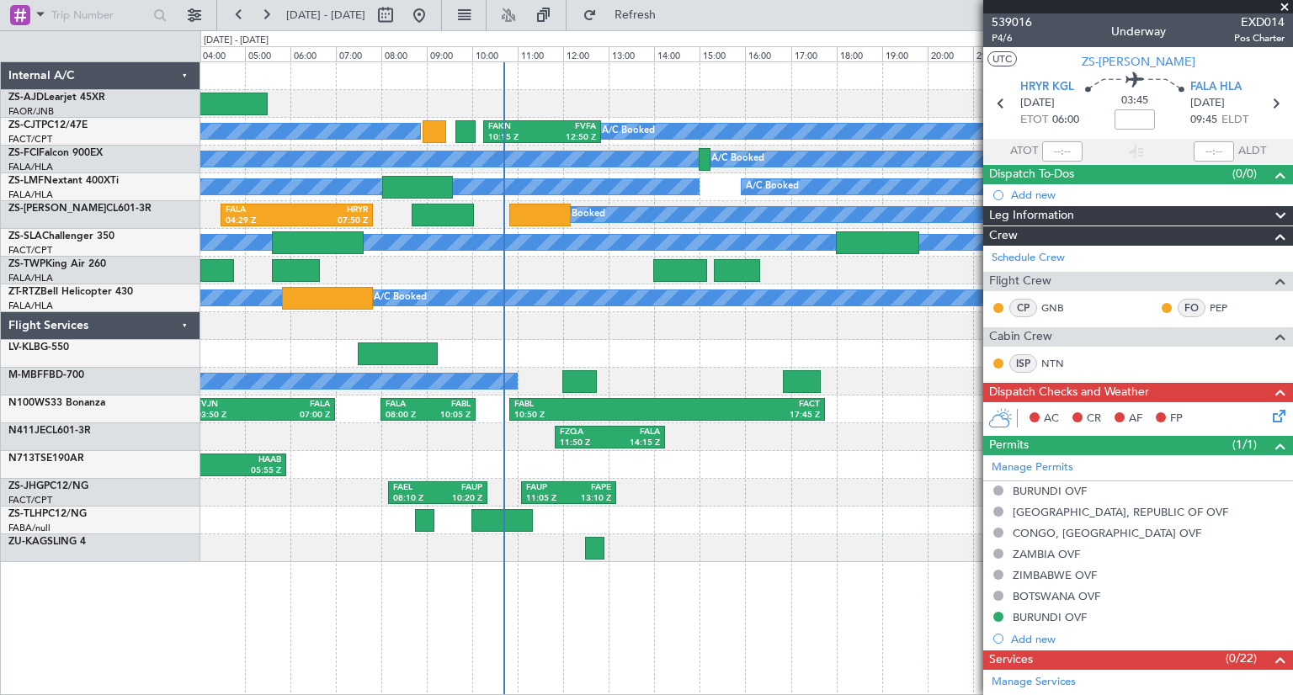
click at [480, 382] on div "A/C Booked" at bounding box center [746, 382] width 1092 height 28
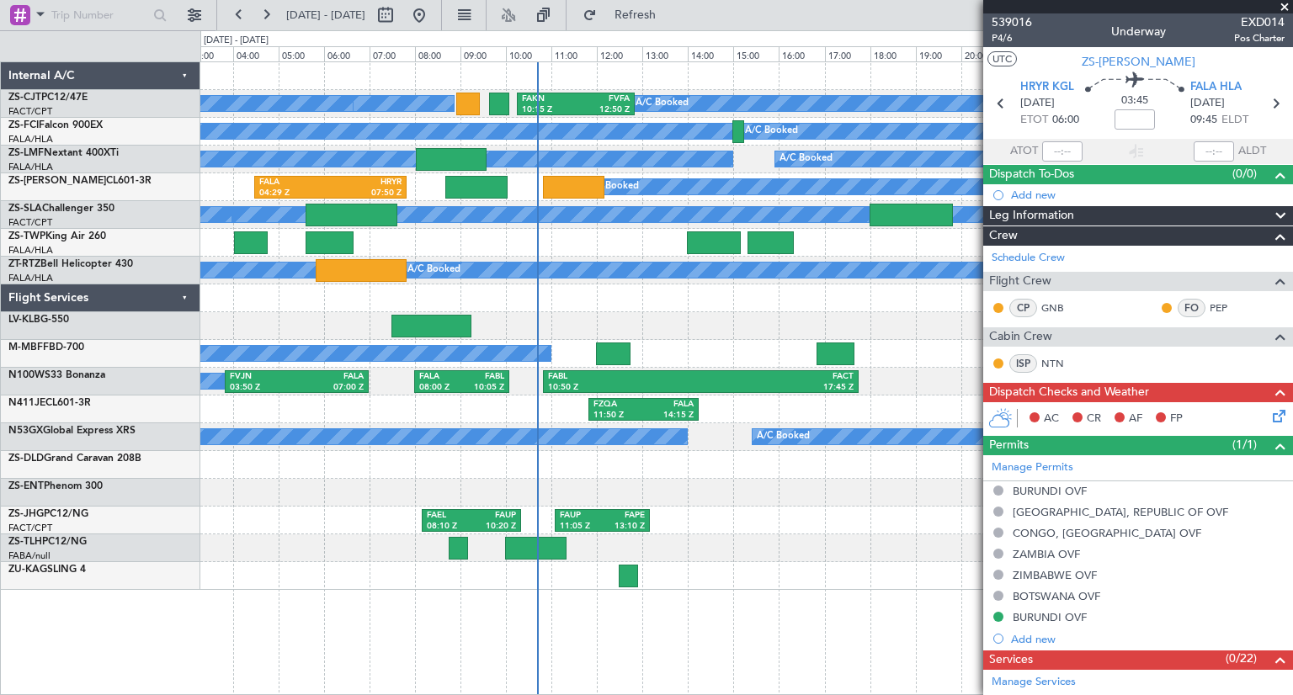
click at [848, 518] on div "A/C Booked A/C Booked A/C Booked A/C Booked A/C Booked A/C Booked A/C Booked A/…" at bounding box center [746, 326] width 1092 height 528
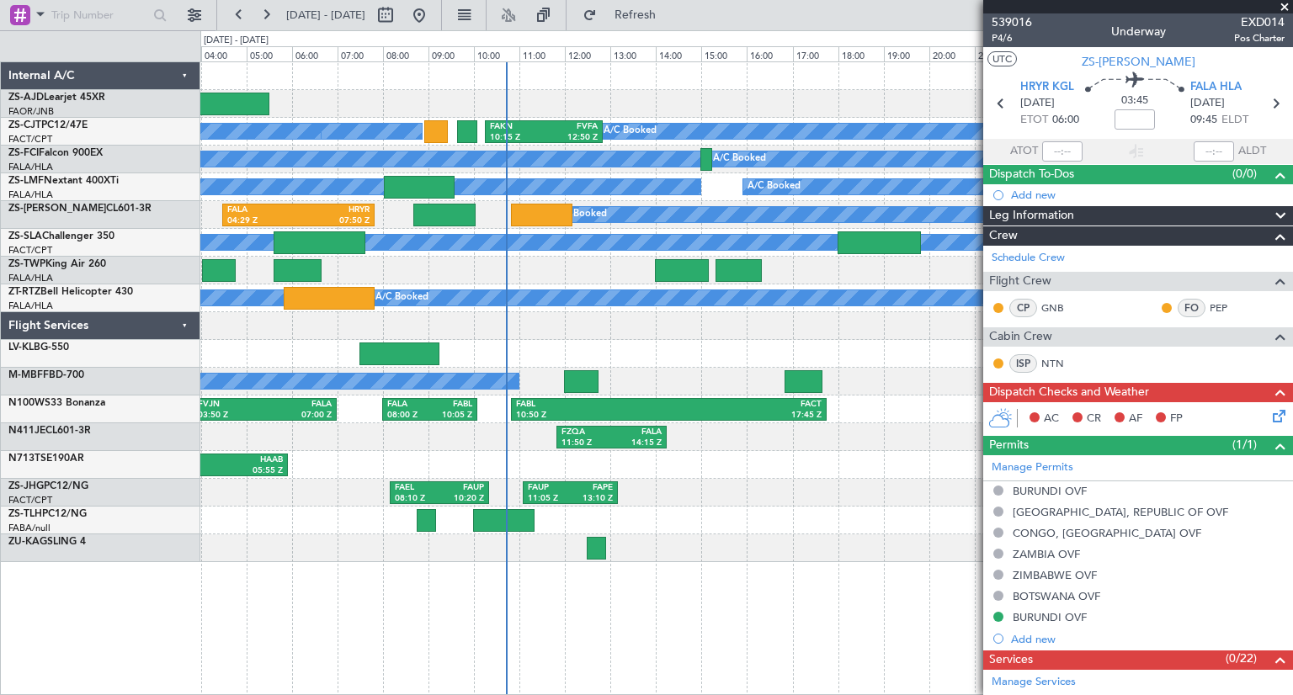
click at [848, 543] on div at bounding box center [746, 548] width 1092 height 28
